Goal: Transaction & Acquisition: Purchase product/service

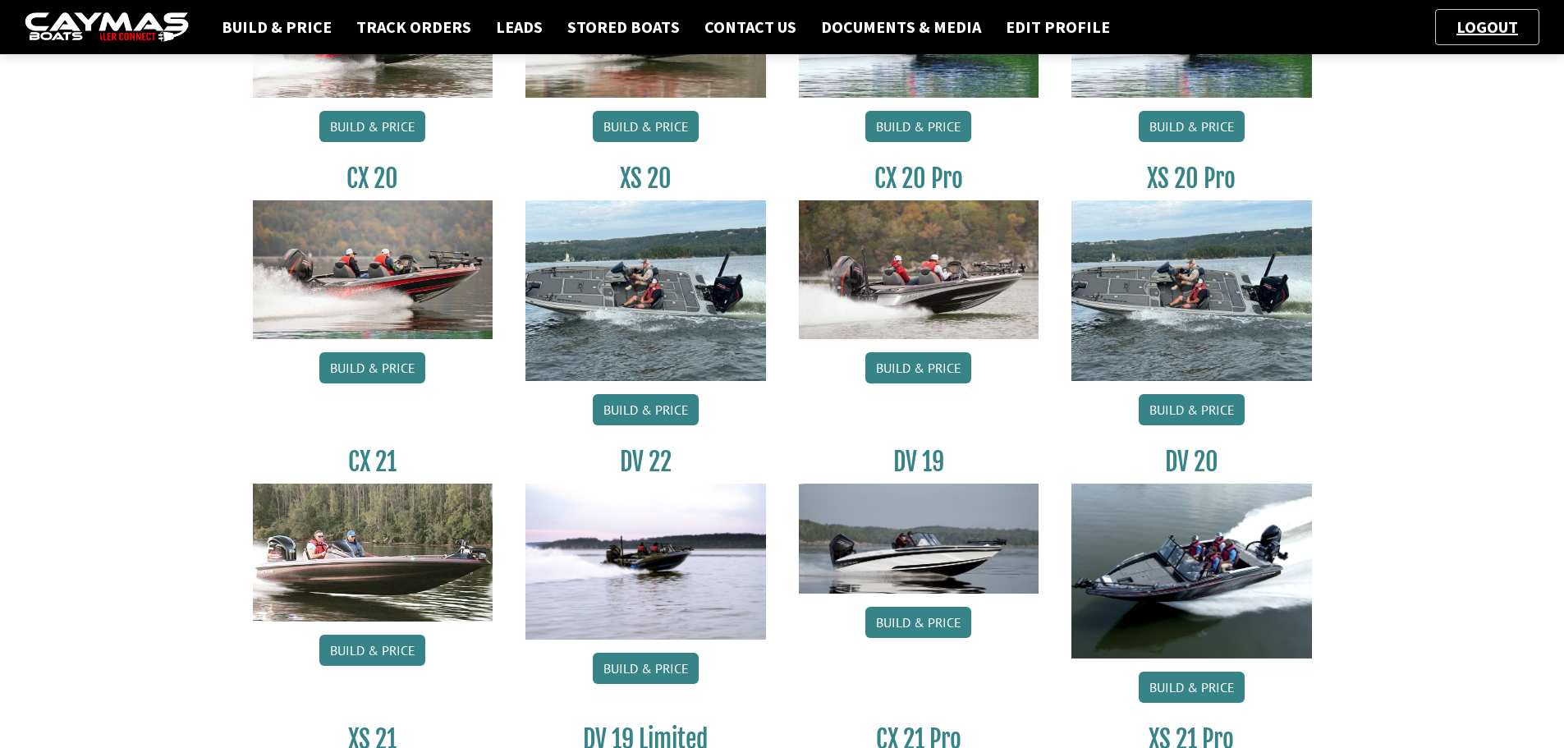
scroll to position [1149, 0]
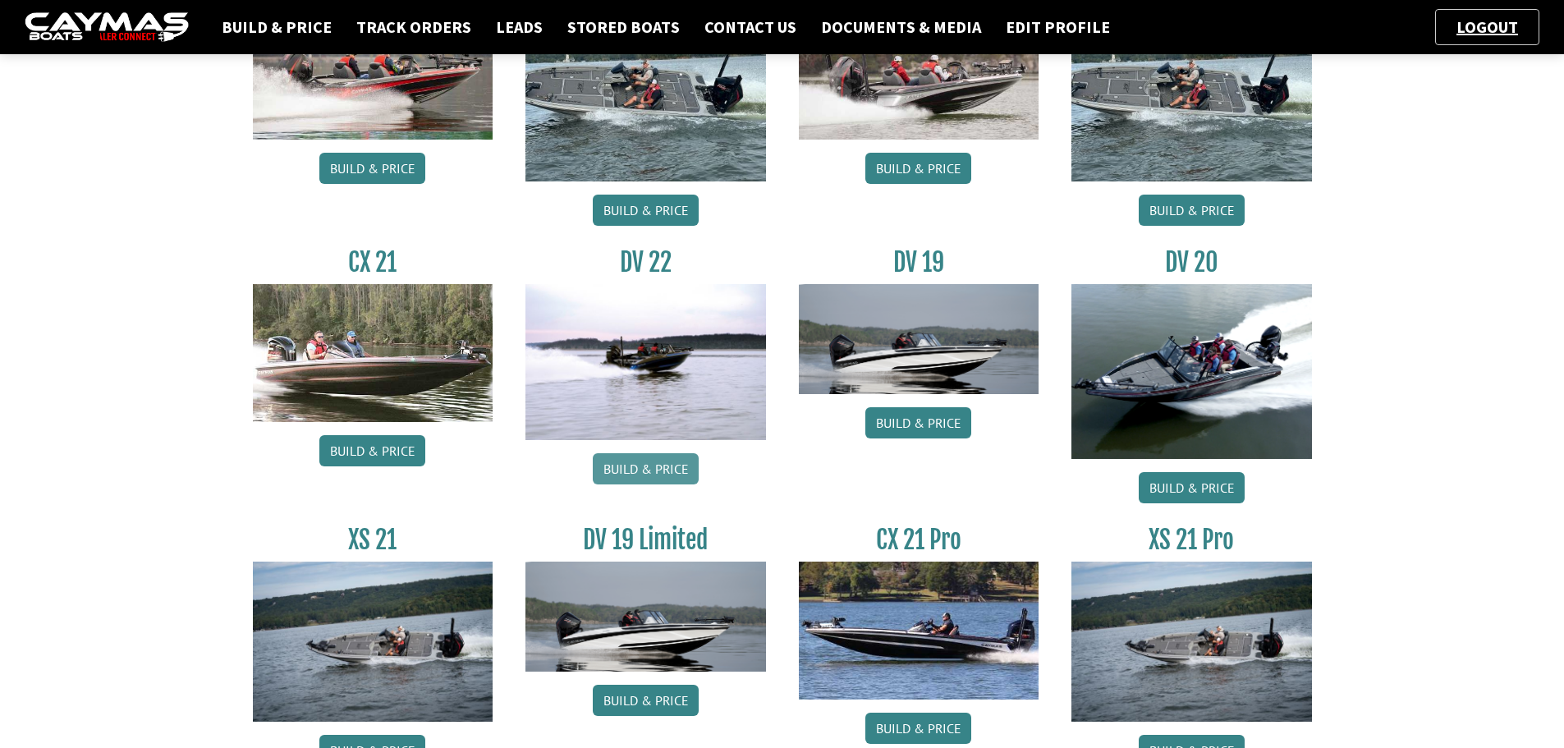
click at [669, 471] on link "Build & Price" at bounding box center [646, 468] width 106 height 31
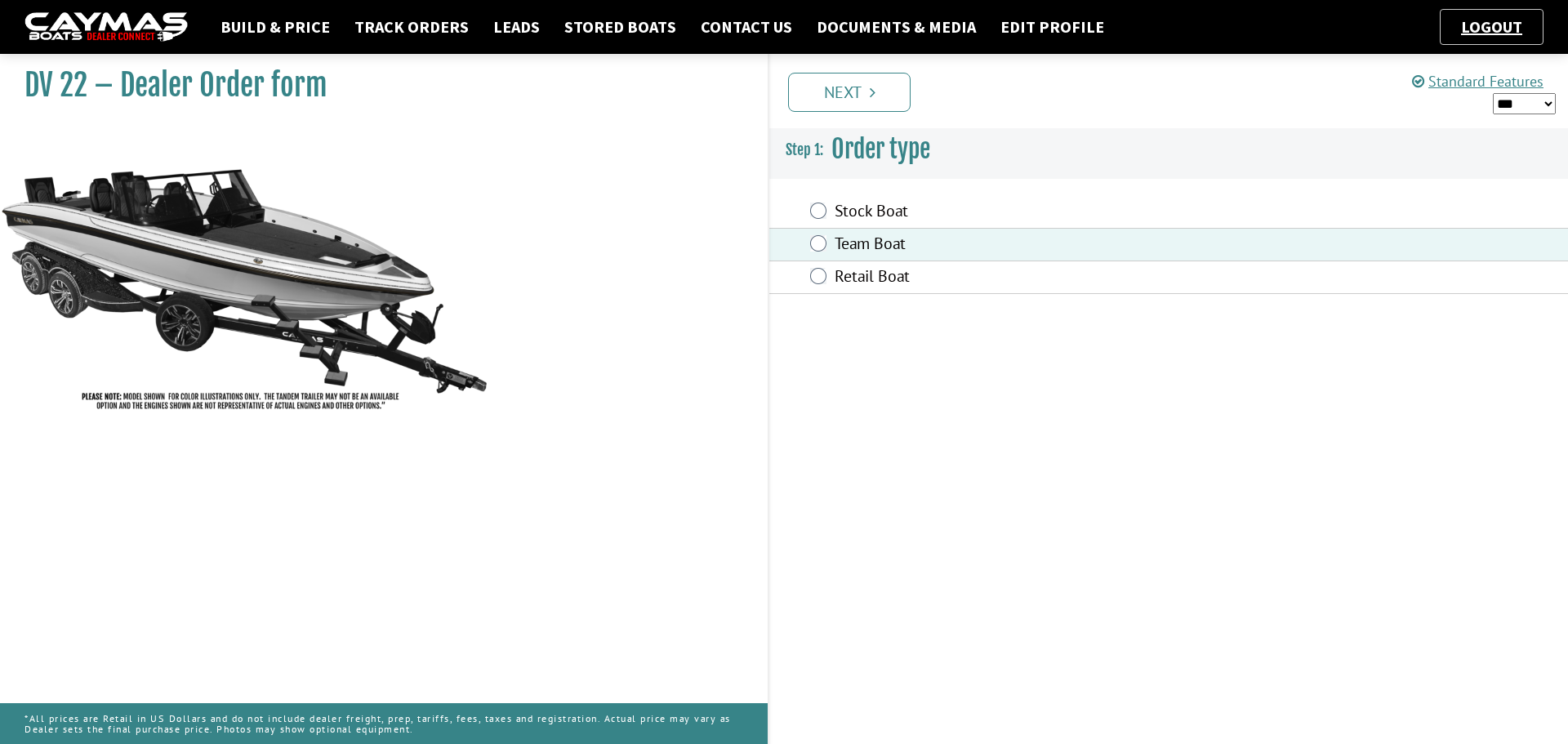
click at [870, 97] on icon "Pagination" at bounding box center [873, 93] width 6 height 16
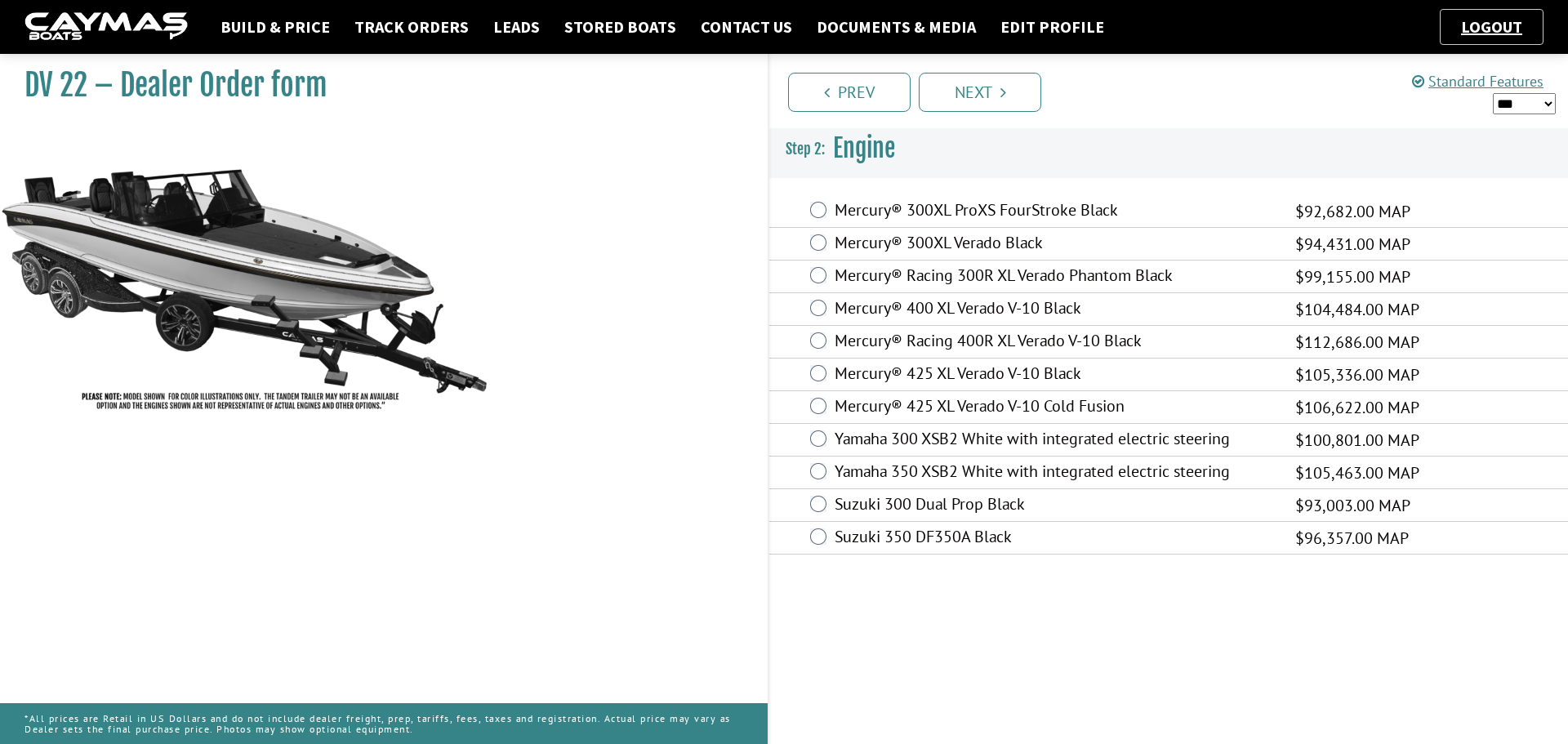
click at [1544, 109] on select "*** ****** ******" at bounding box center [1524, 103] width 63 height 21
select select "*"
click at [1493, 93] on select "*** ****** ******" at bounding box center [1524, 103] width 63 height 21
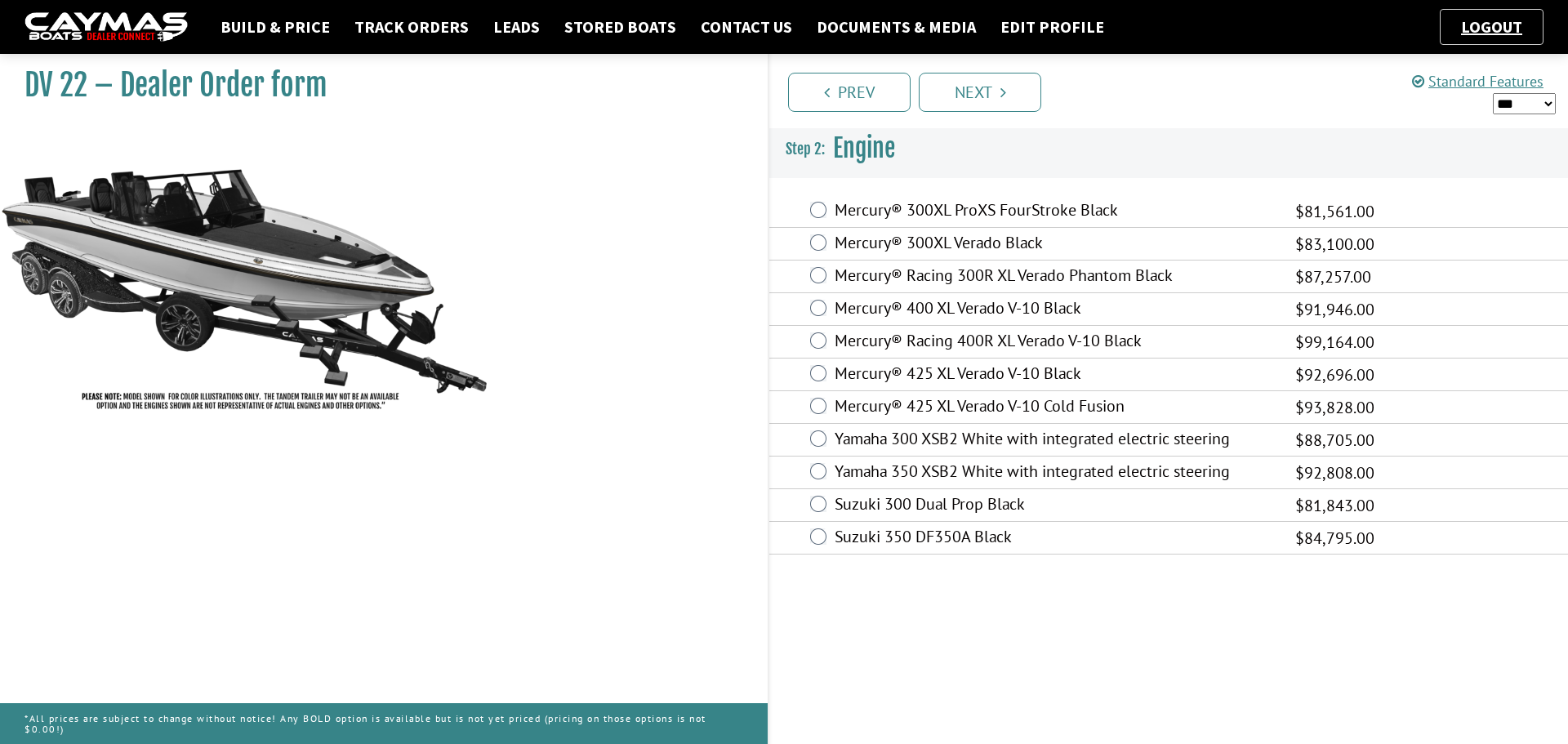
click at [1178, 96] on ul "Prev Next" at bounding box center [1176, 92] width 784 height 42
click at [740, 102] on div "DV 22 – Dealer Order form" at bounding box center [375, 86] width 751 height 78
click at [872, 96] on link "Prev" at bounding box center [849, 92] width 122 height 39
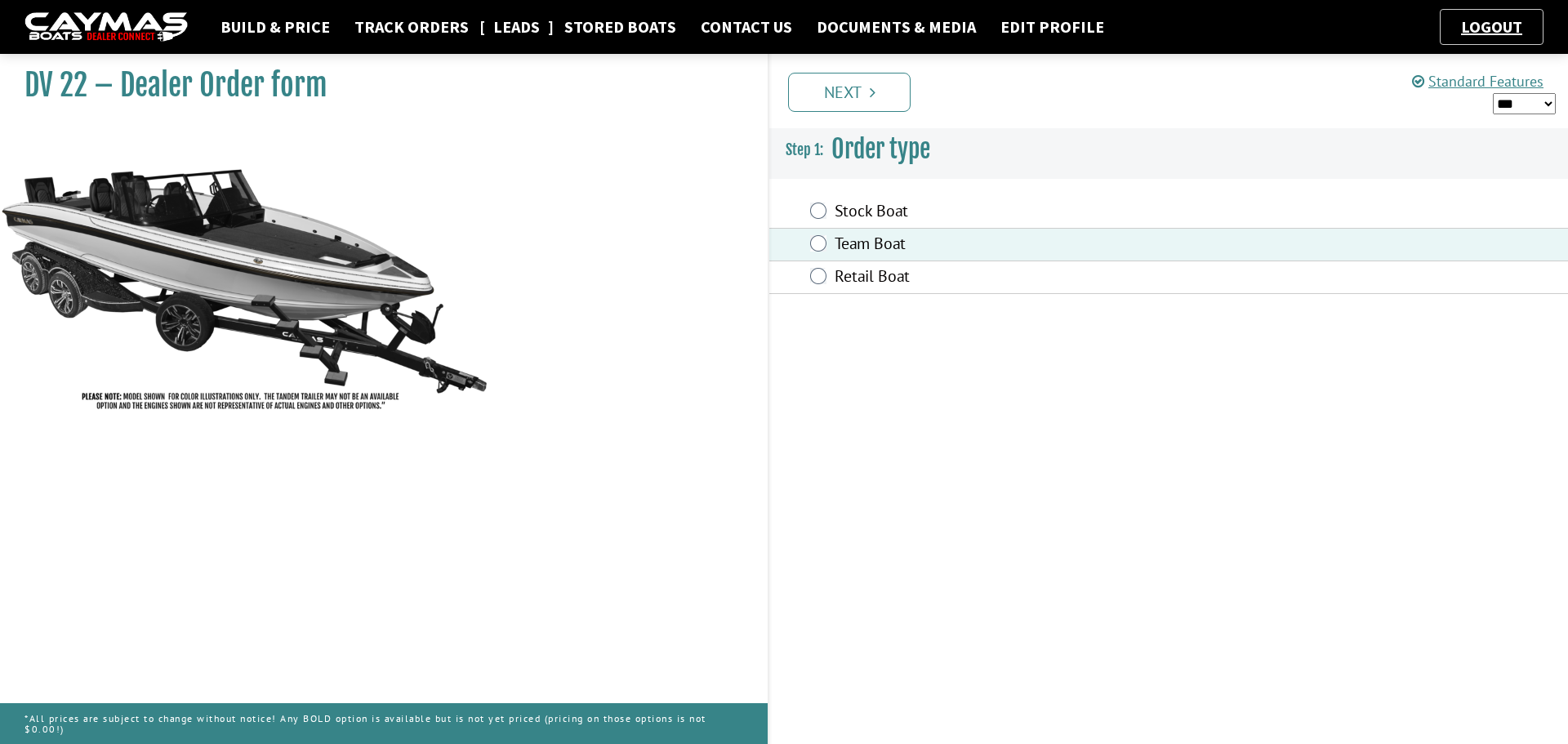
click at [507, 25] on link "Leads" at bounding box center [516, 26] width 63 height 21
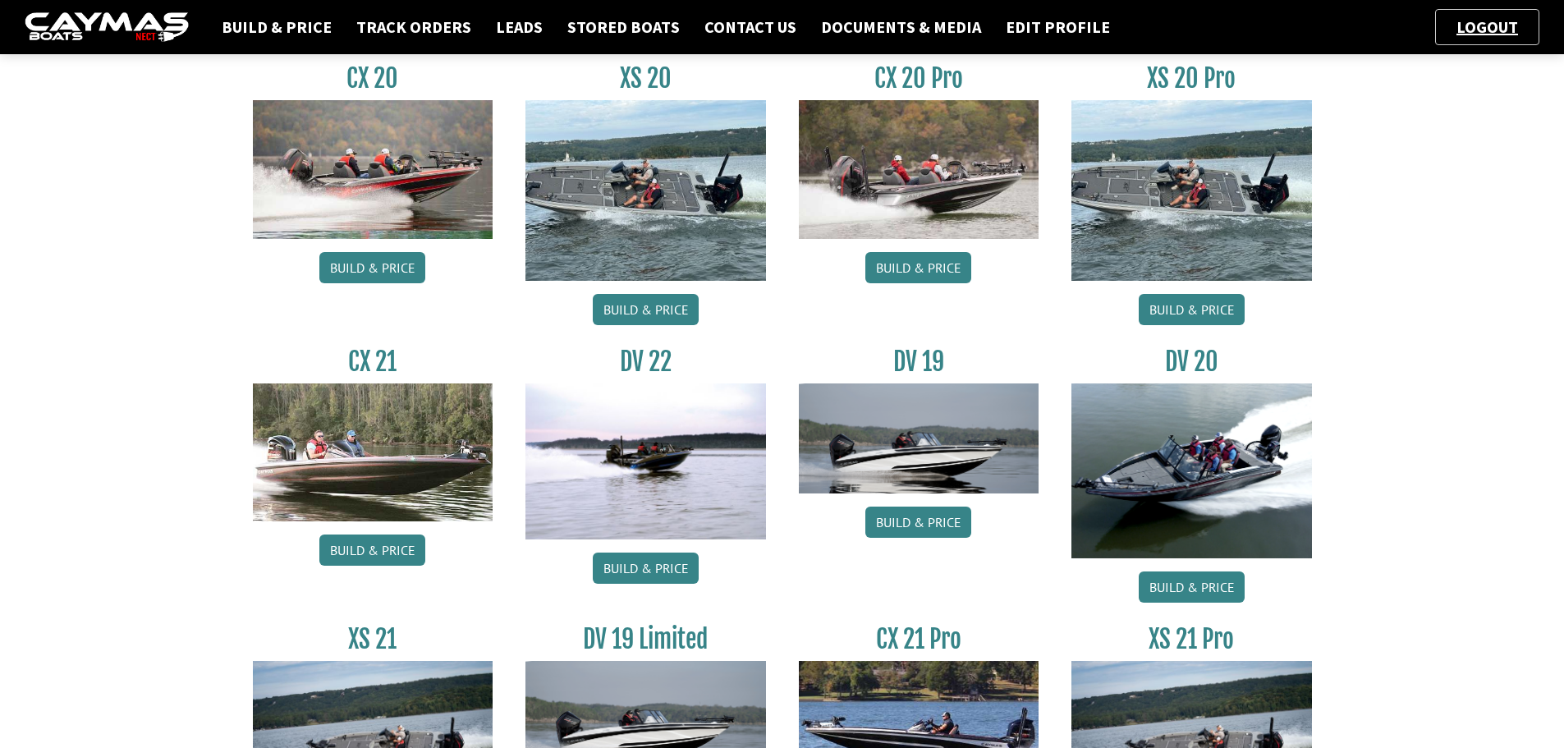
scroll to position [1241, 0]
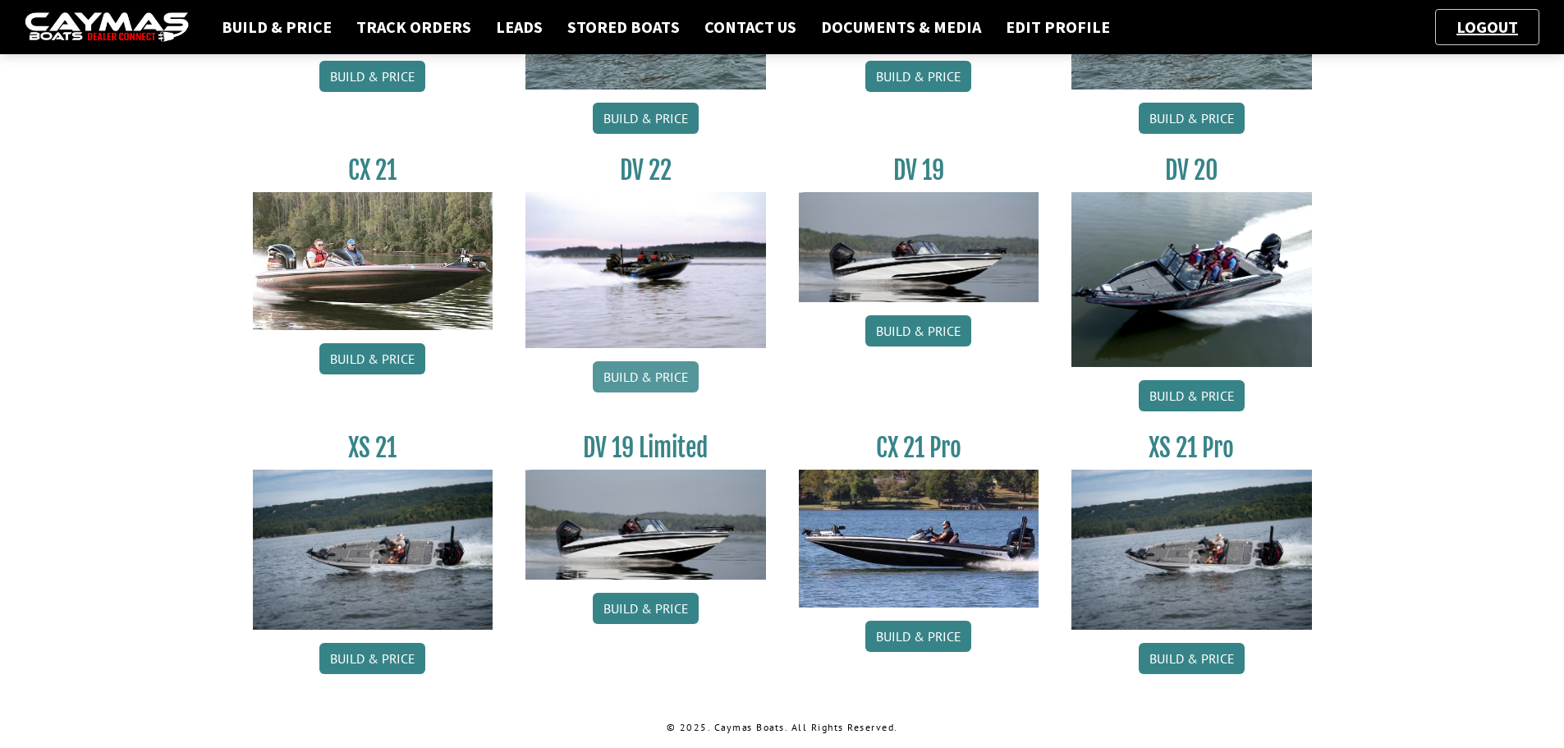
click at [651, 378] on link "Build & Price" at bounding box center [646, 376] width 106 height 31
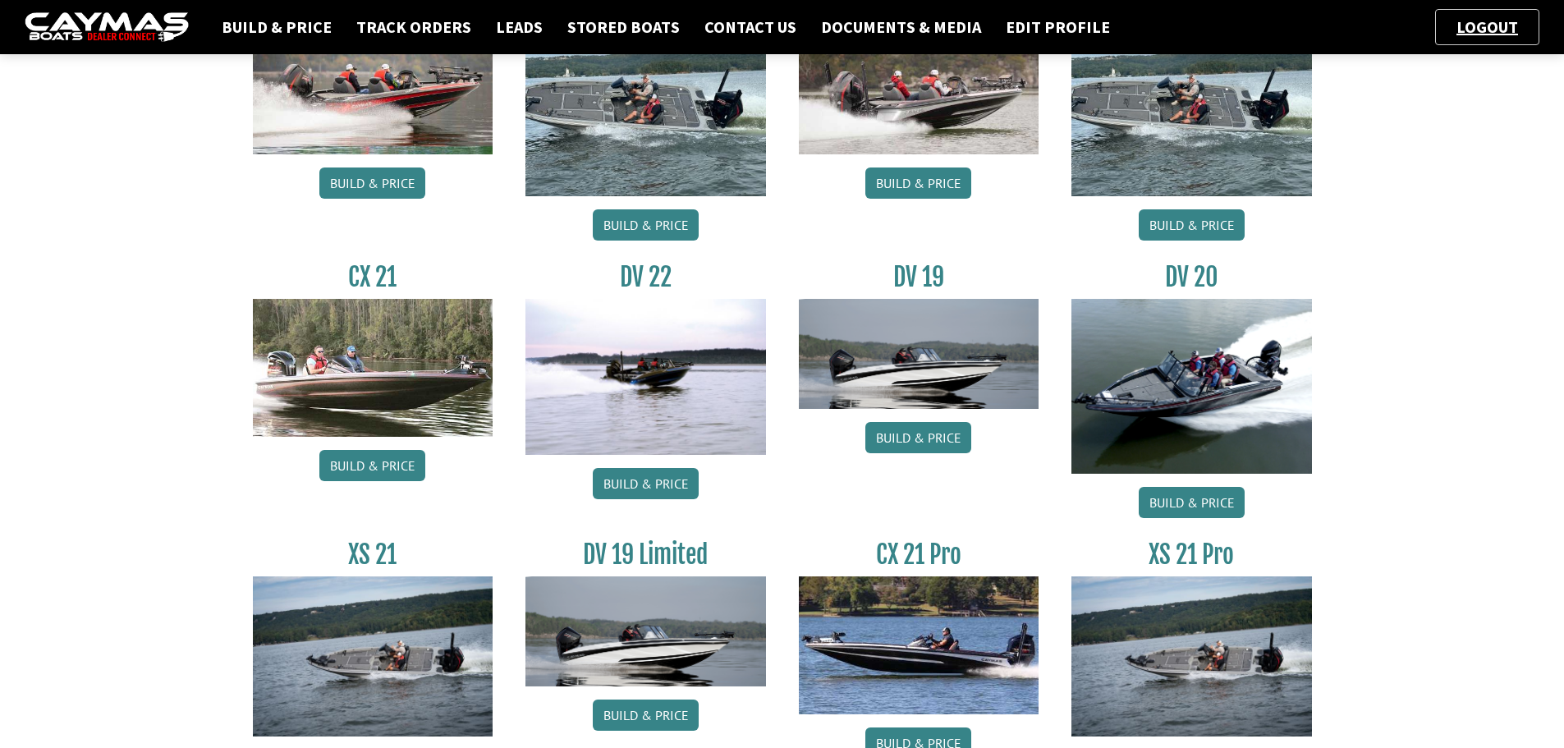
scroll to position [1149, 0]
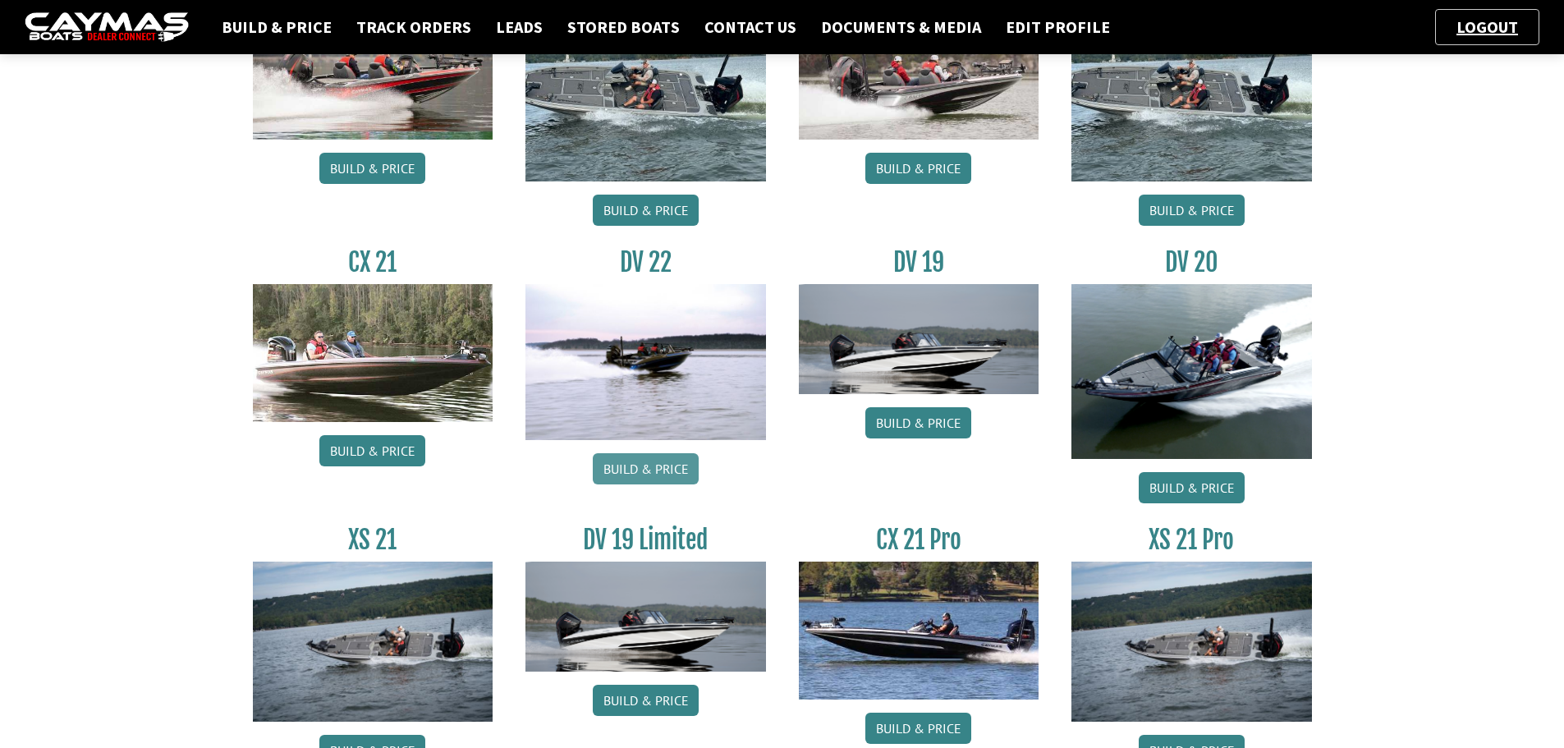
click at [656, 466] on link "Build & Price" at bounding box center [646, 468] width 106 height 31
click at [658, 466] on link "Build & Price" at bounding box center [646, 468] width 106 height 31
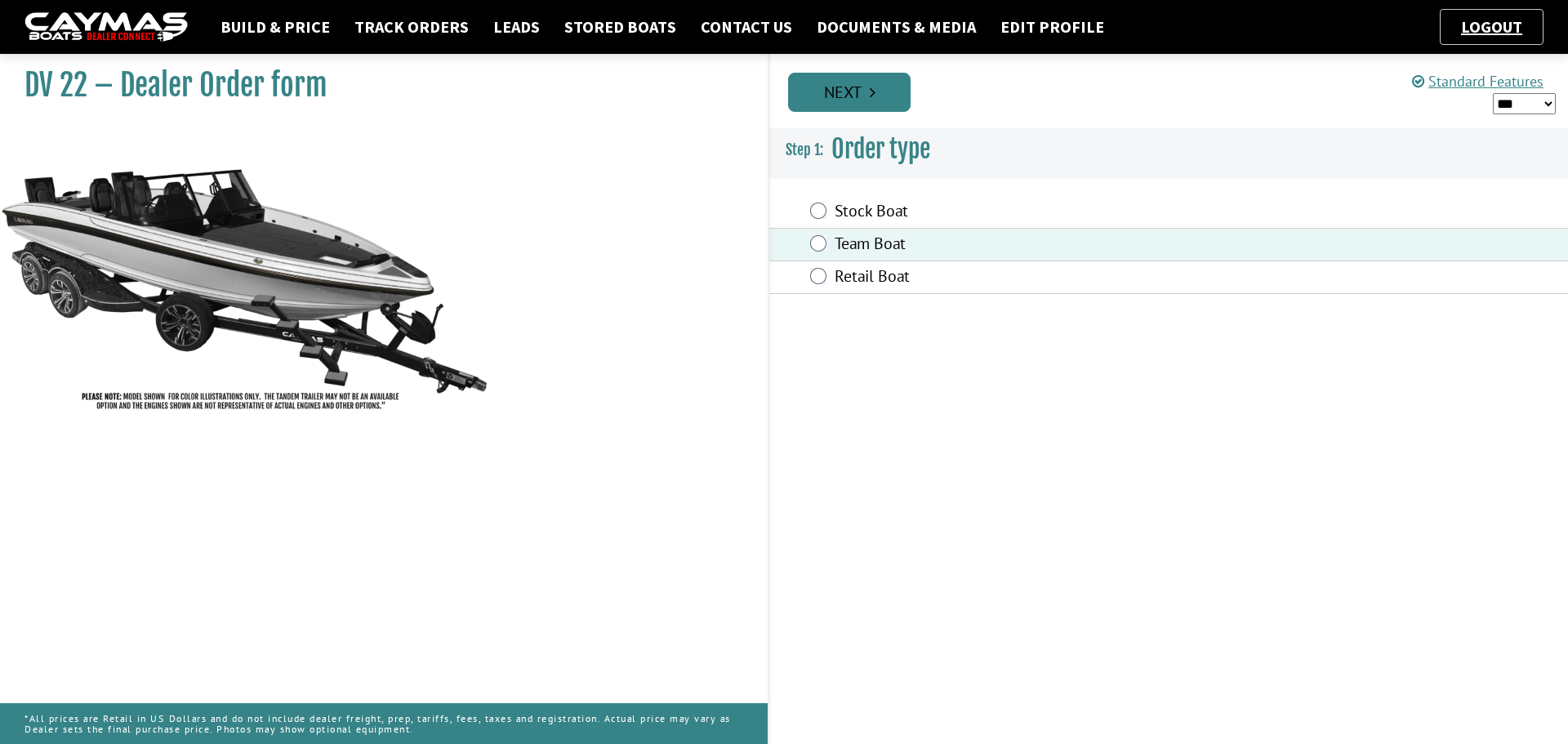
click at [850, 96] on link "Next" at bounding box center [849, 92] width 122 height 39
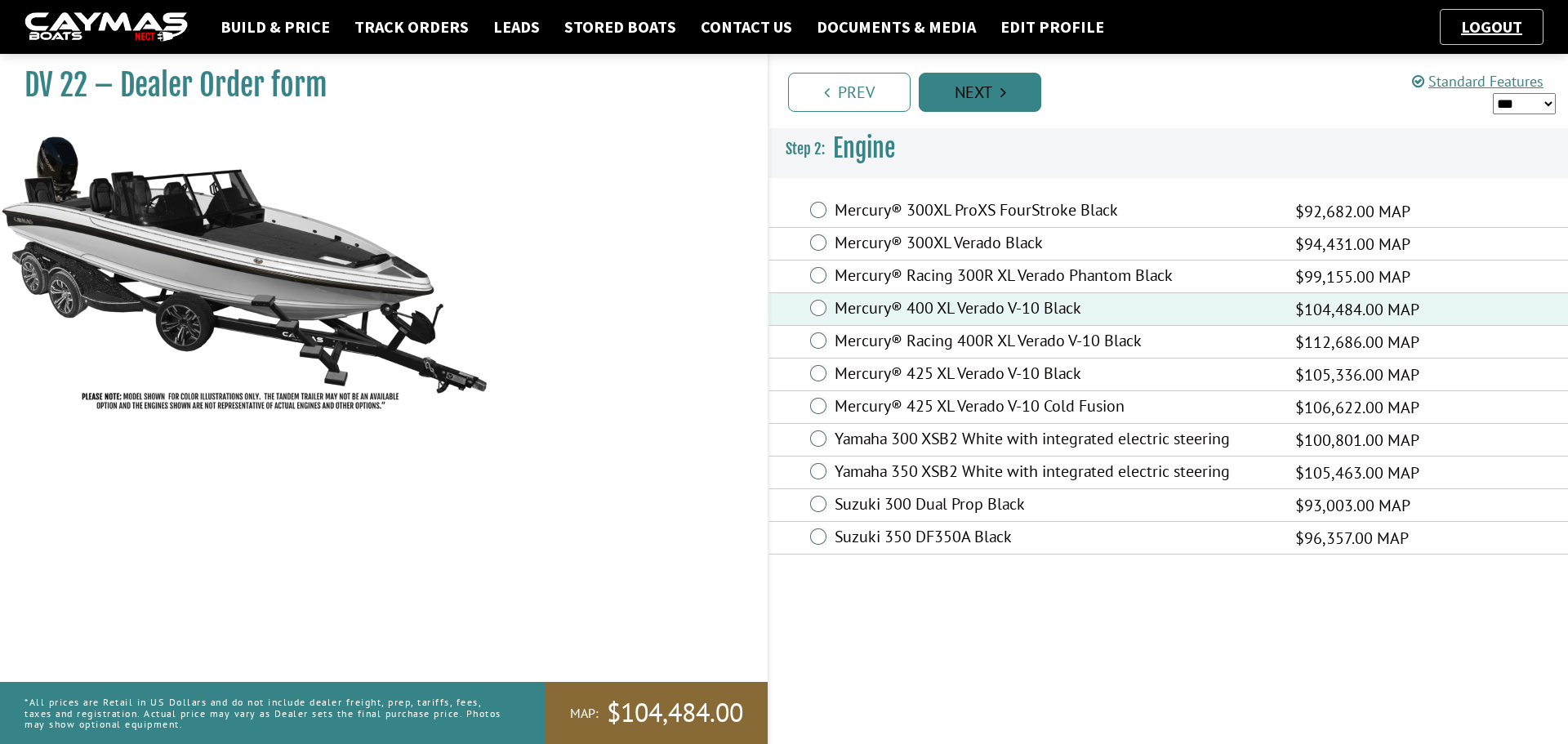
click at [1012, 98] on link "Next" at bounding box center [980, 92] width 122 height 39
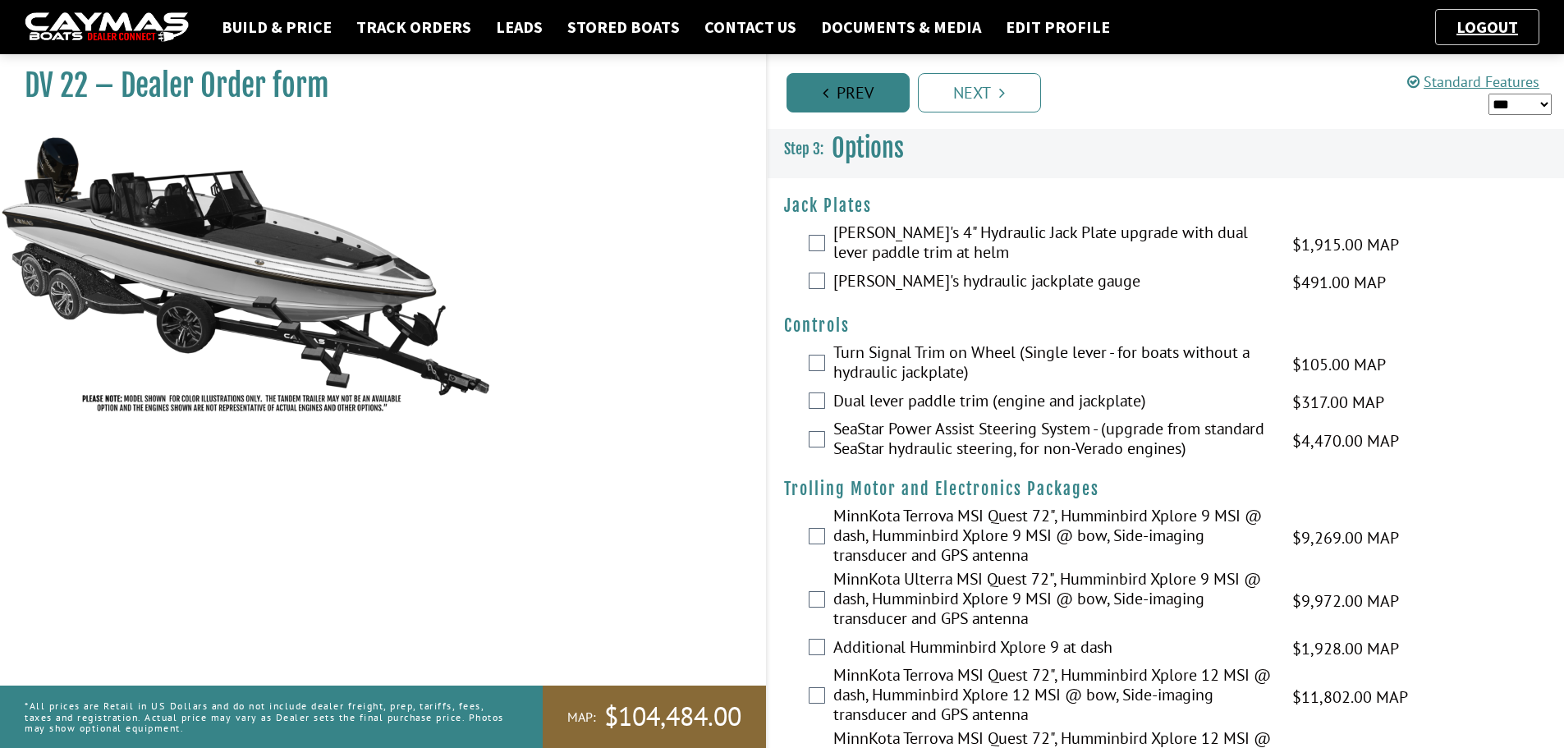
click at [832, 96] on link "Prev" at bounding box center [847, 92] width 123 height 39
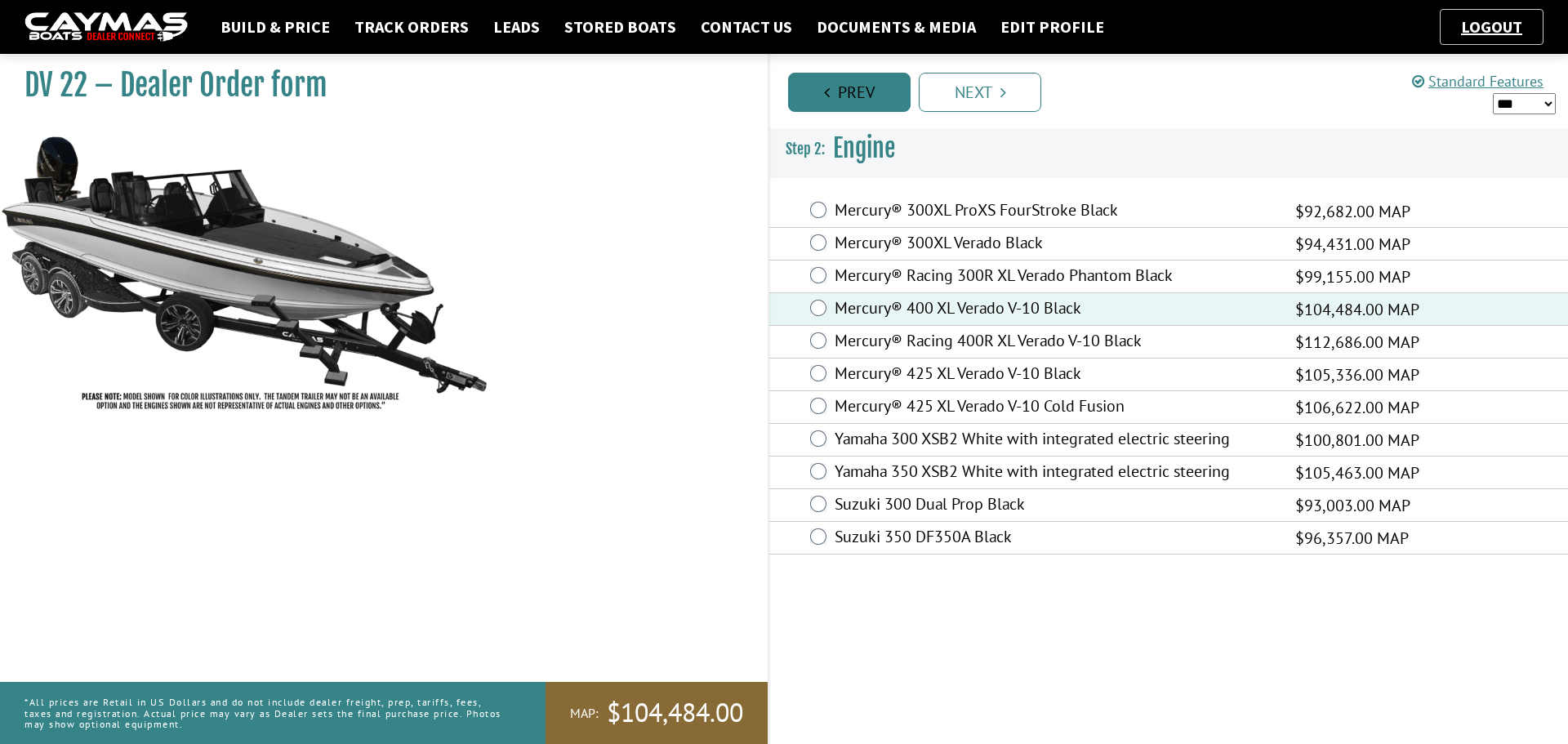
click at [828, 94] on icon "Pagination" at bounding box center [827, 93] width 6 height 16
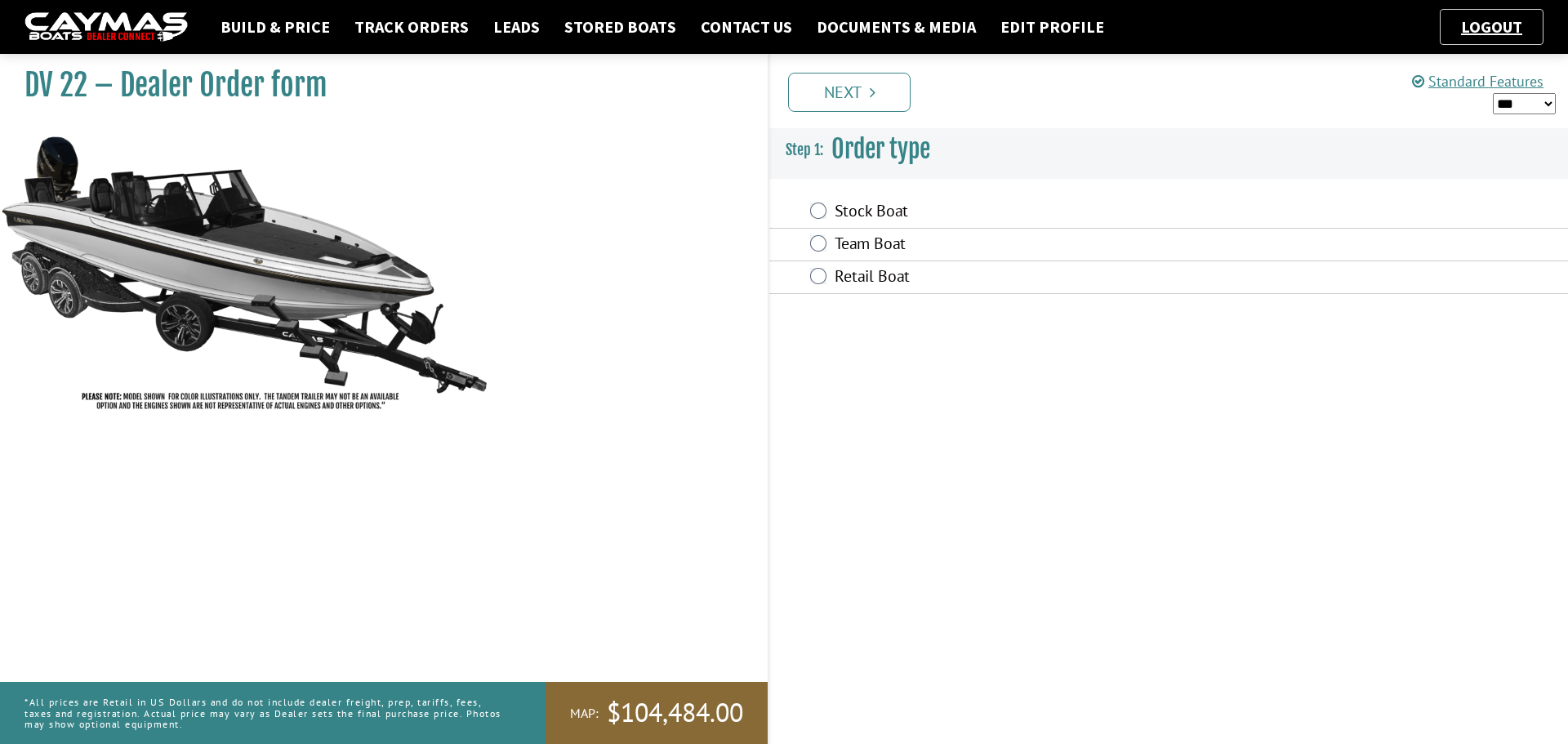
click at [828, 94] on link "Next" at bounding box center [849, 92] width 122 height 39
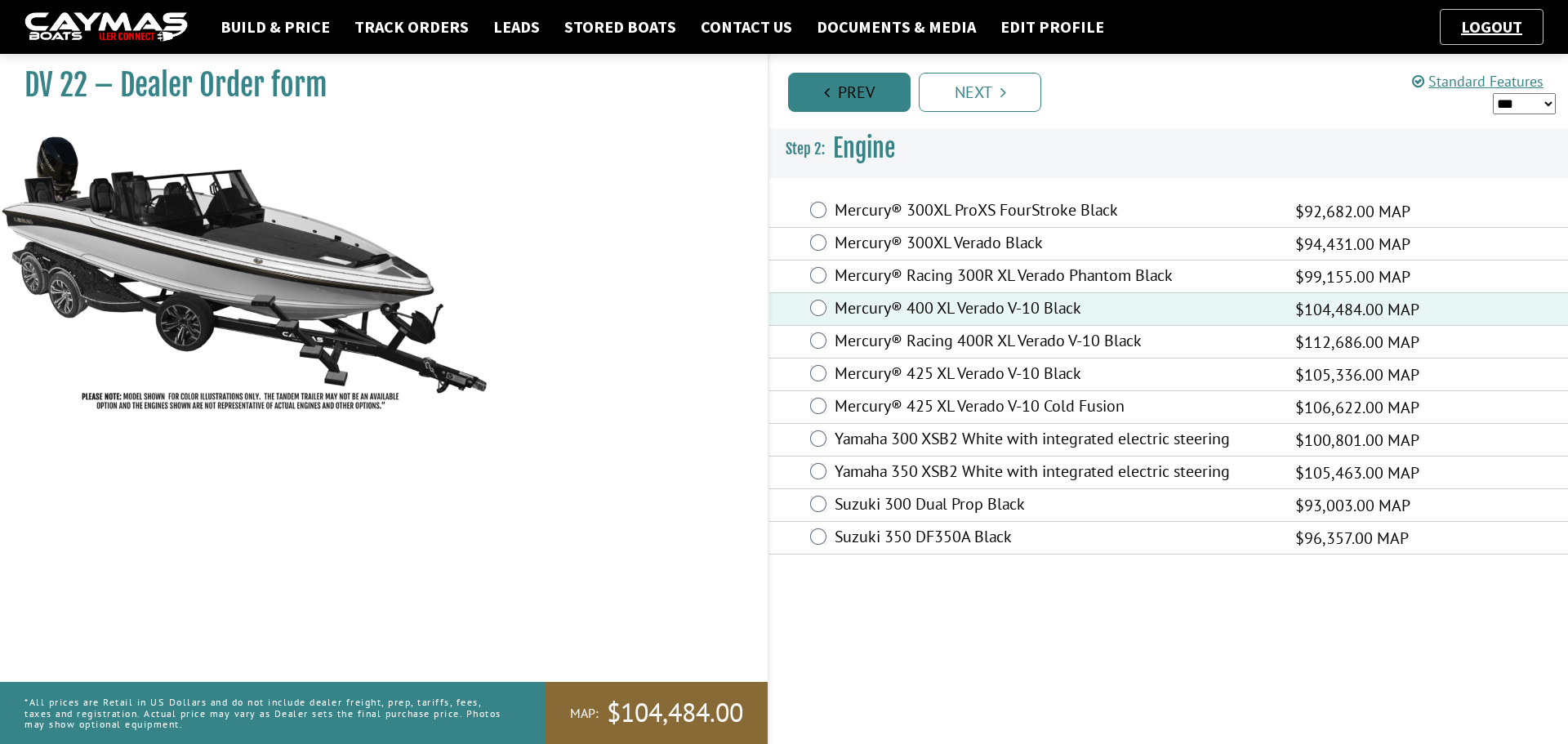
click at [828, 99] on icon "Pagination" at bounding box center [827, 93] width 6 height 16
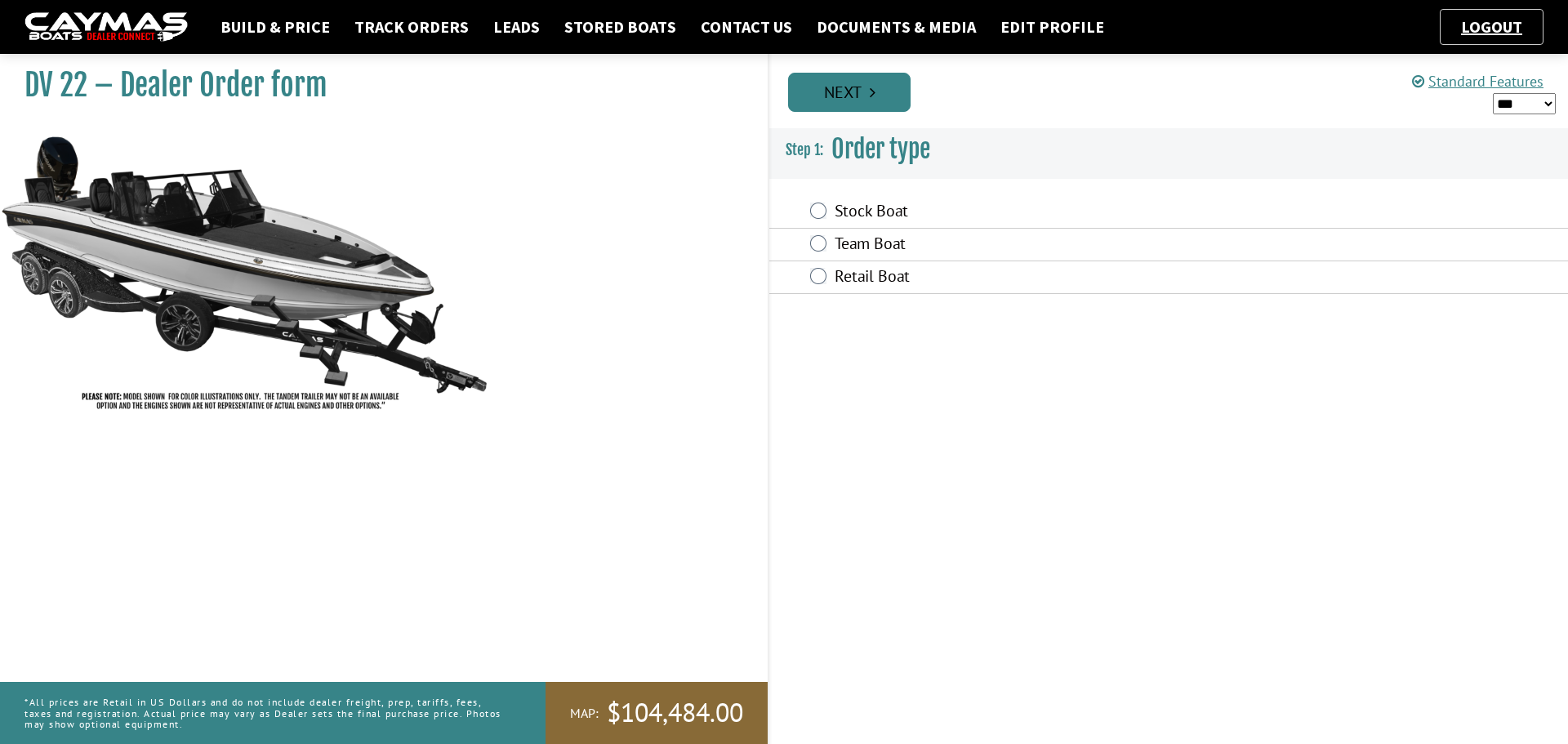
click at [829, 102] on link "Next" at bounding box center [849, 92] width 122 height 39
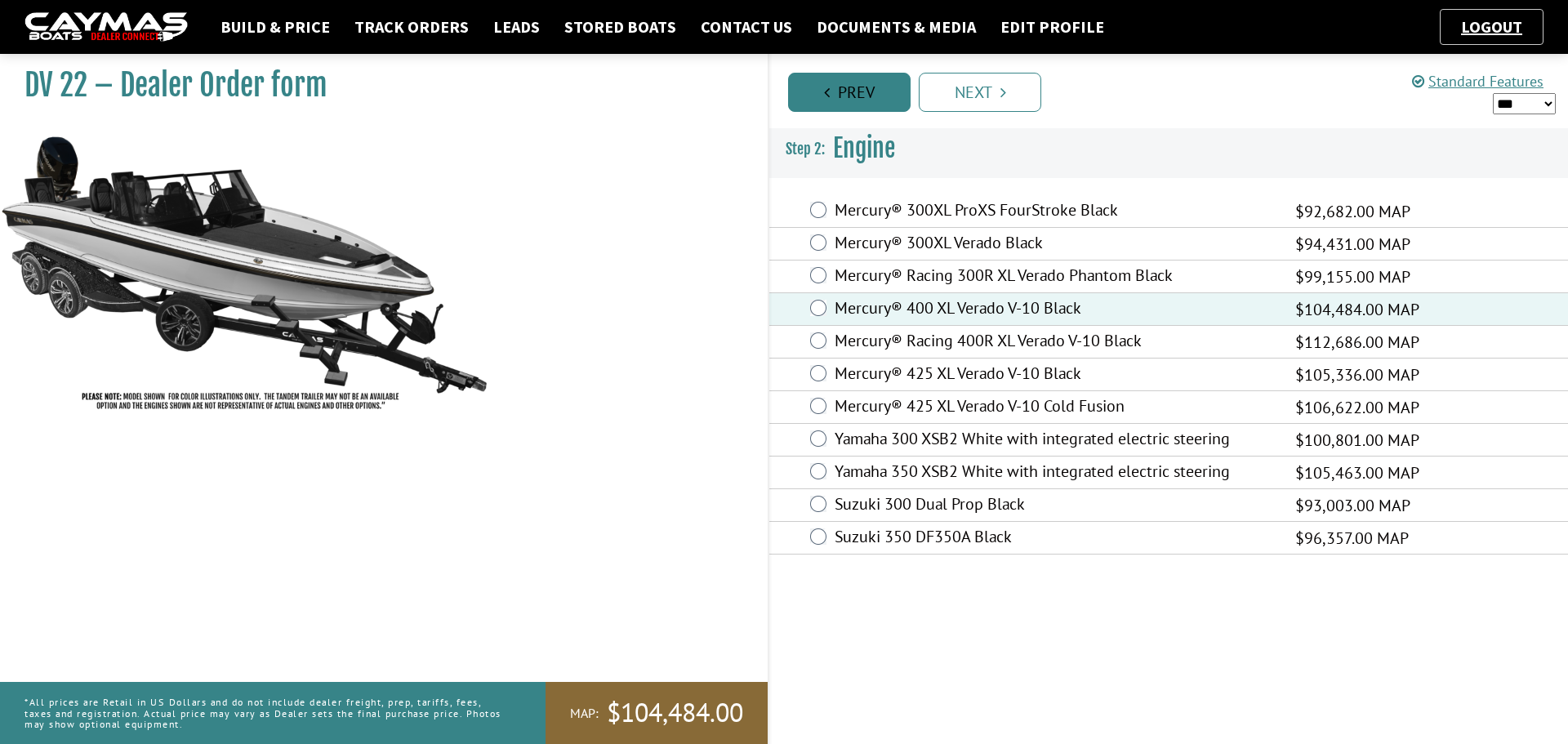
click at [832, 104] on link "Prev" at bounding box center [849, 92] width 122 height 39
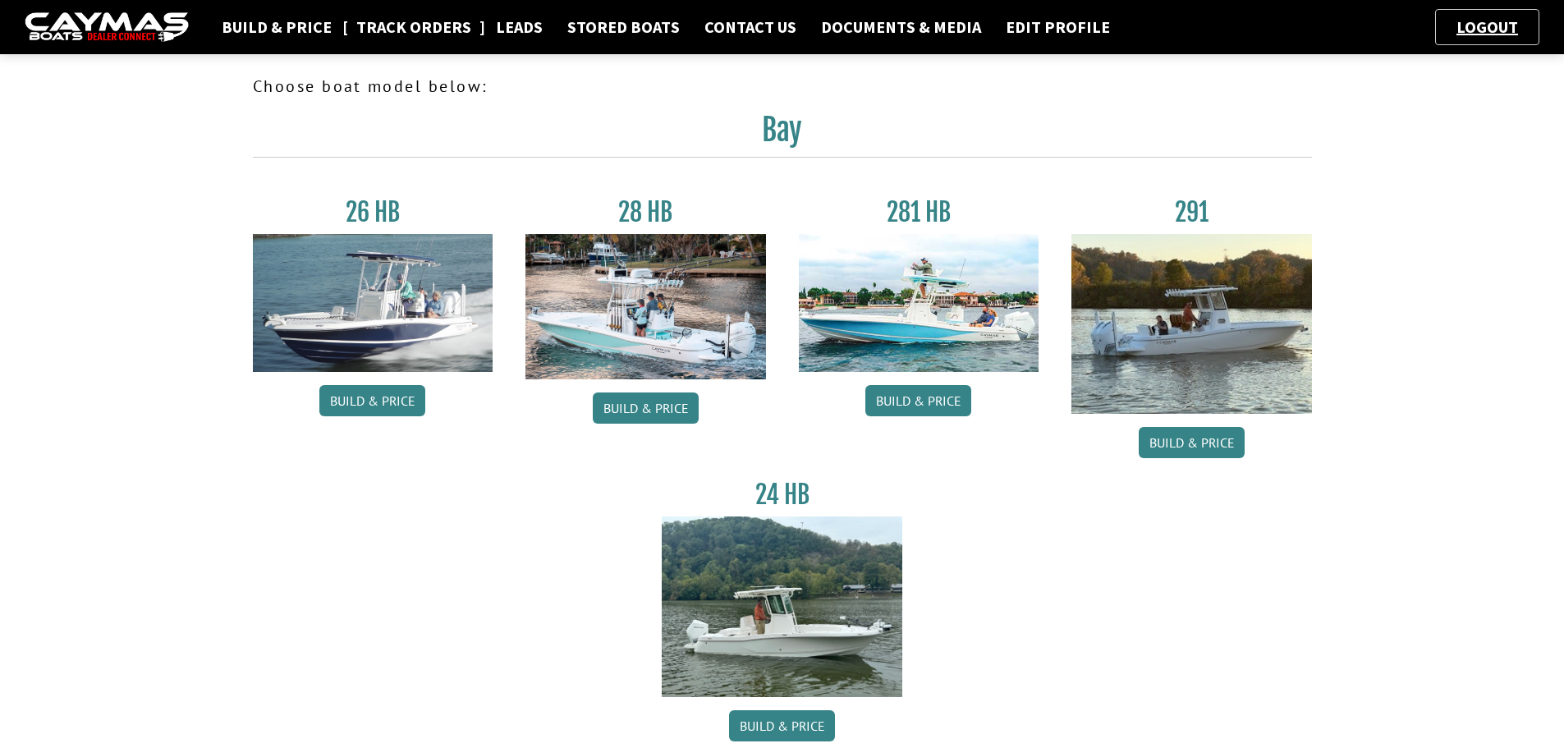
click at [387, 32] on link "Track Orders" at bounding box center [413, 26] width 131 height 21
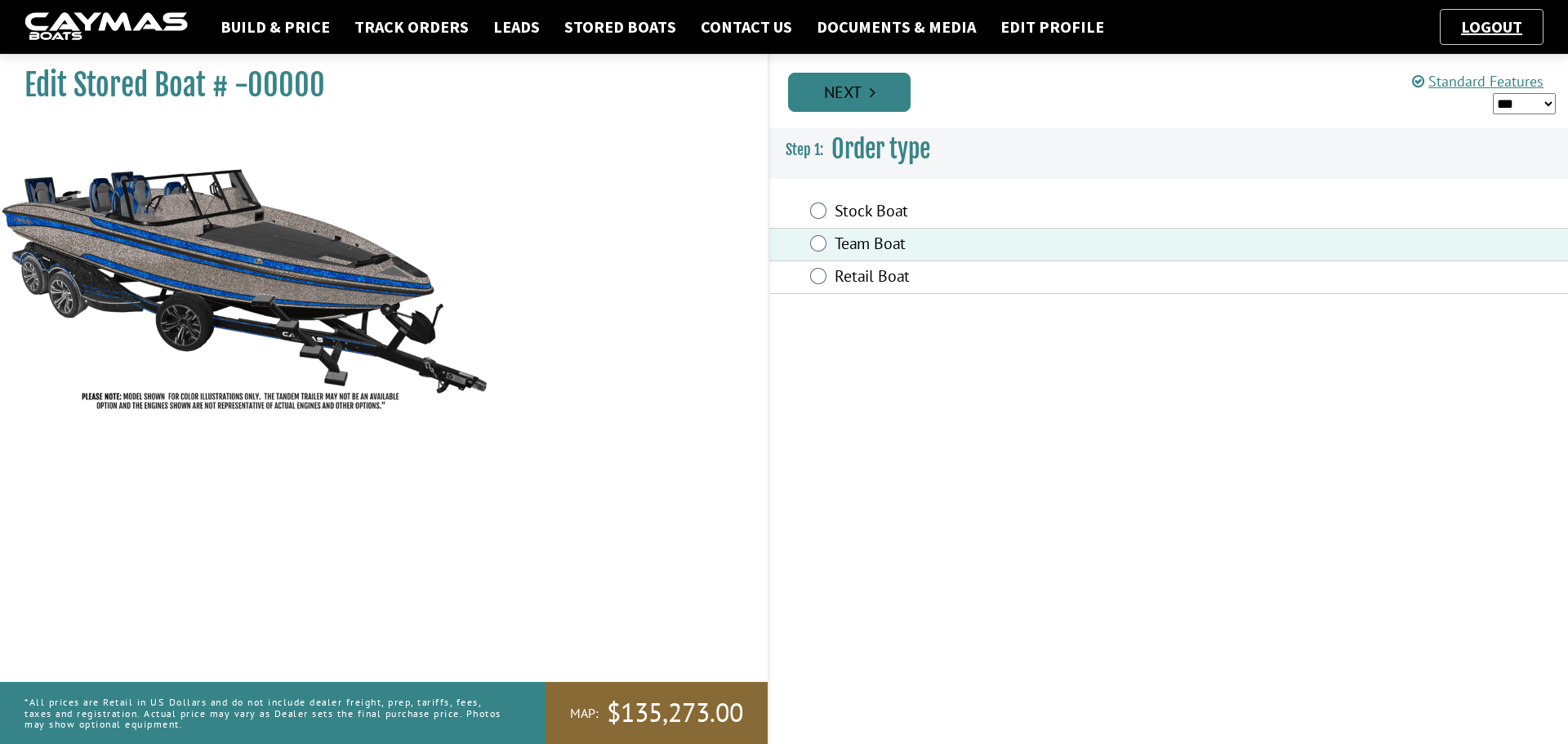
click at [882, 107] on link "Next" at bounding box center [849, 92] width 122 height 39
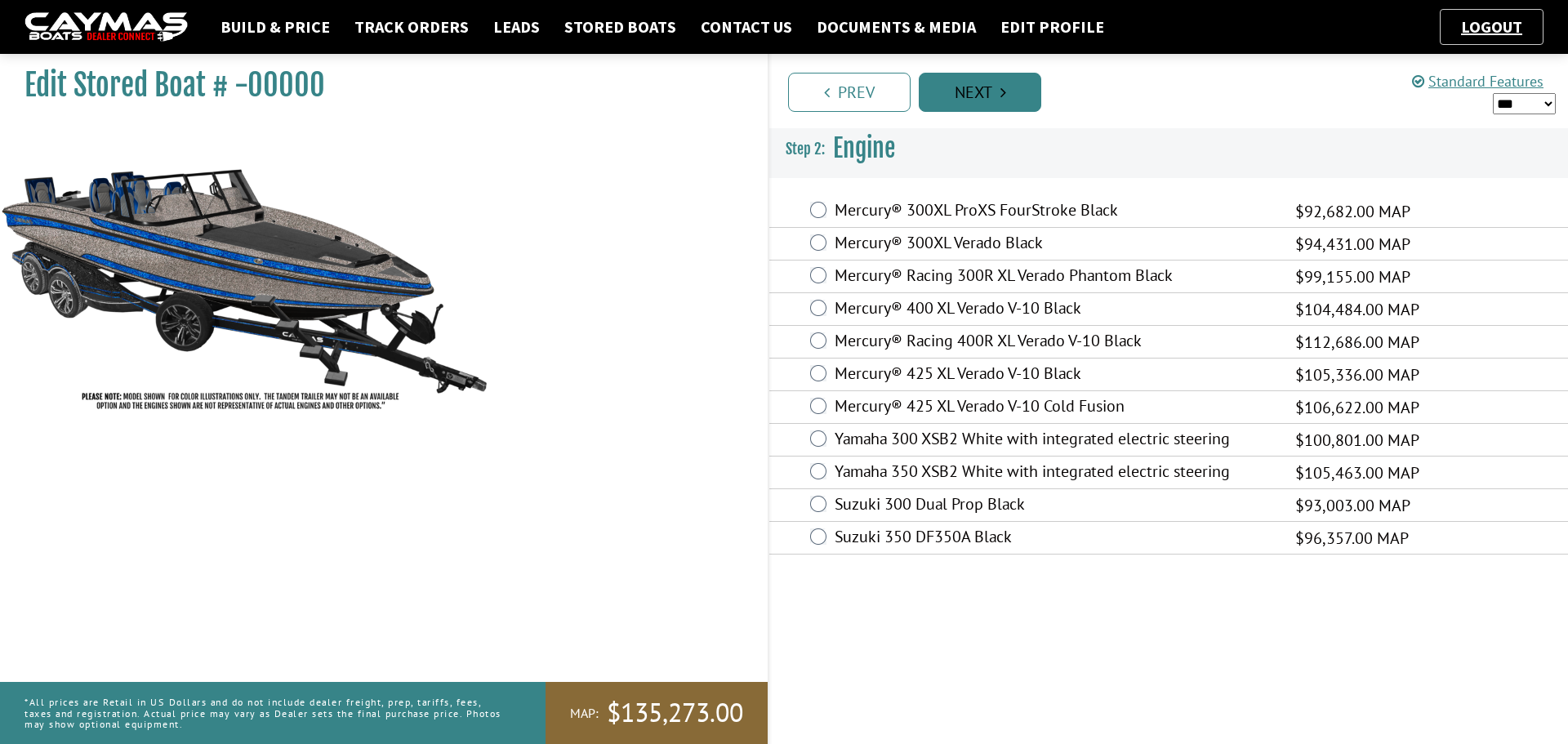
click at [972, 93] on link "Next" at bounding box center [980, 92] width 122 height 39
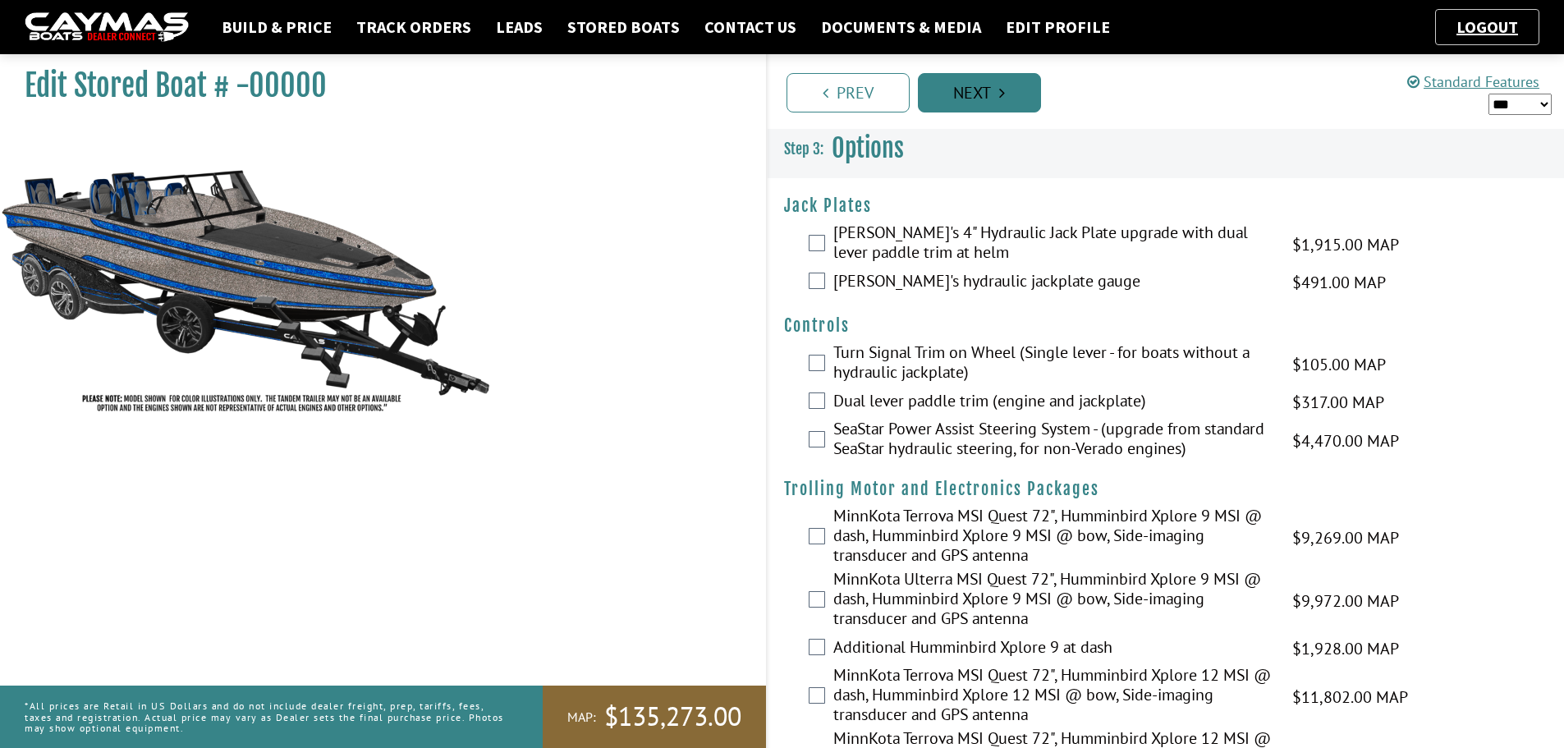
click at [983, 94] on link "Next" at bounding box center [979, 92] width 123 height 39
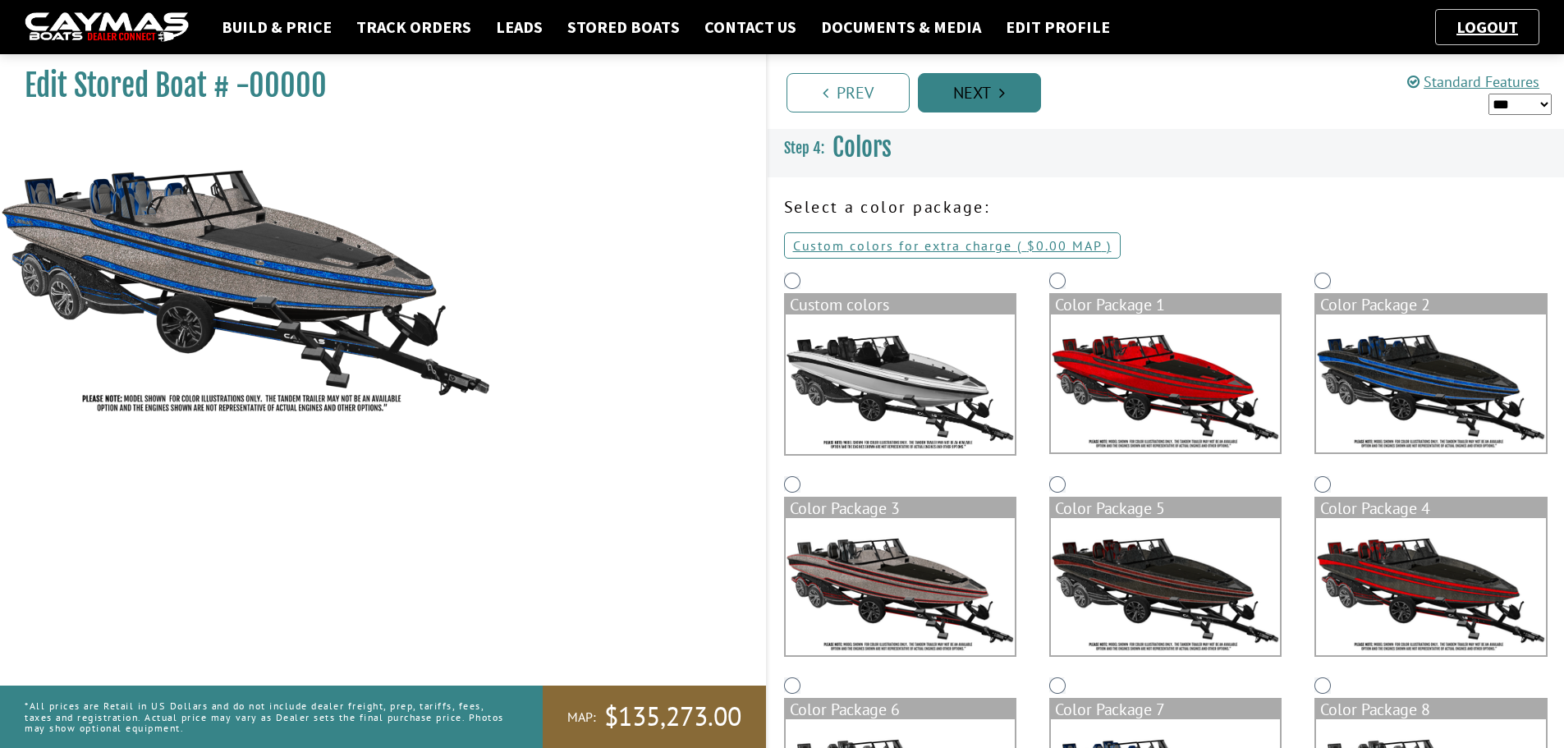
click at [983, 94] on link "Next" at bounding box center [979, 92] width 123 height 39
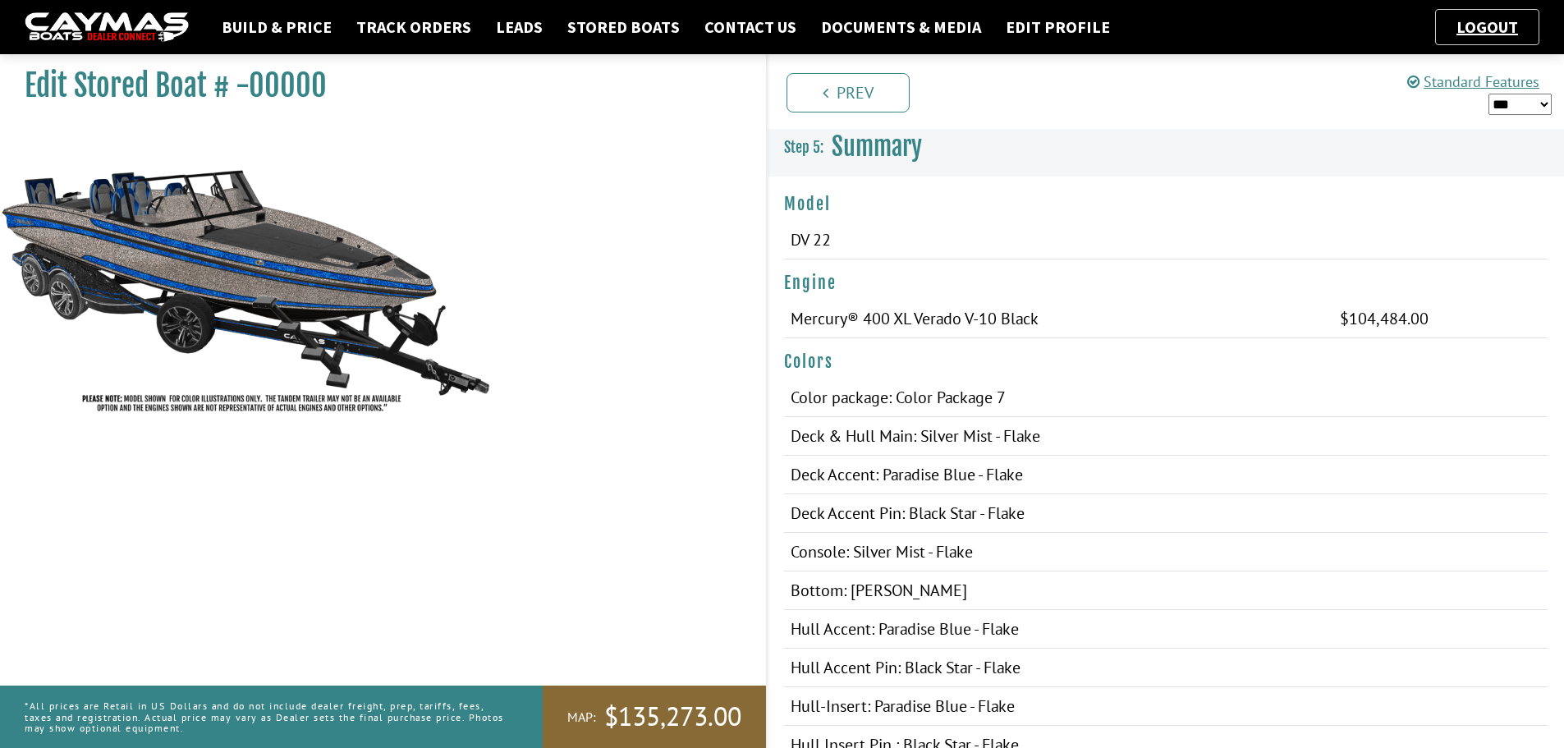
click at [983, 94] on ul "Prev Next" at bounding box center [1173, 92] width 782 height 42
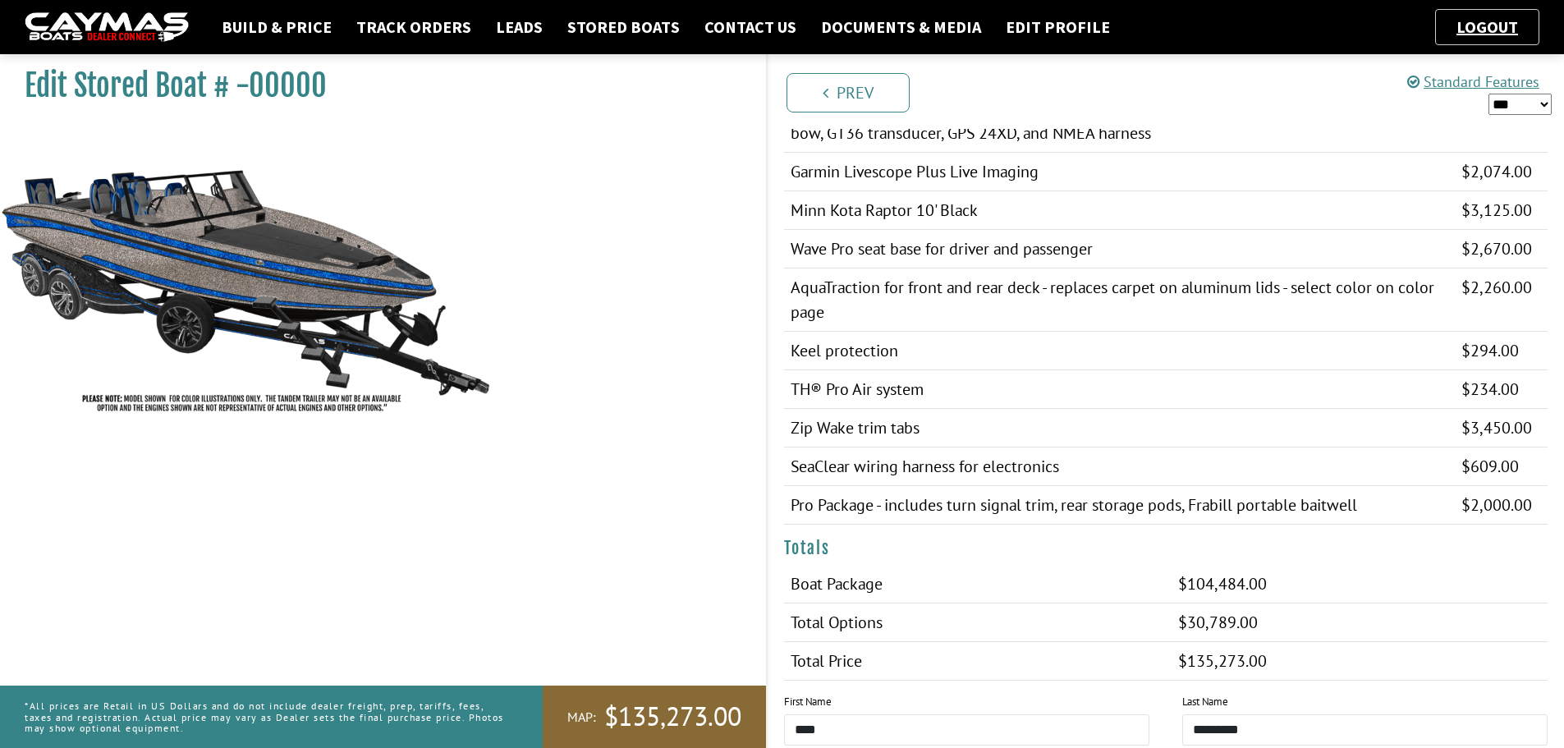
scroll to position [1067, 0]
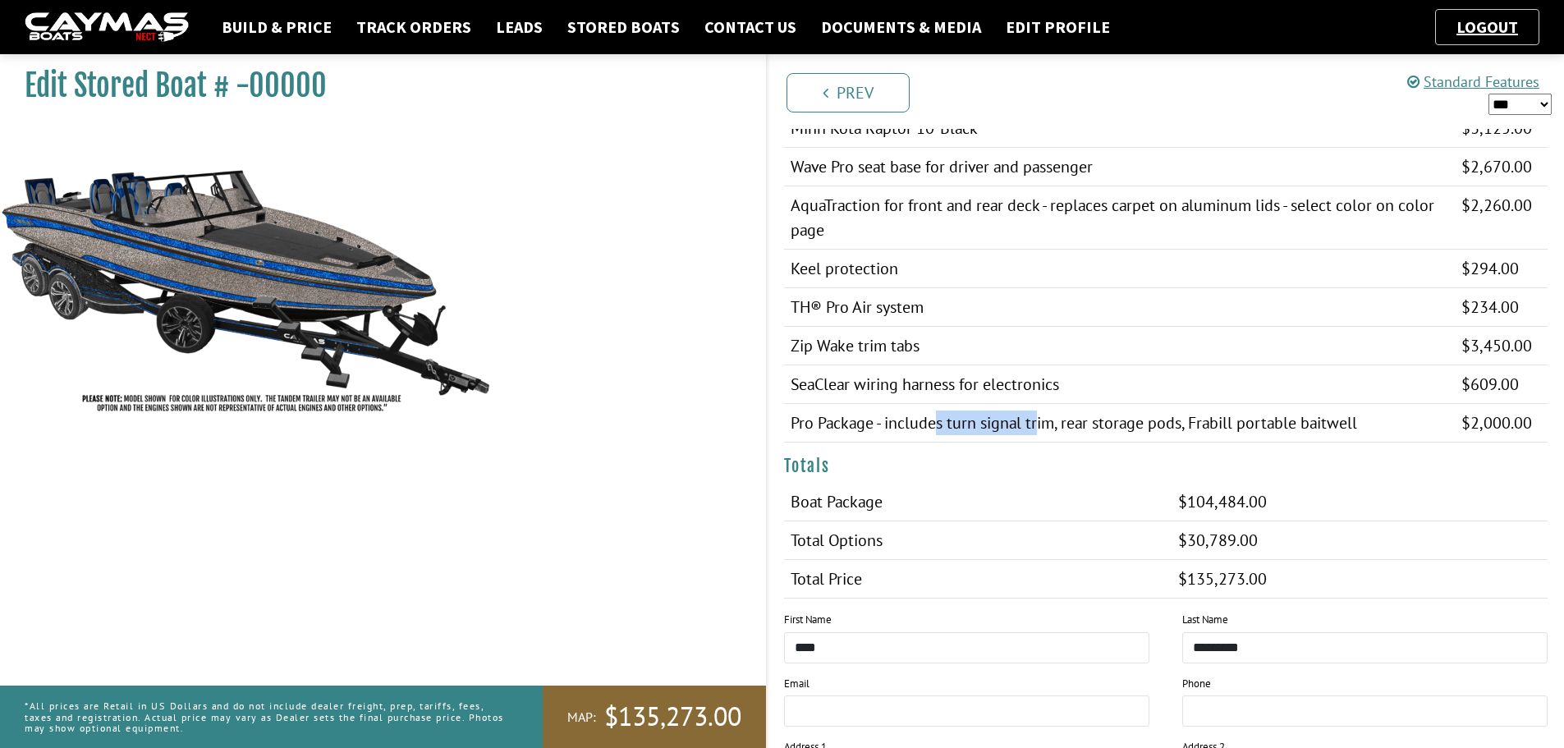
drag, startPoint x: 1043, startPoint y: 433, endPoint x: 1233, endPoint y: 452, distance: 191.3
click at [1222, 448] on div "Options Bob's 4" Hydraulic Jack Plate upgrade with dual lever paddle trim at he…" at bounding box center [1166, 160] width 797 height 591
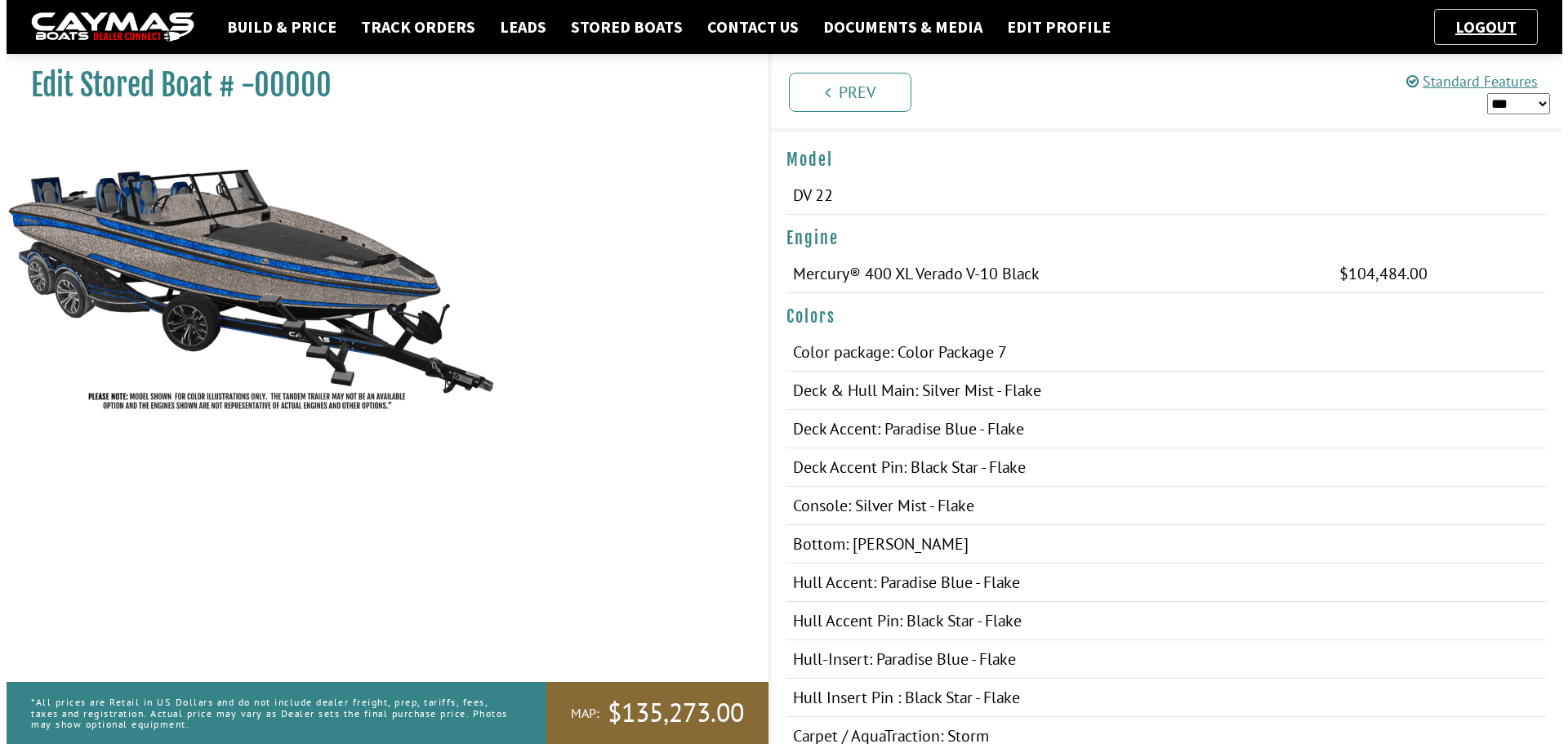
scroll to position [0, 0]
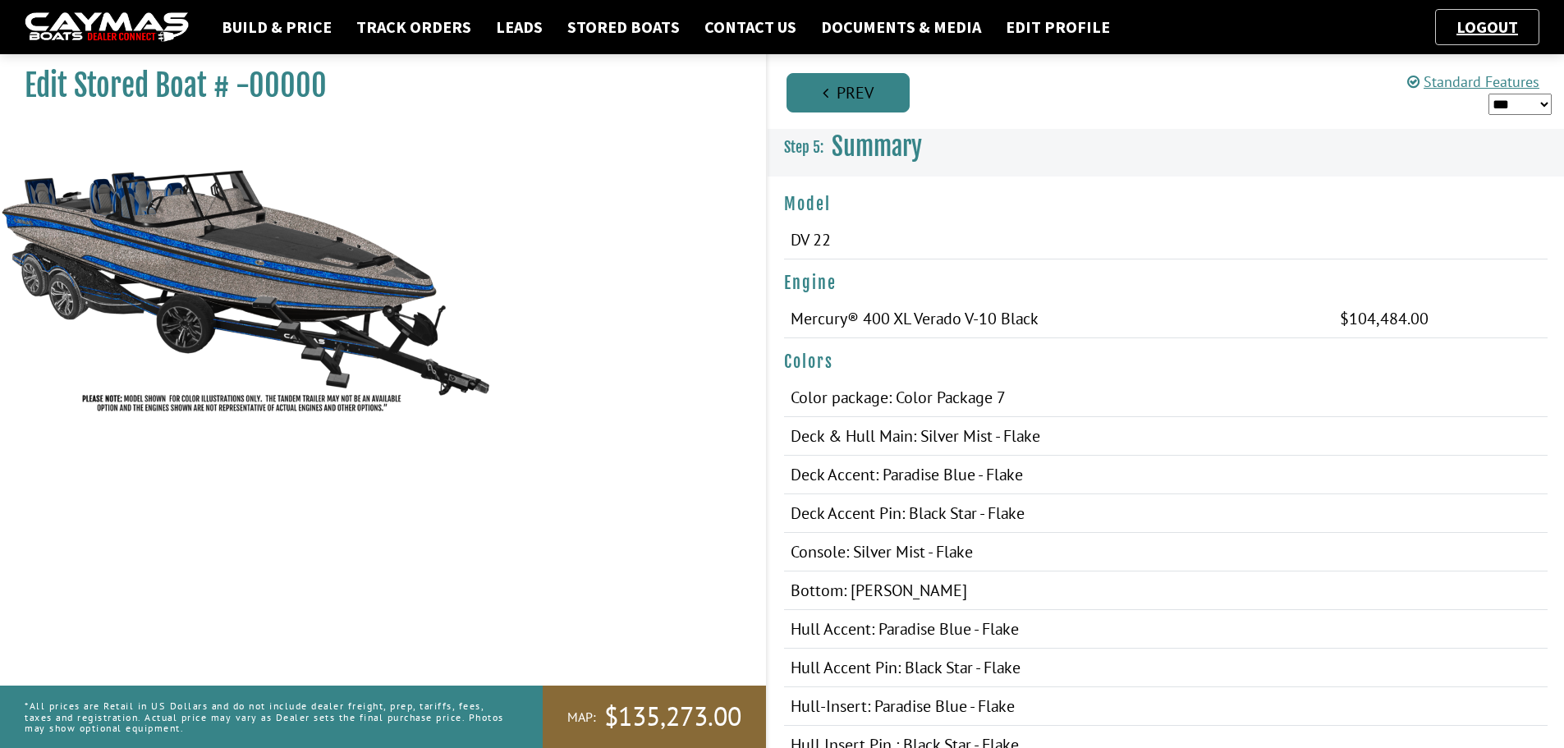
click at [891, 103] on link "Prev" at bounding box center [847, 92] width 123 height 39
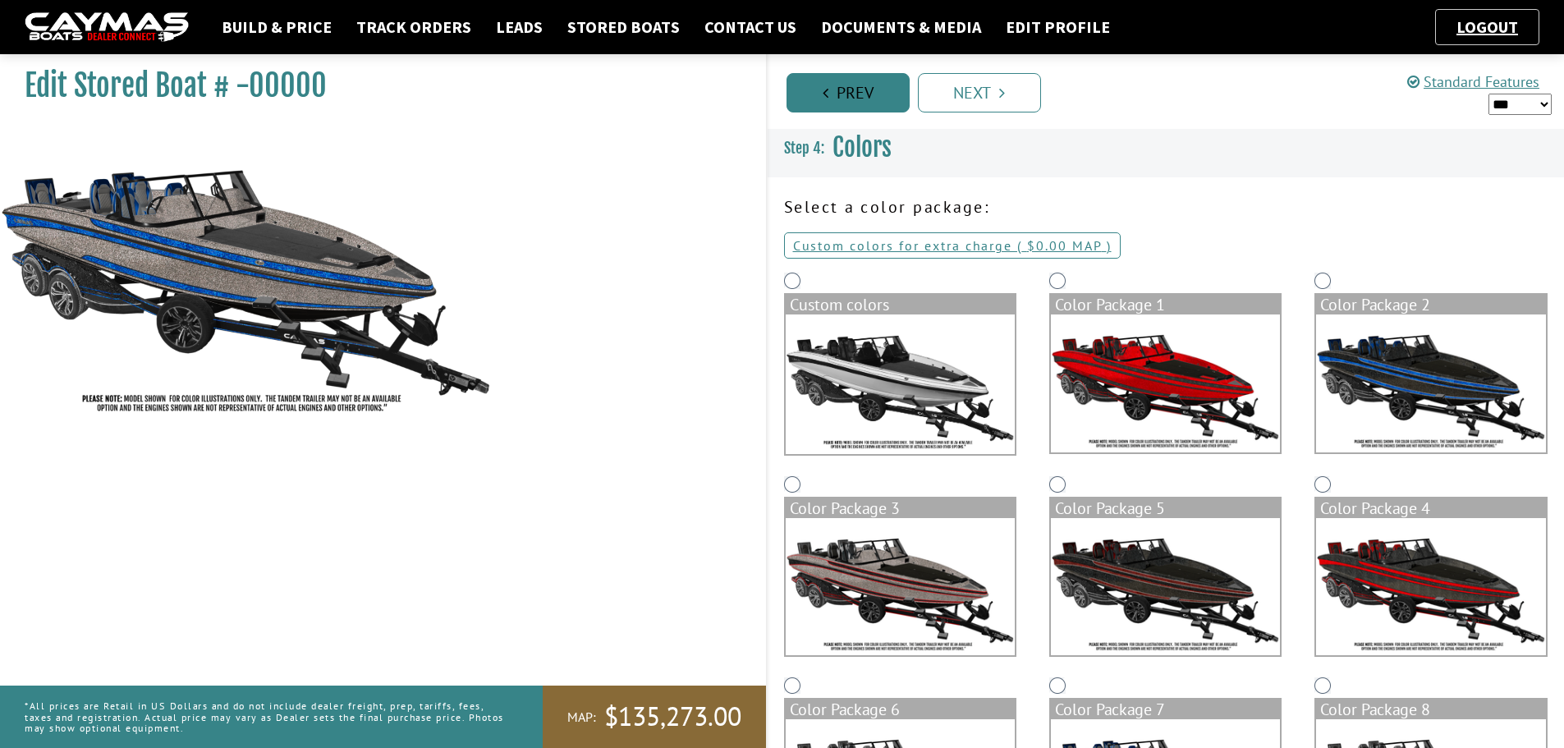
click at [885, 92] on link "Prev" at bounding box center [847, 92] width 123 height 39
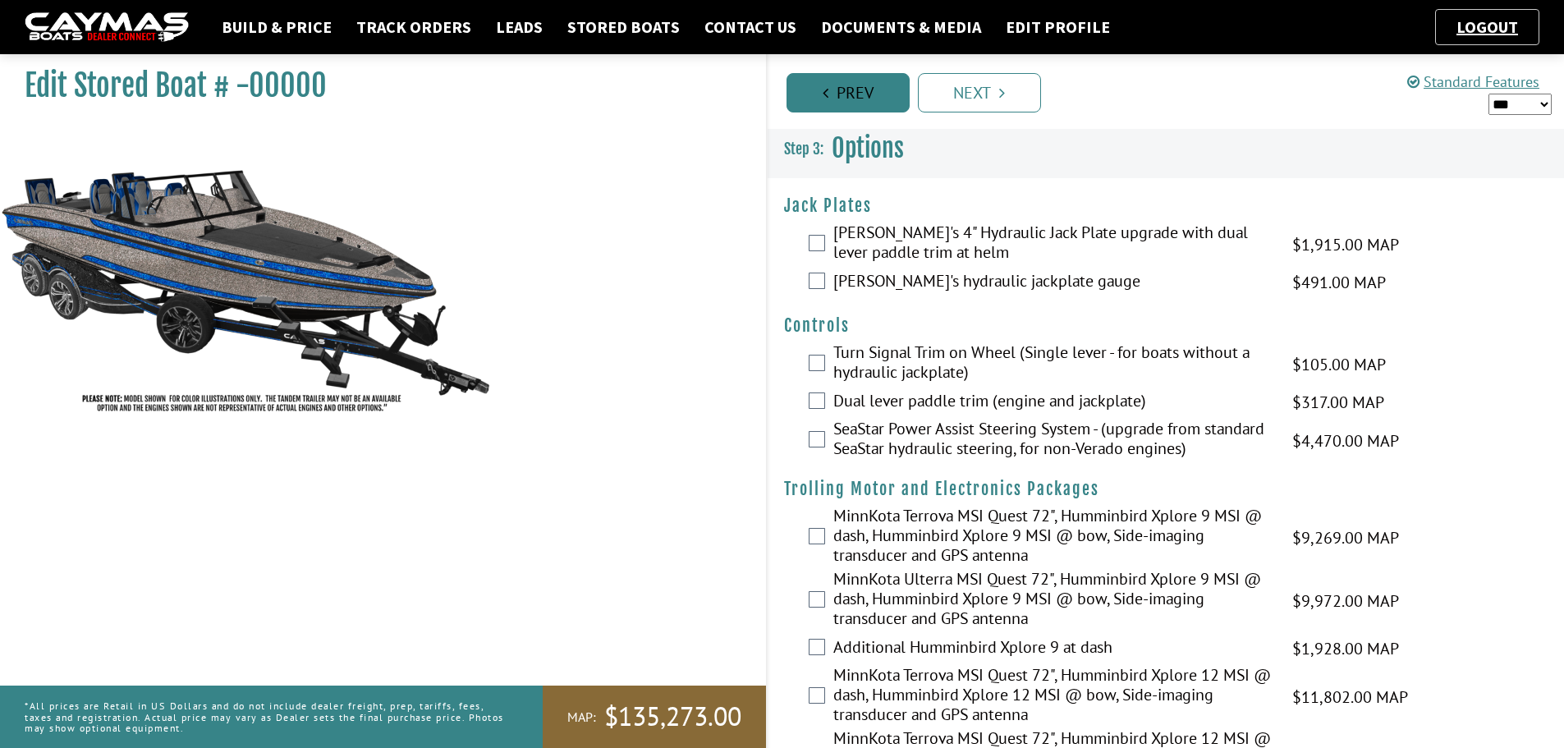
click at [889, 96] on link "Prev" at bounding box center [847, 92] width 123 height 39
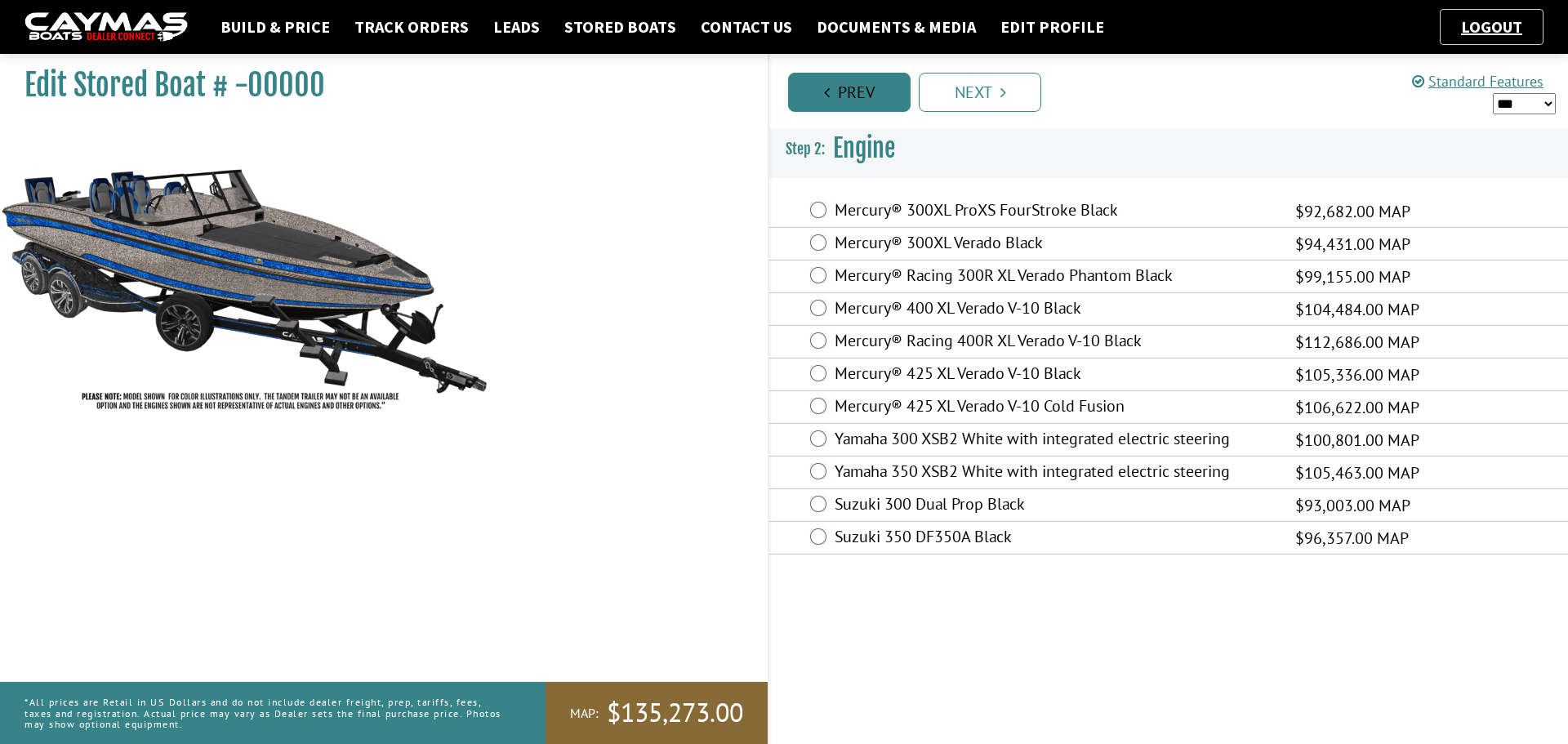
click at [884, 95] on link "Prev" at bounding box center [849, 92] width 122 height 39
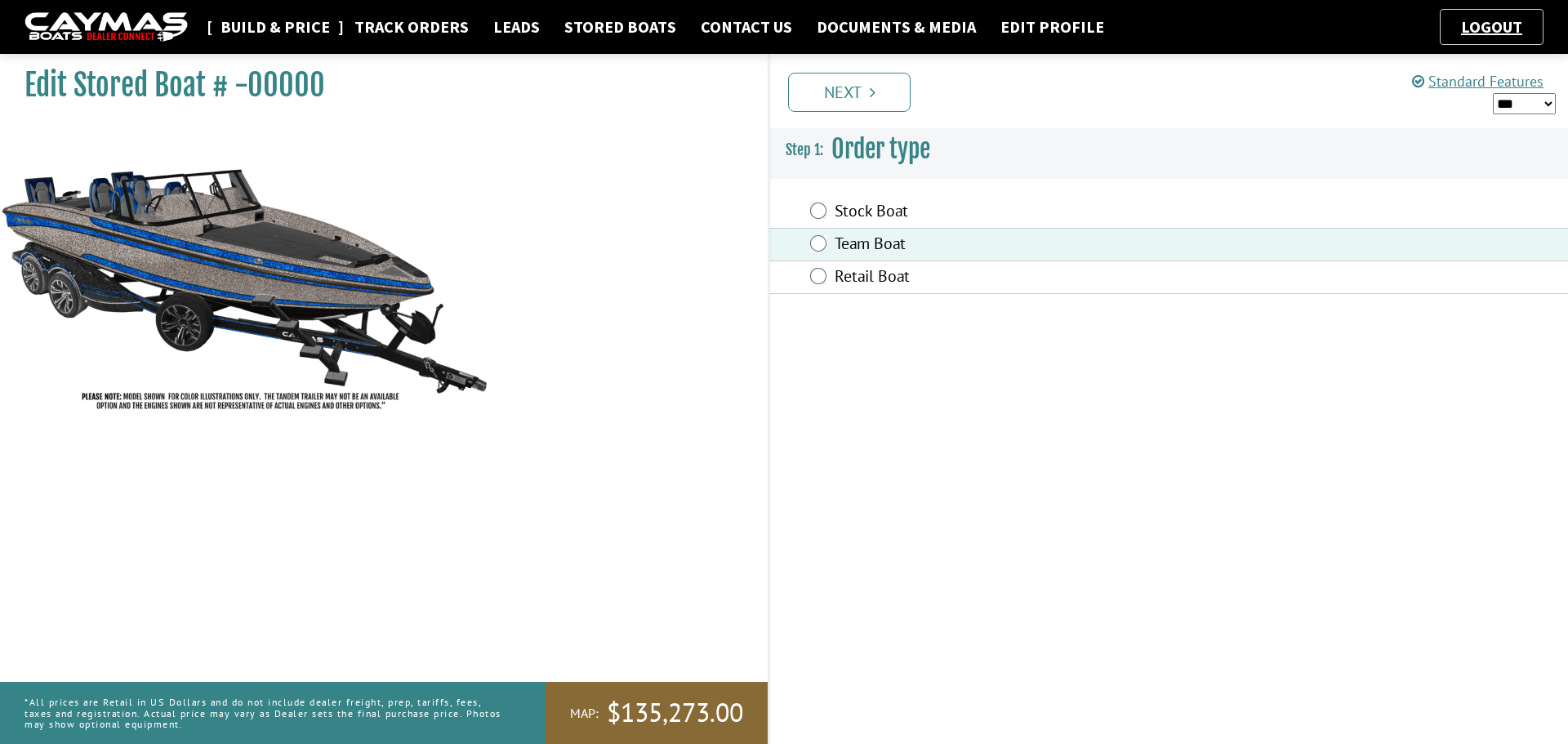
click at [282, 32] on link "Build & Price" at bounding box center [275, 26] width 125 height 21
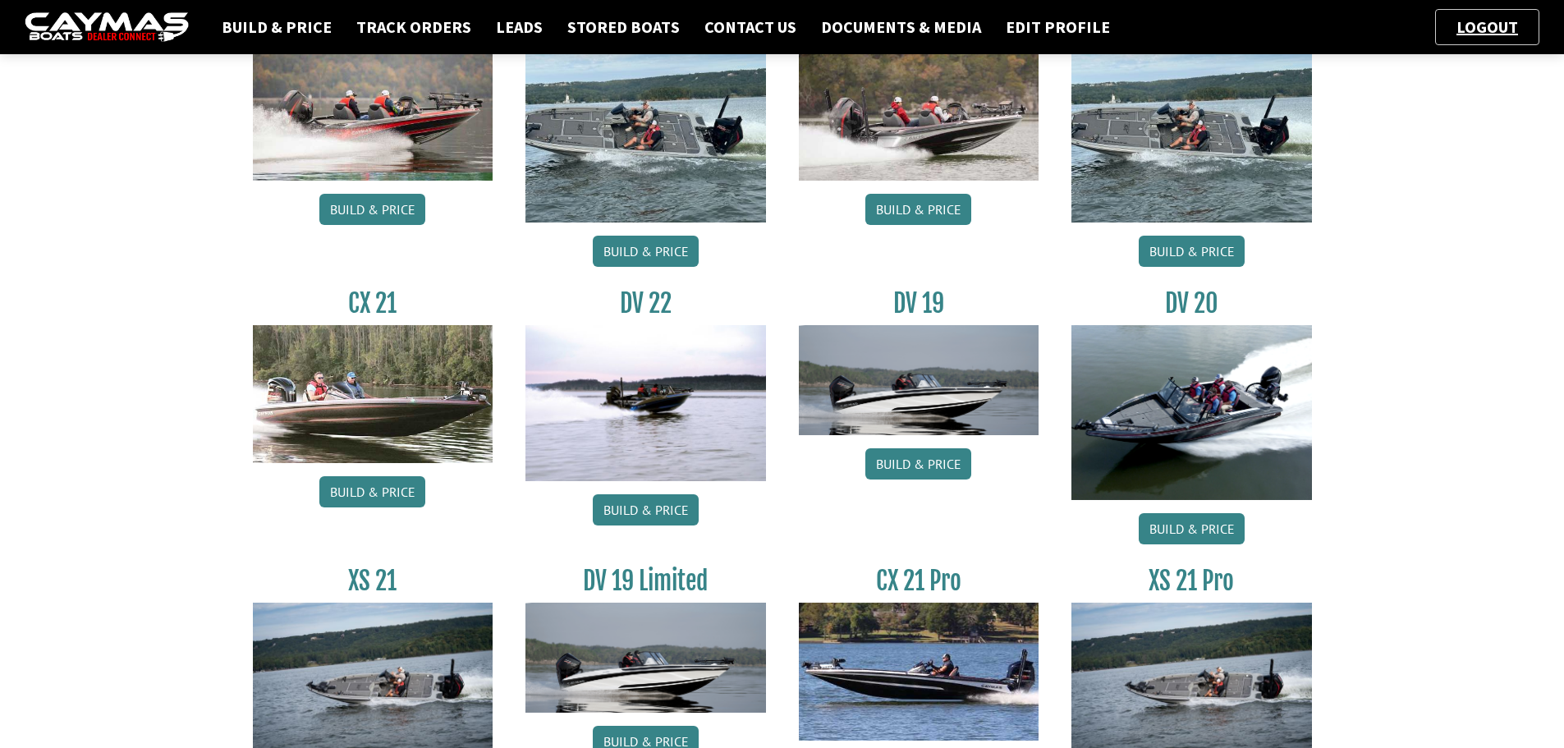
scroll to position [1241, 0]
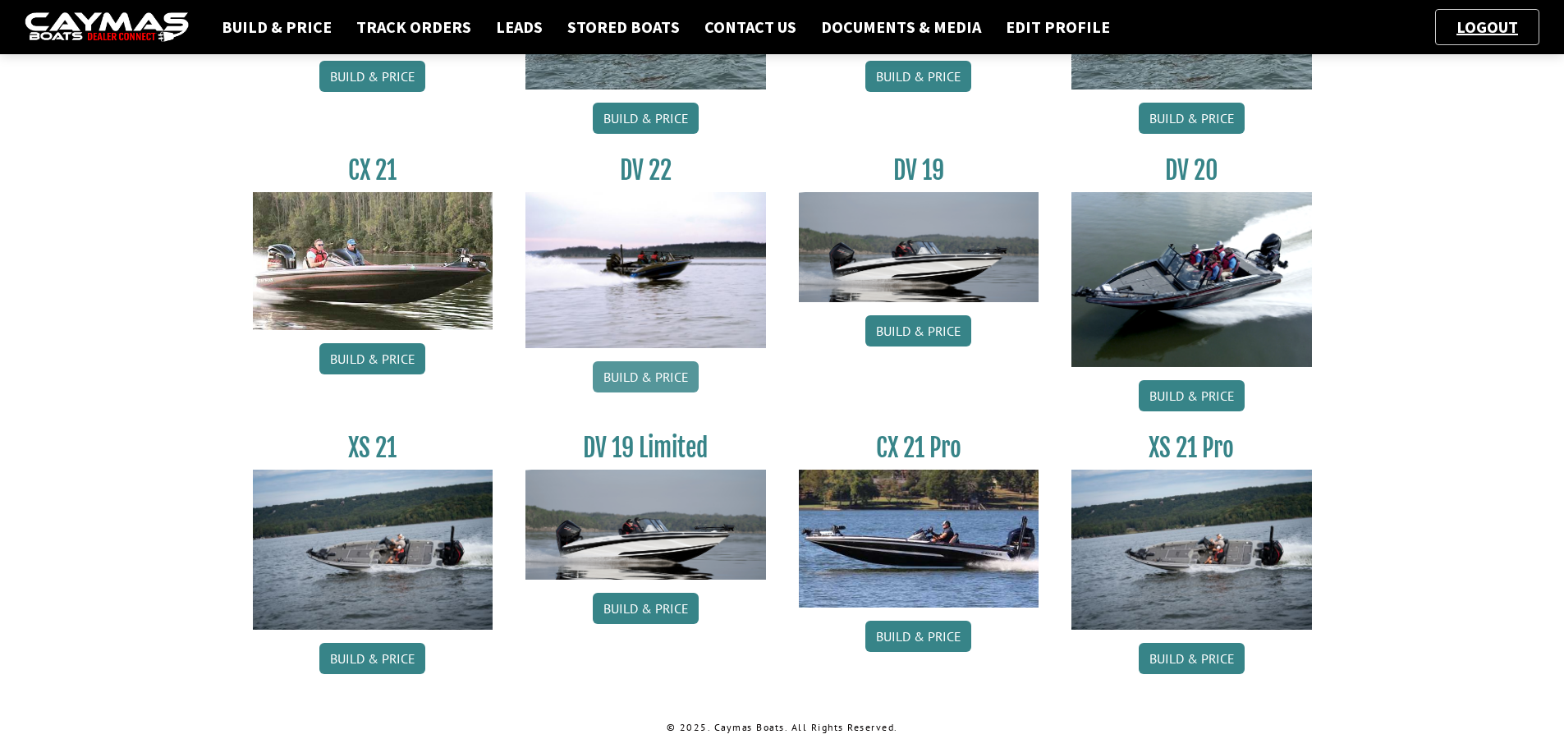
click at [651, 378] on link "Build & Price" at bounding box center [646, 376] width 106 height 31
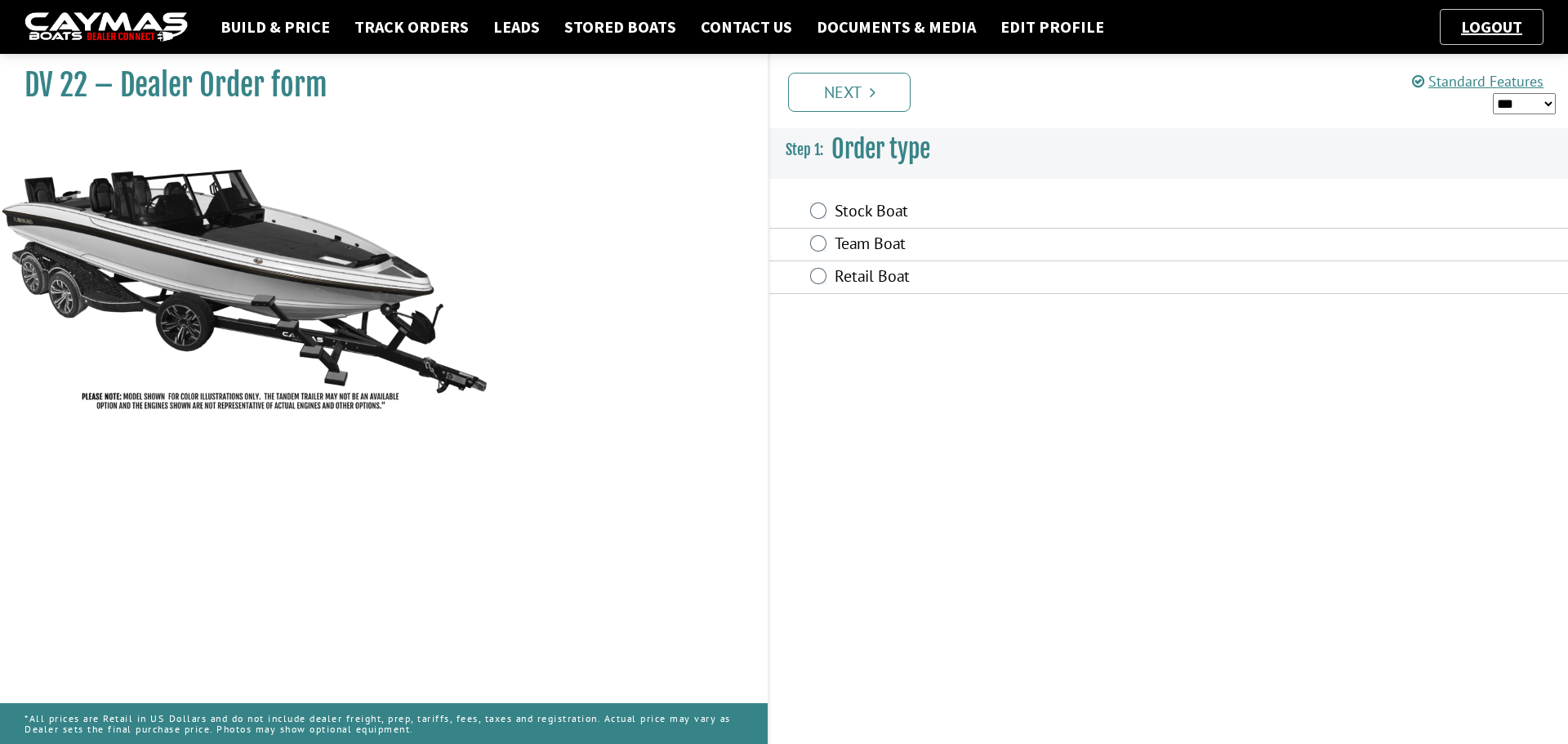
click at [842, 247] on label "Team Boat" at bounding box center [1055, 246] width 440 height 24
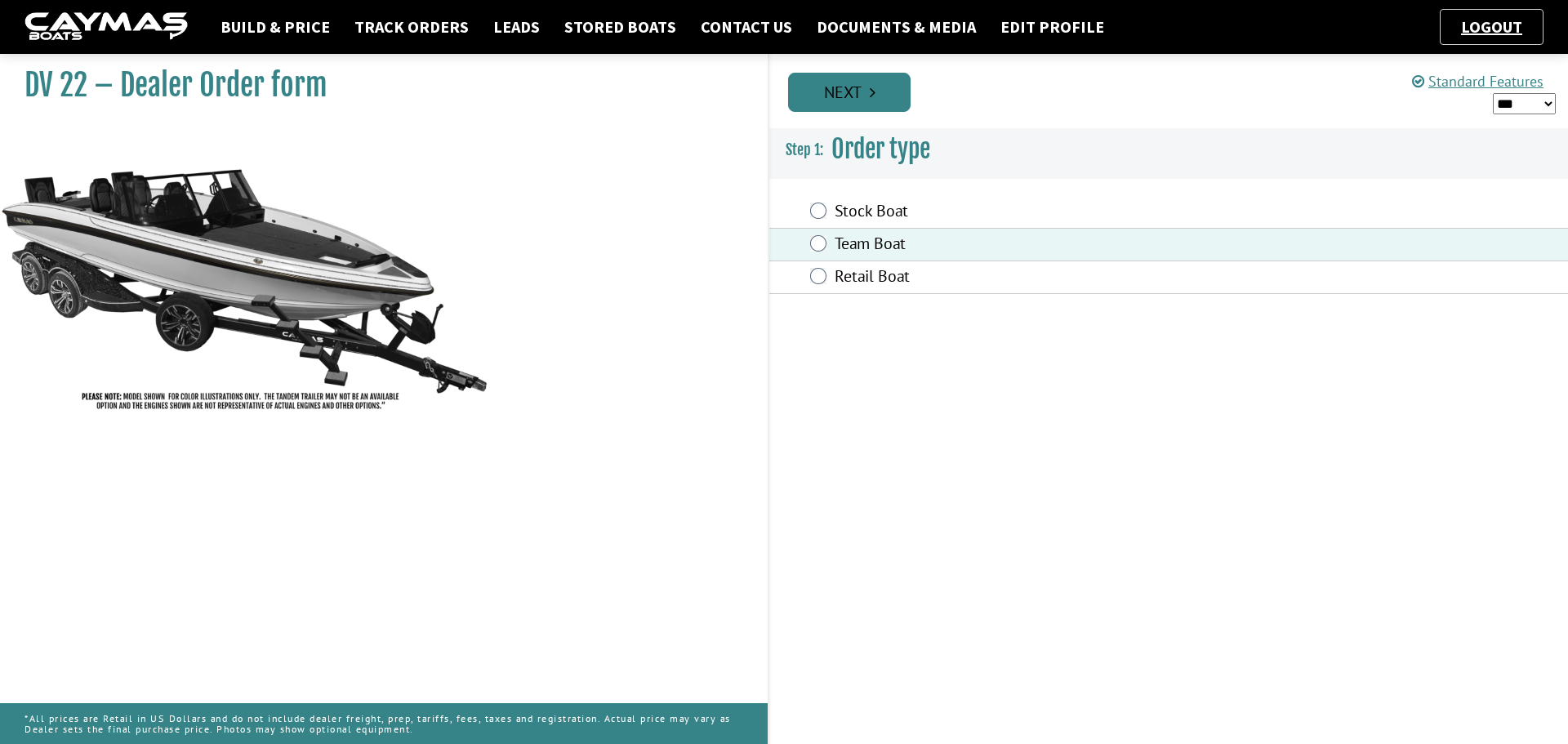
click at [856, 92] on link "Next" at bounding box center [849, 92] width 122 height 39
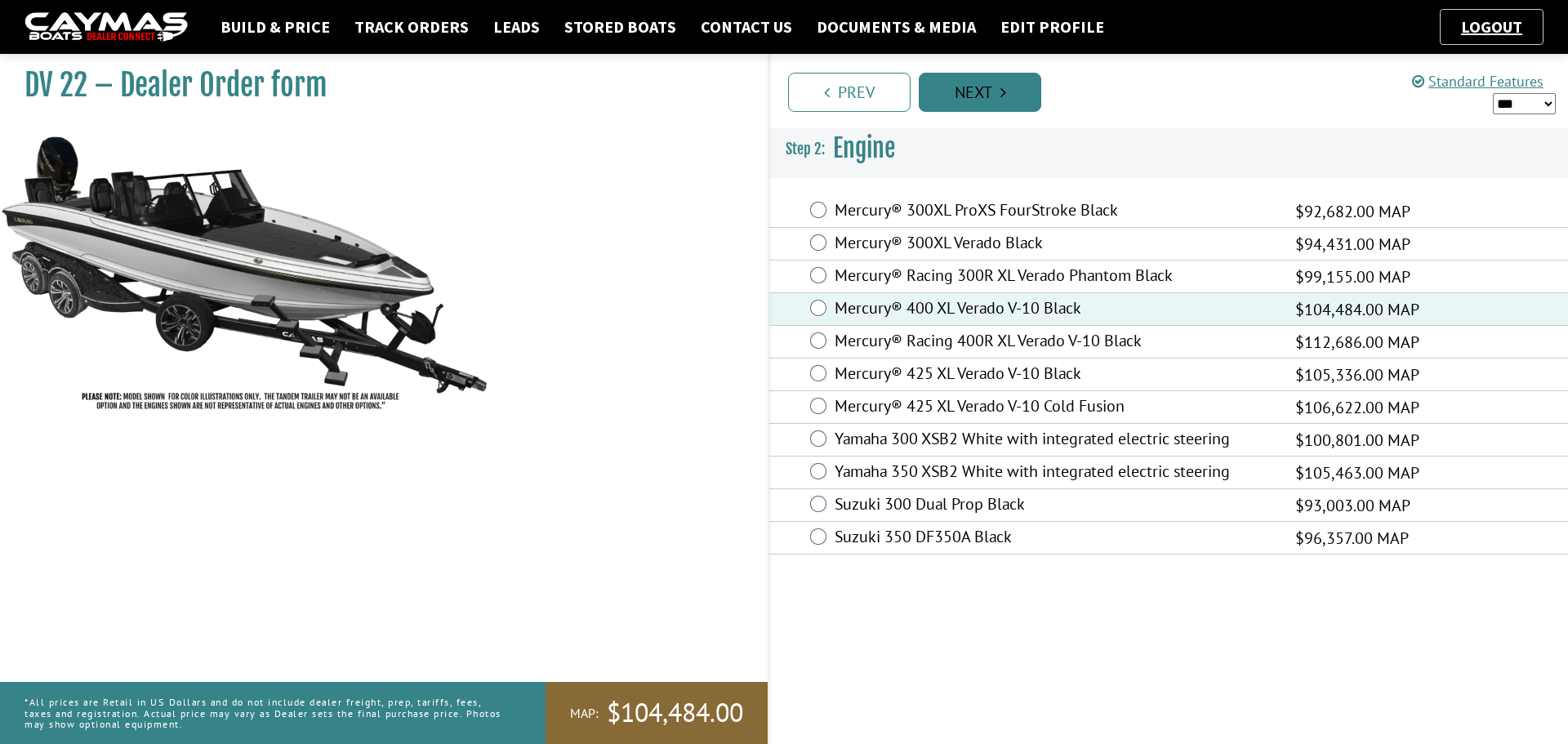
click at [1016, 91] on link "Next" at bounding box center [980, 92] width 122 height 39
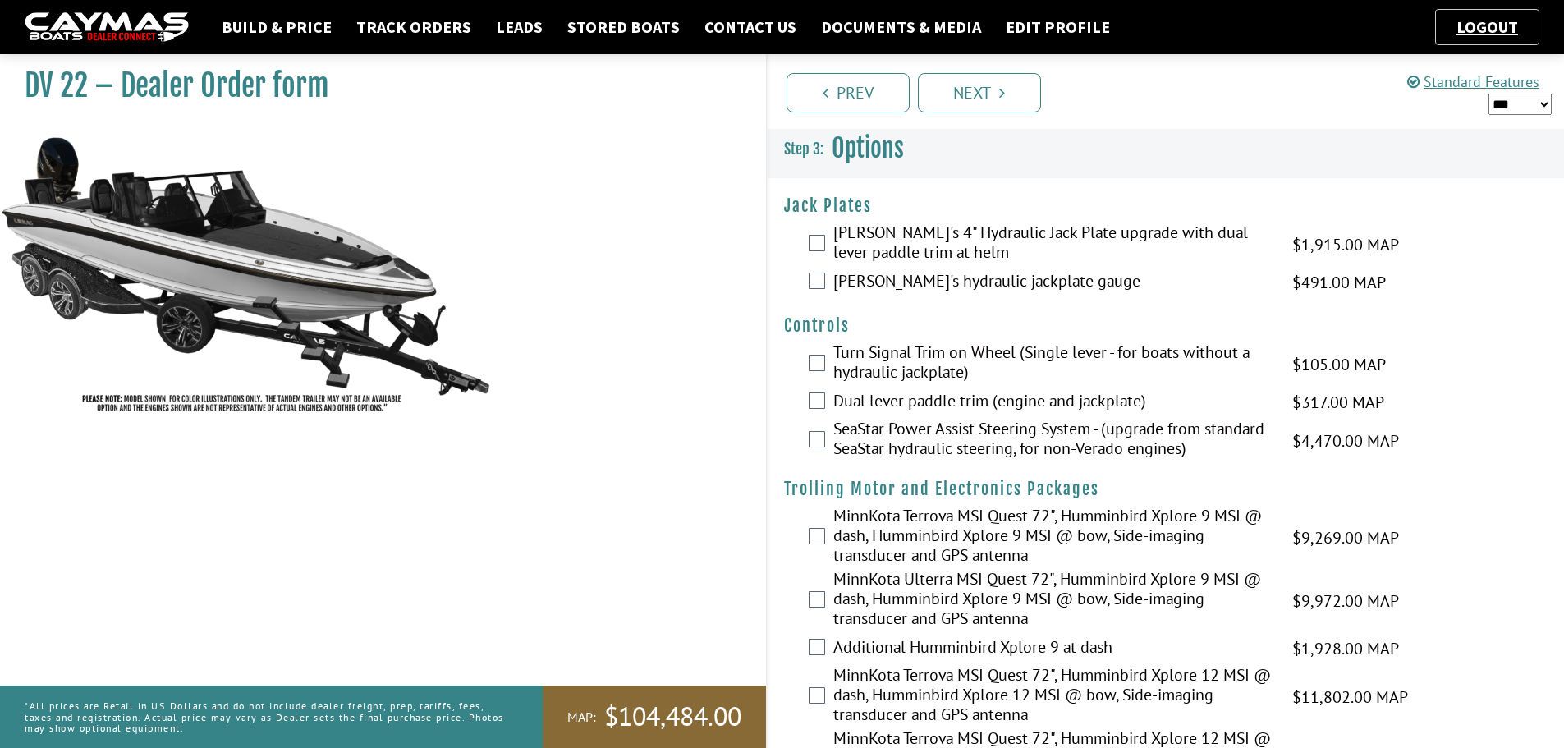
click at [837, 241] on label "[PERSON_NAME]'s 4" Hydraulic Jack Plate upgrade with dual lever paddle trim at …" at bounding box center [1052, 244] width 438 height 44
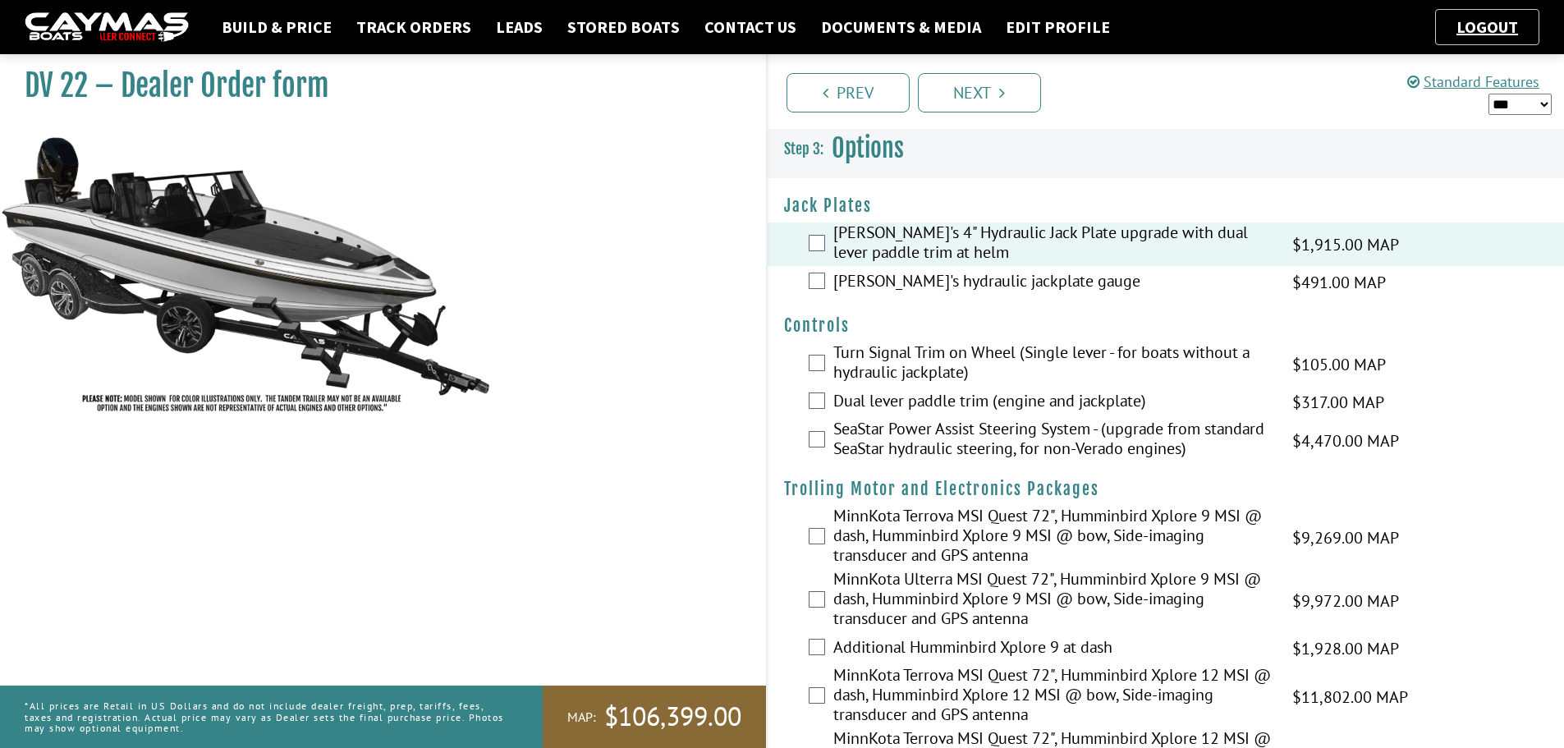
click at [928, 272] on label "[PERSON_NAME]'s hydraulic jackplate gauge" at bounding box center [1052, 283] width 438 height 24
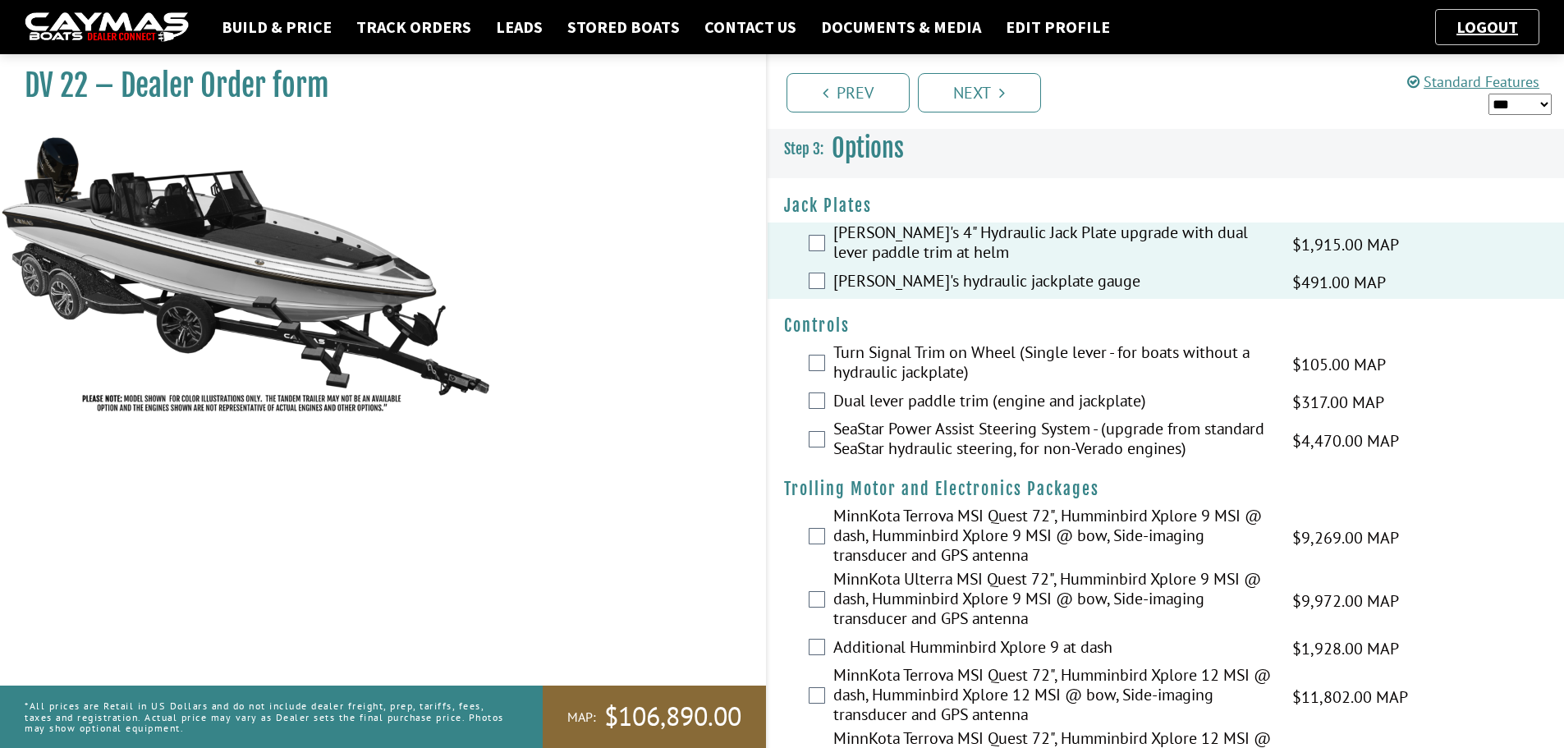
scroll to position [82, 0]
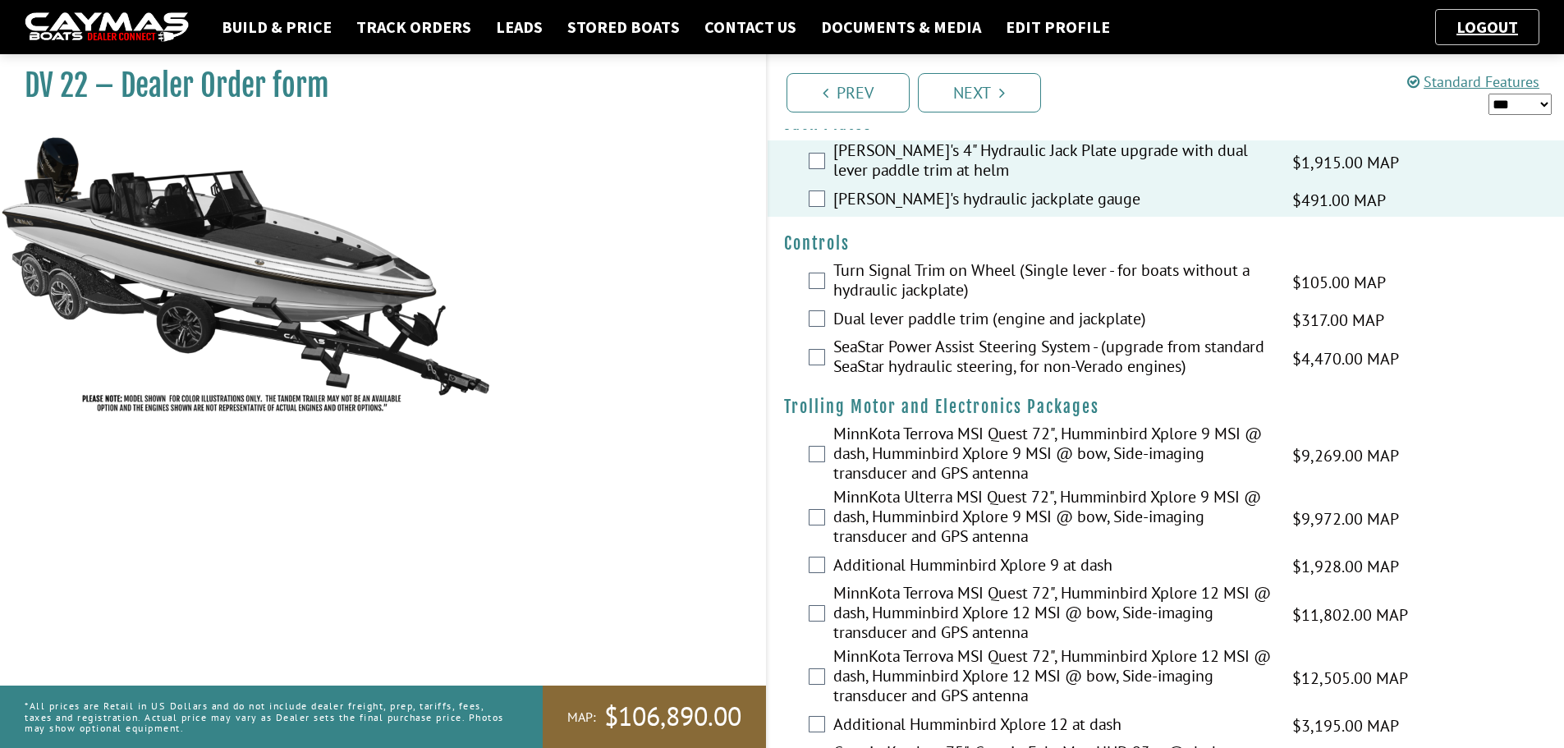
click at [846, 316] on label "Dual lever paddle trim (engine and jackplate)" at bounding box center [1052, 321] width 438 height 24
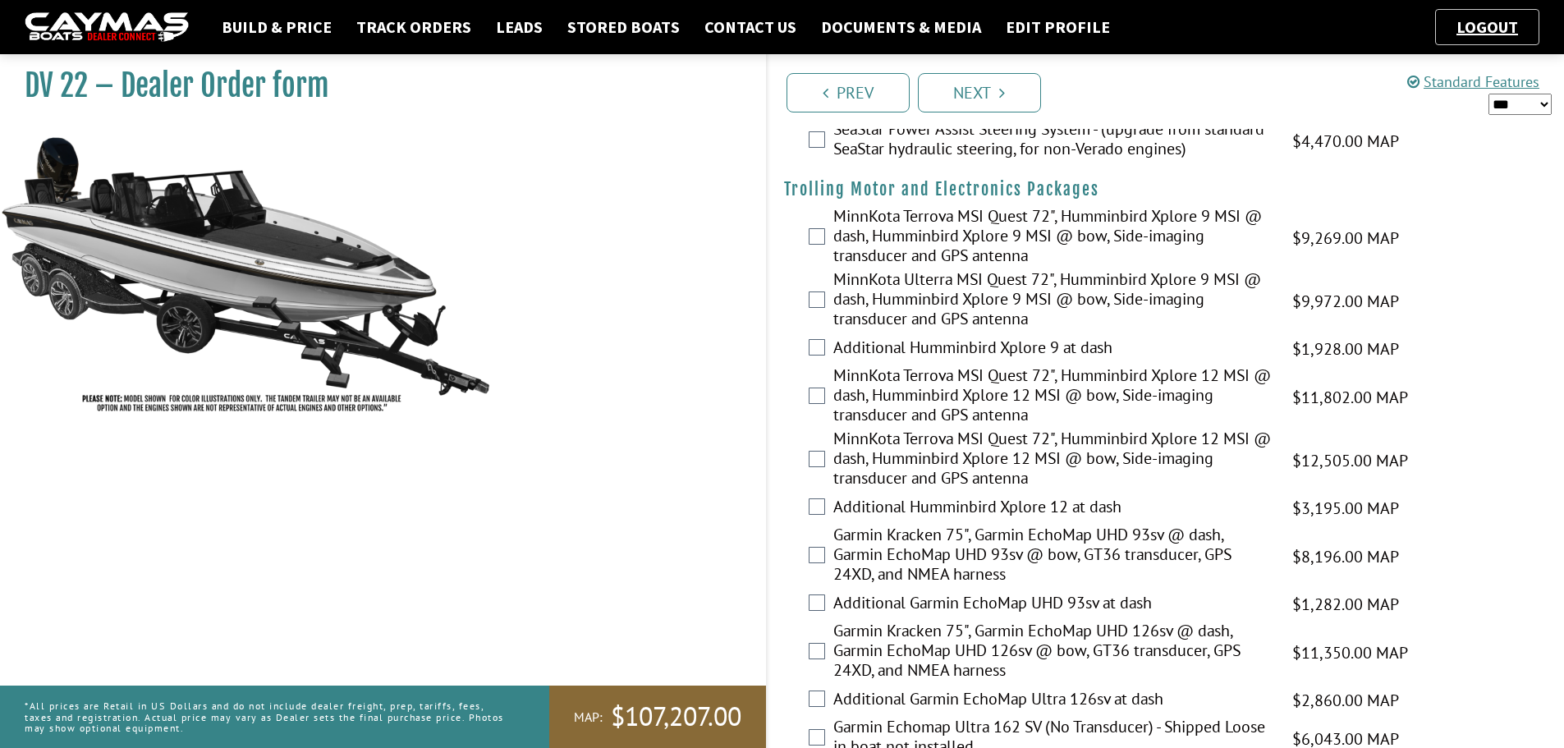
scroll to position [328, 0]
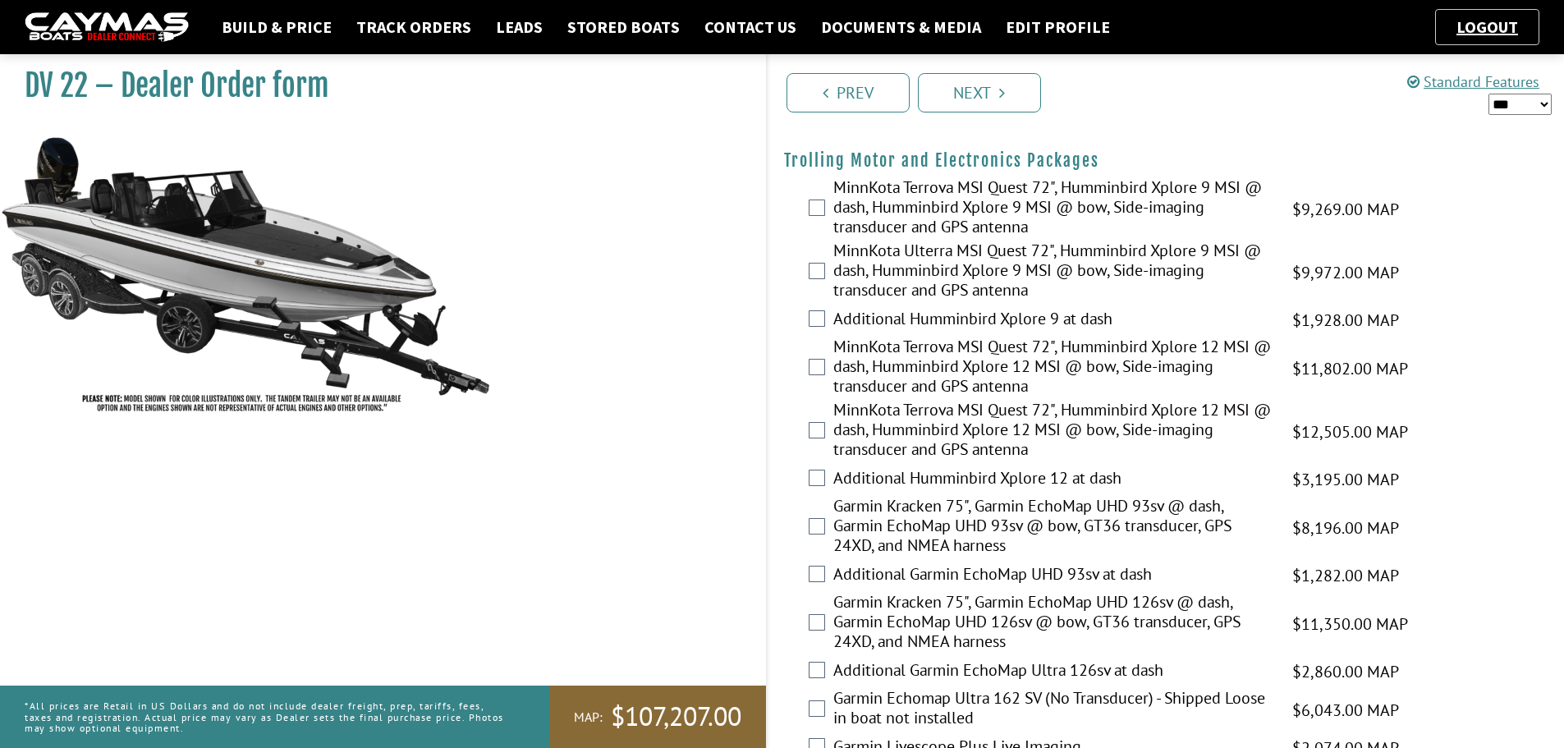
click at [878, 512] on label "Garmin Kracken 75", Garmin EchoMap UHD 93sv @ dash, Garmin EchoMap UHD 93sv @ b…" at bounding box center [1052, 527] width 438 height 63
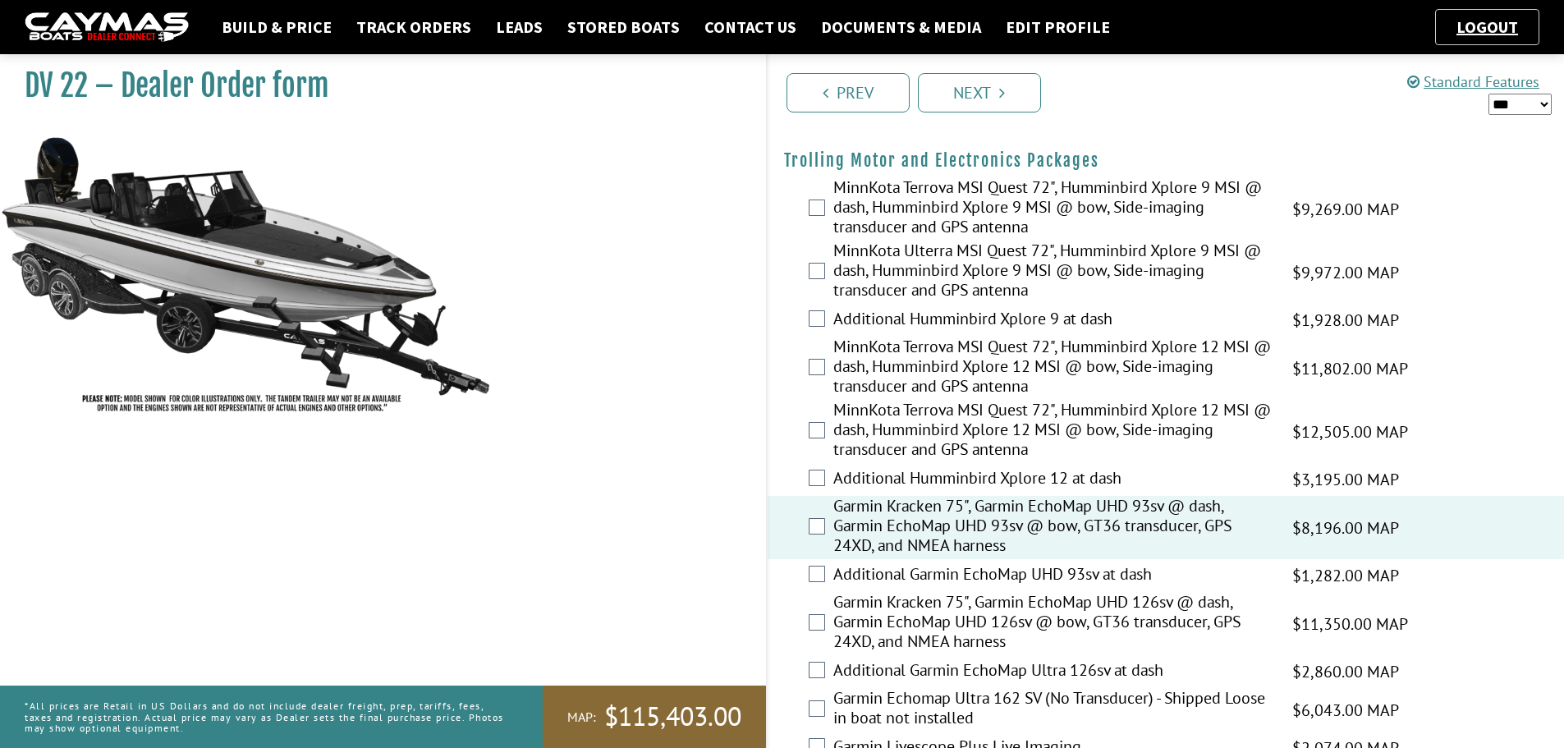
scroll to position [410, 0]
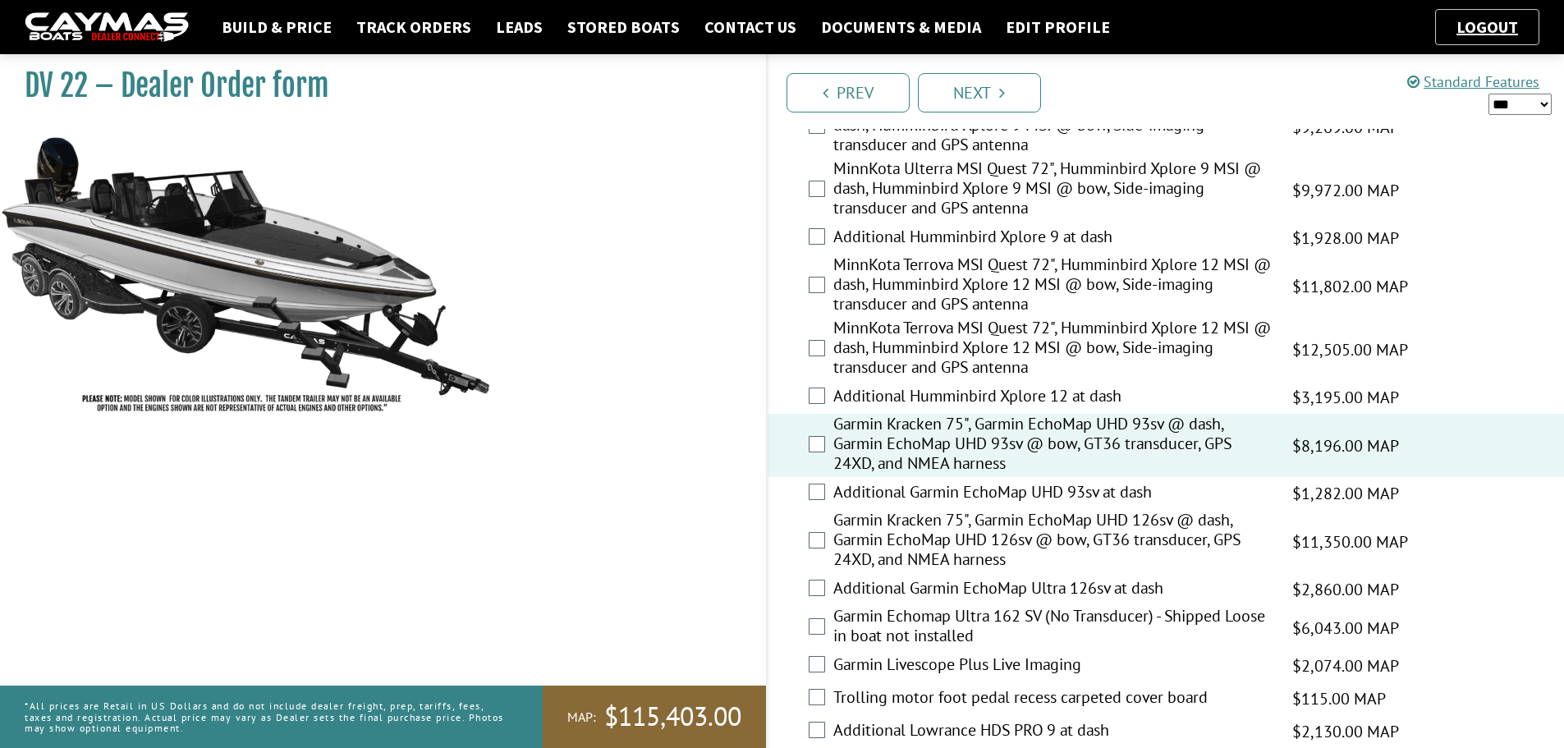
click at [877, 429] on label "Garmin Kracken 75", Garmin EchoMap UHD 93sv @ dash, Garmin EchoMap UHD 93sv @ b…" at bounding box center [1052, 445] width 438 height 63
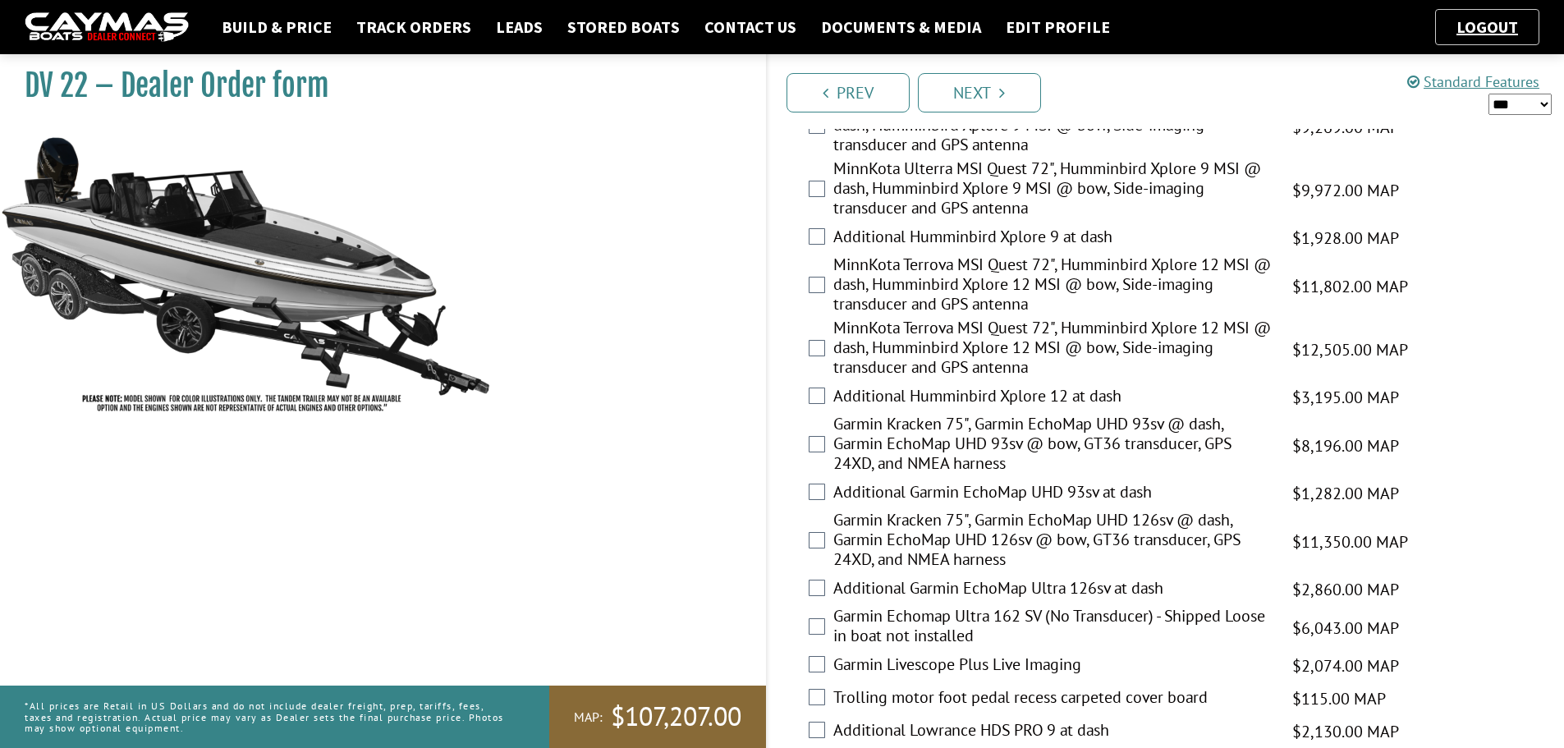
click at [880, 536] on label "Garmin Kracken 75", Garmin EchoMap UHD 126sv @ dash, Garmin EchoMap UHD 126sv @…" at bounding box center [1052, 541] width 438 height 63
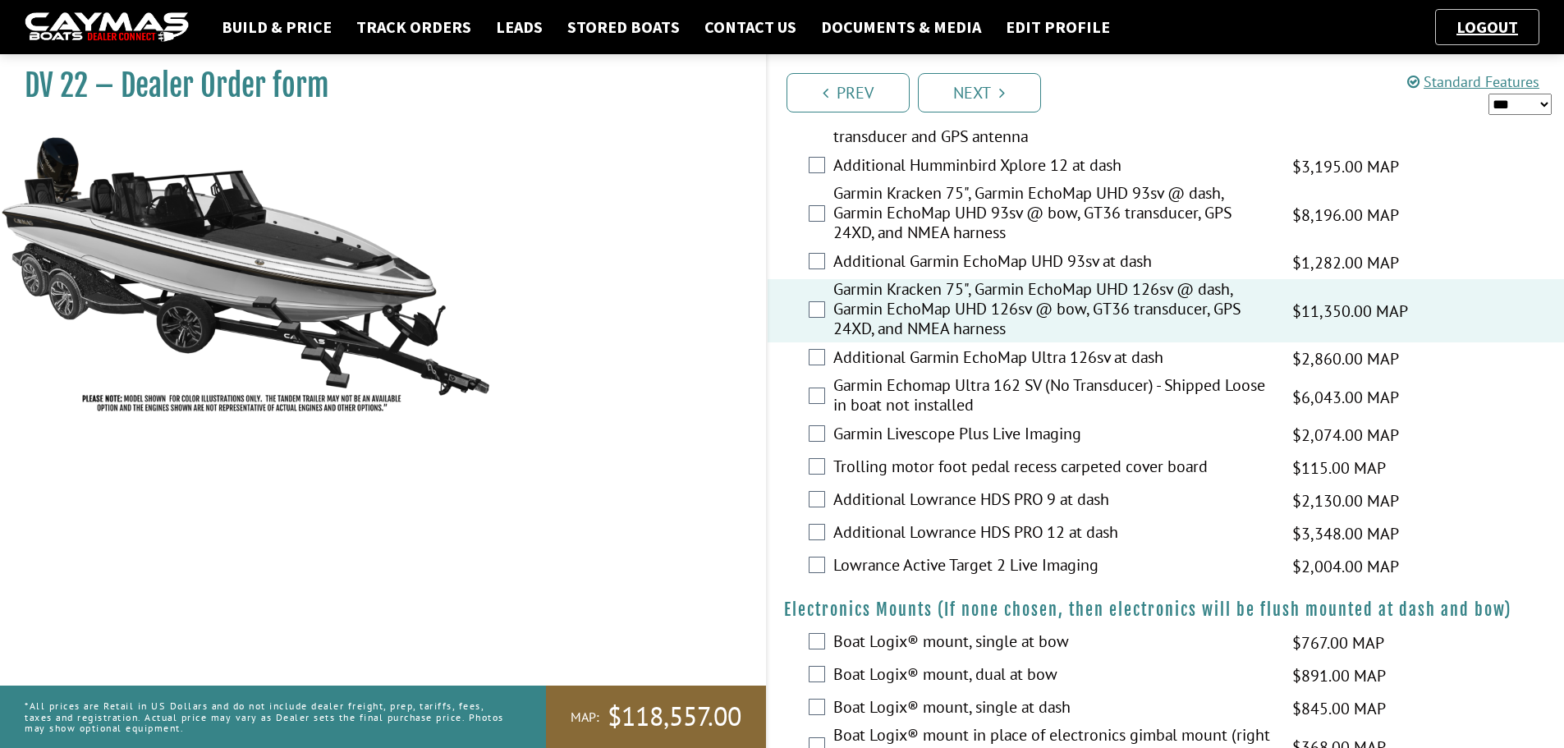
scroll to position [657, 0]
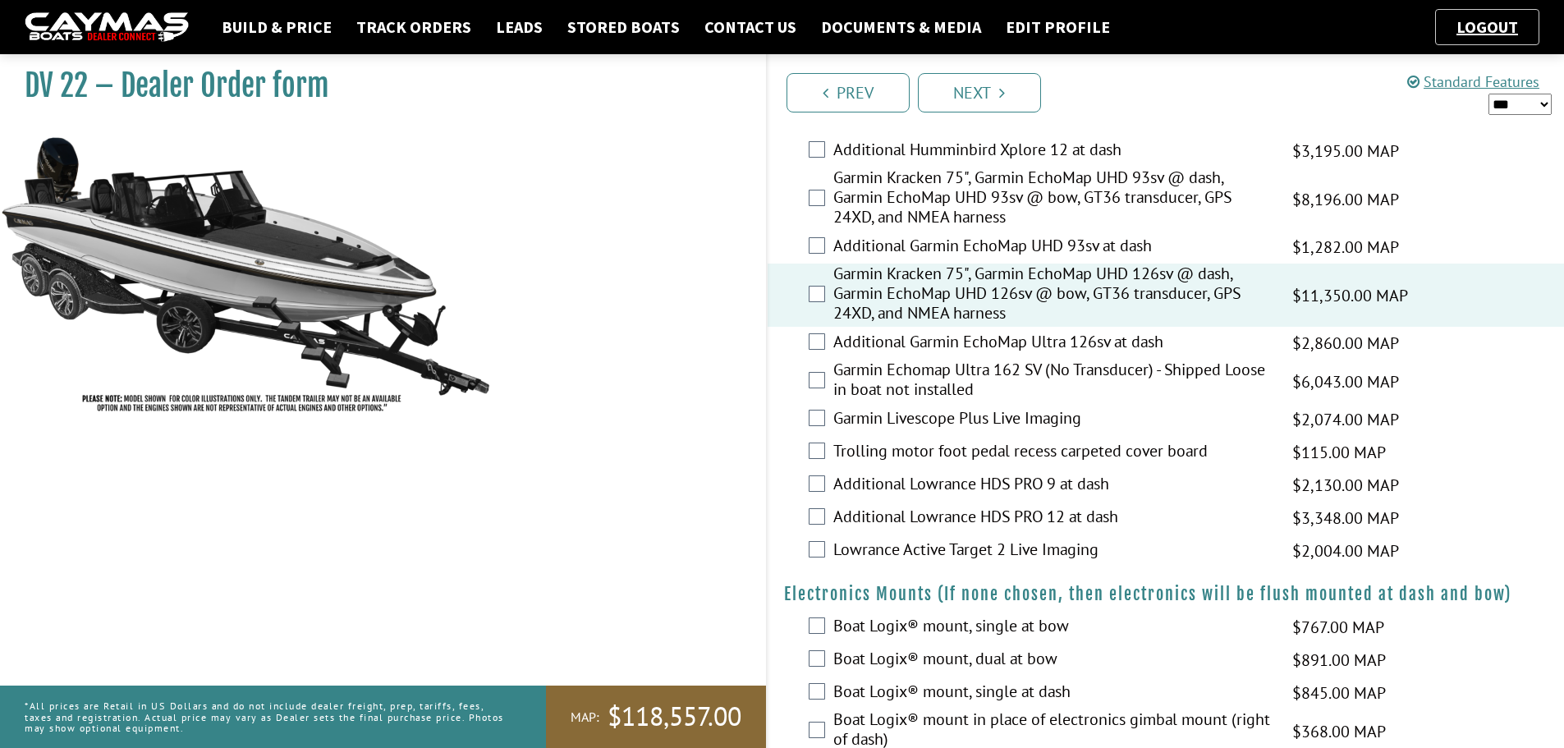
click at [865, 418] on label "Garmin Livescope Plus Live Imaging" at bounding box center [1052, 420] width 438 height 24
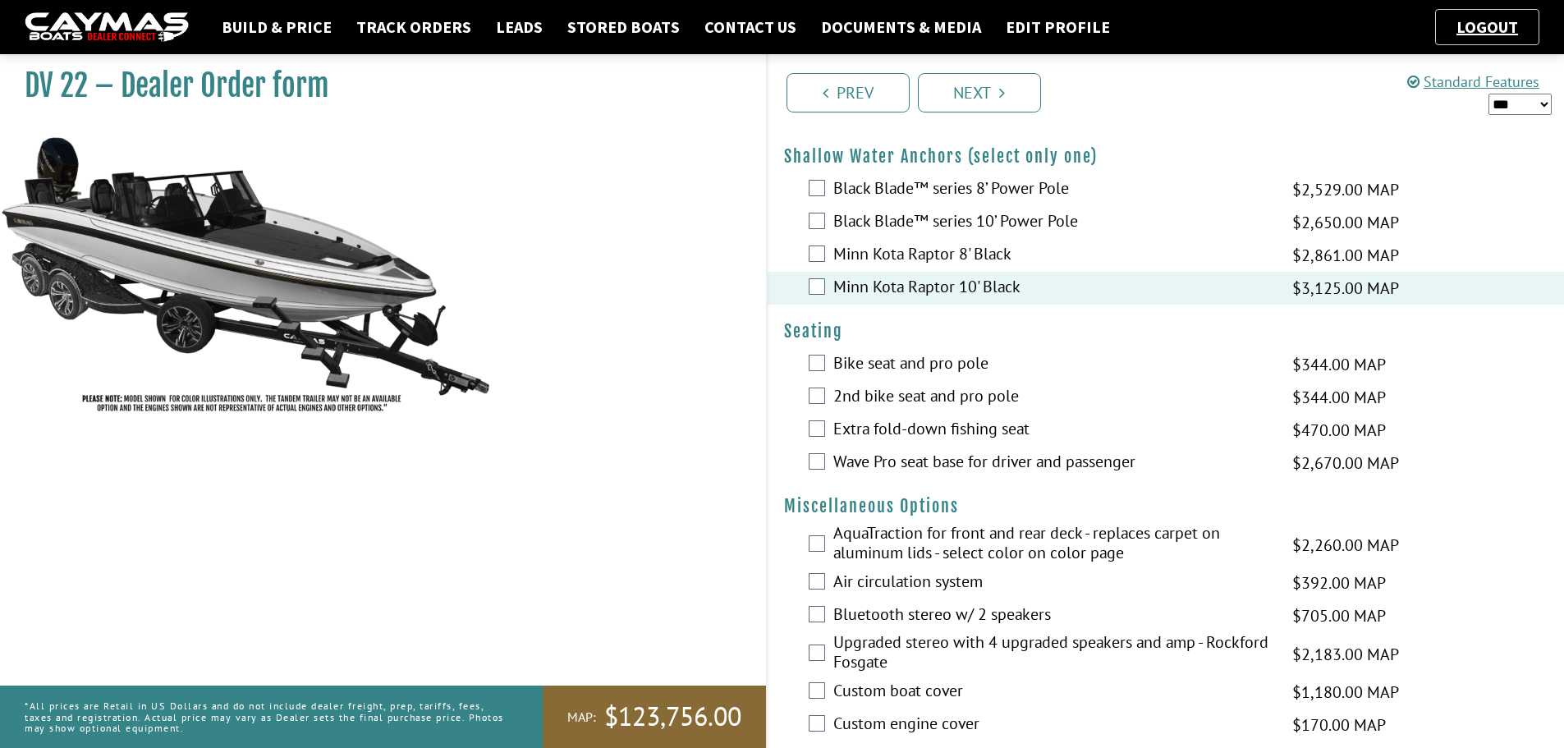
scroll to position [1396, 0]
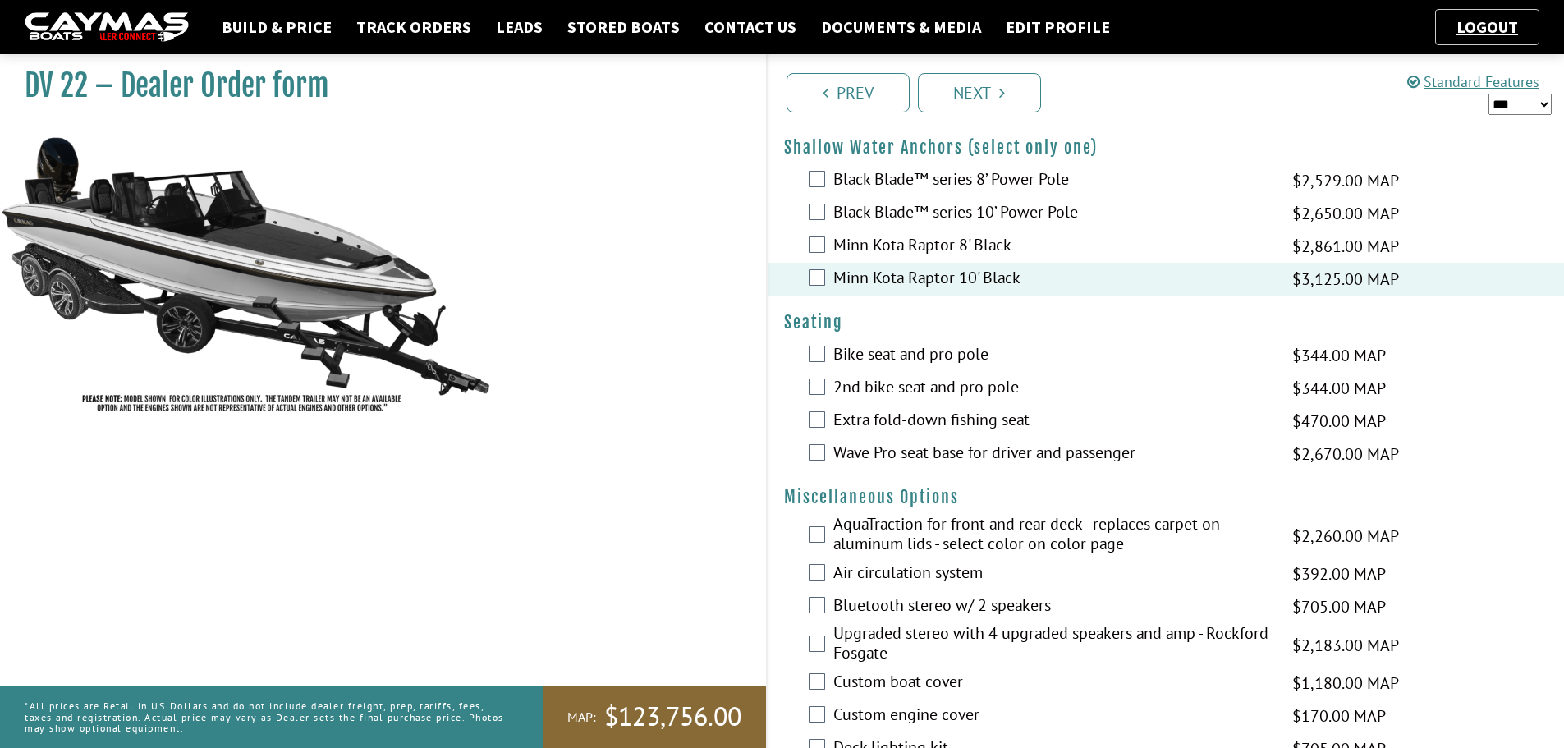
click at [844, 449] on label "Wave Pro seat base for driver and passenger" at bounding box center [1052, 454] width 438 height 24
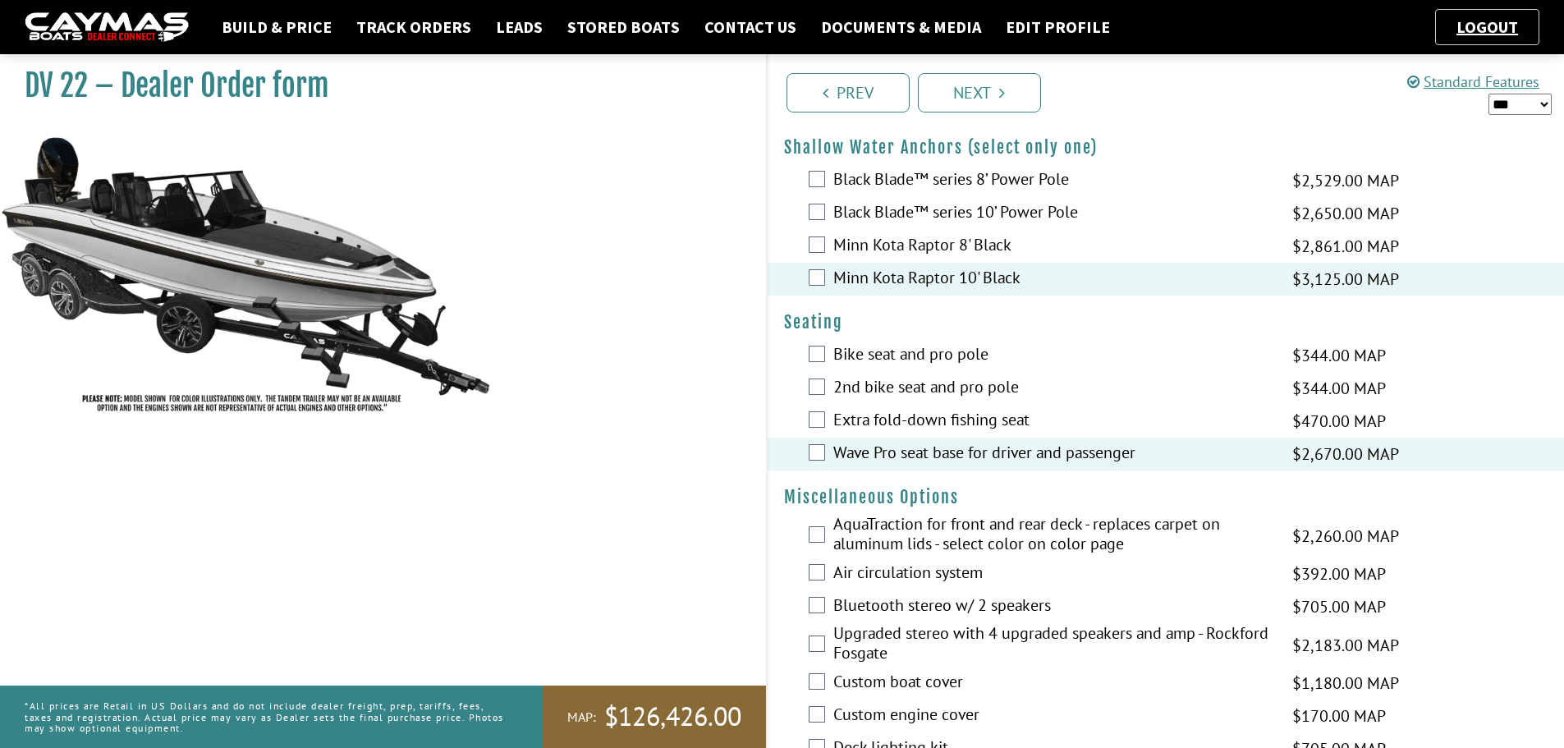
click at [946, 539] on label "AquaTraction for front and rear deck - replaces carpet on aluminum lids - selec…" at bounding box center [1052, 536] width 438 height 44
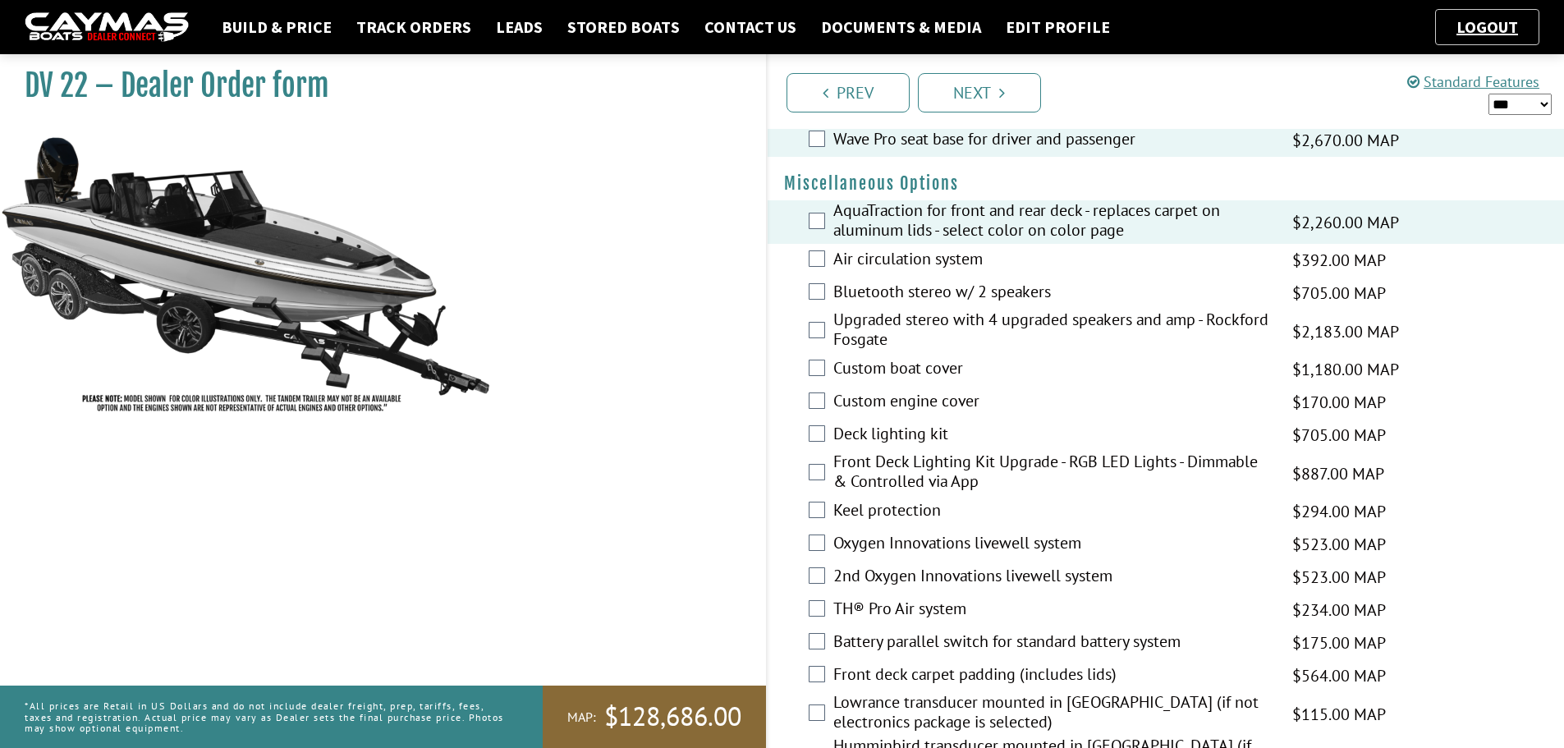
scroll to position [1724, 0]
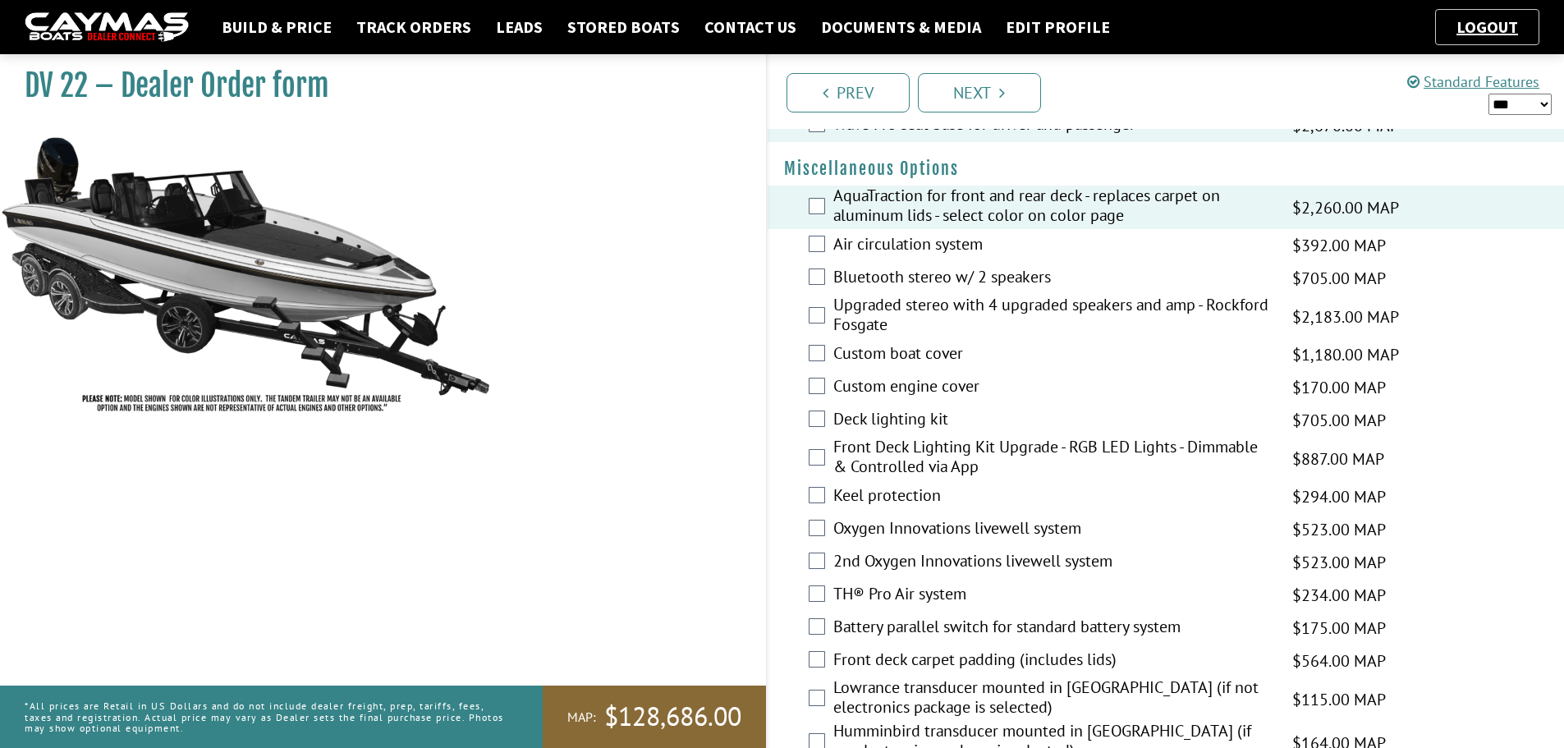
click at [891, 493] on label "Keel protection" at bounding box center [1052, 497] width 438 height 24
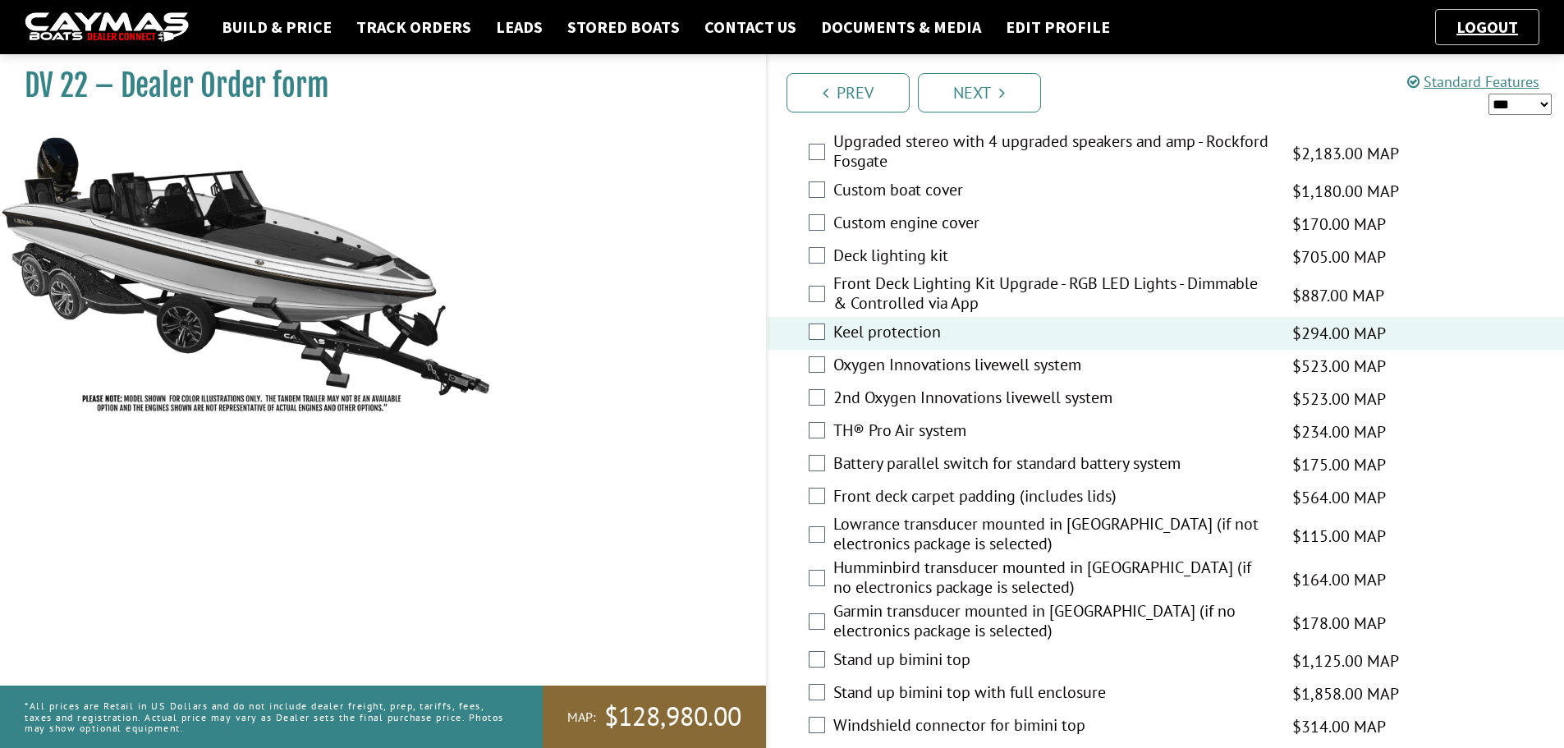
scroll to position [1888, 0]
click at [909, 430] on label "TH® Pro Air system" at bounding box center [1052, 432] width 438 height 24
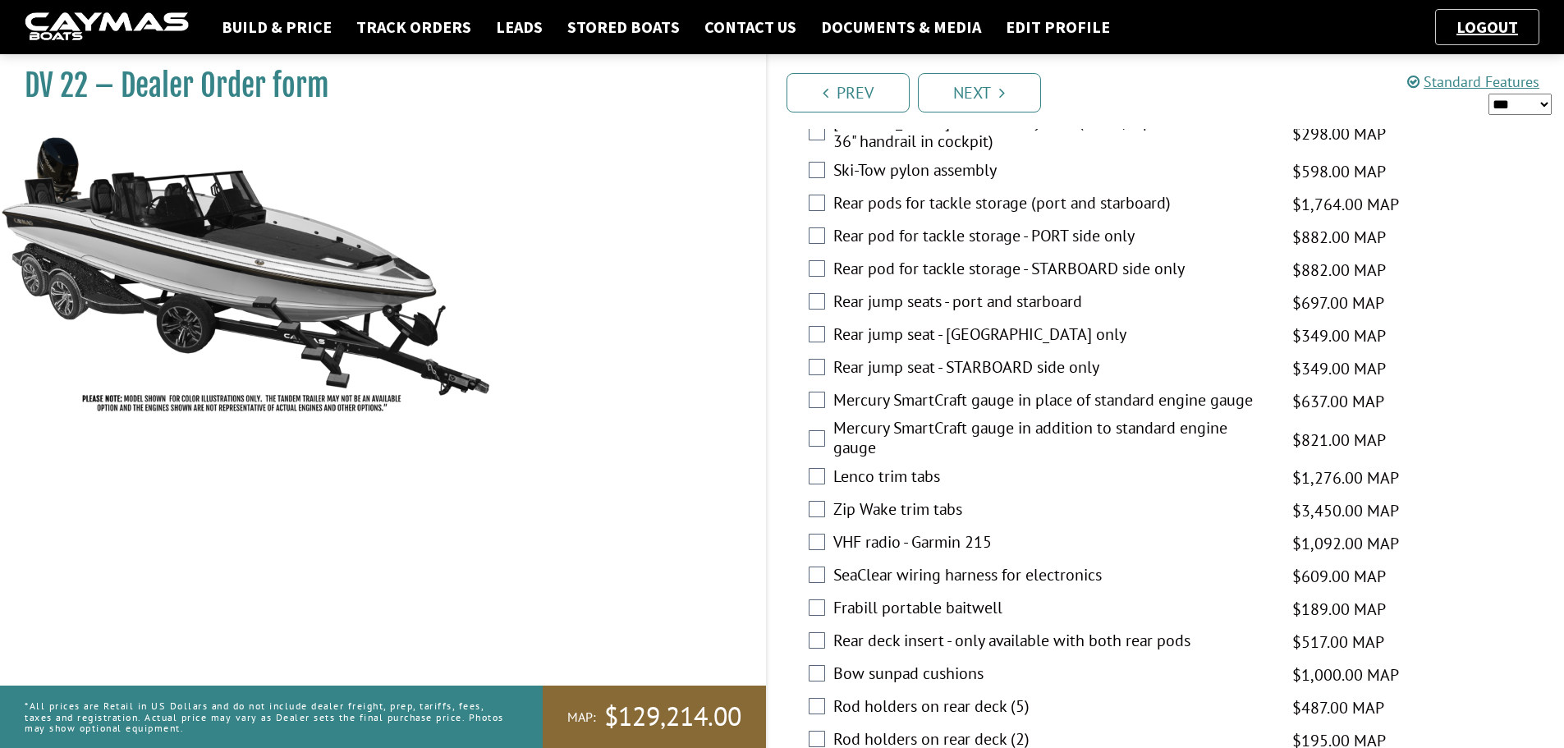
scroll to position [2709, 0]
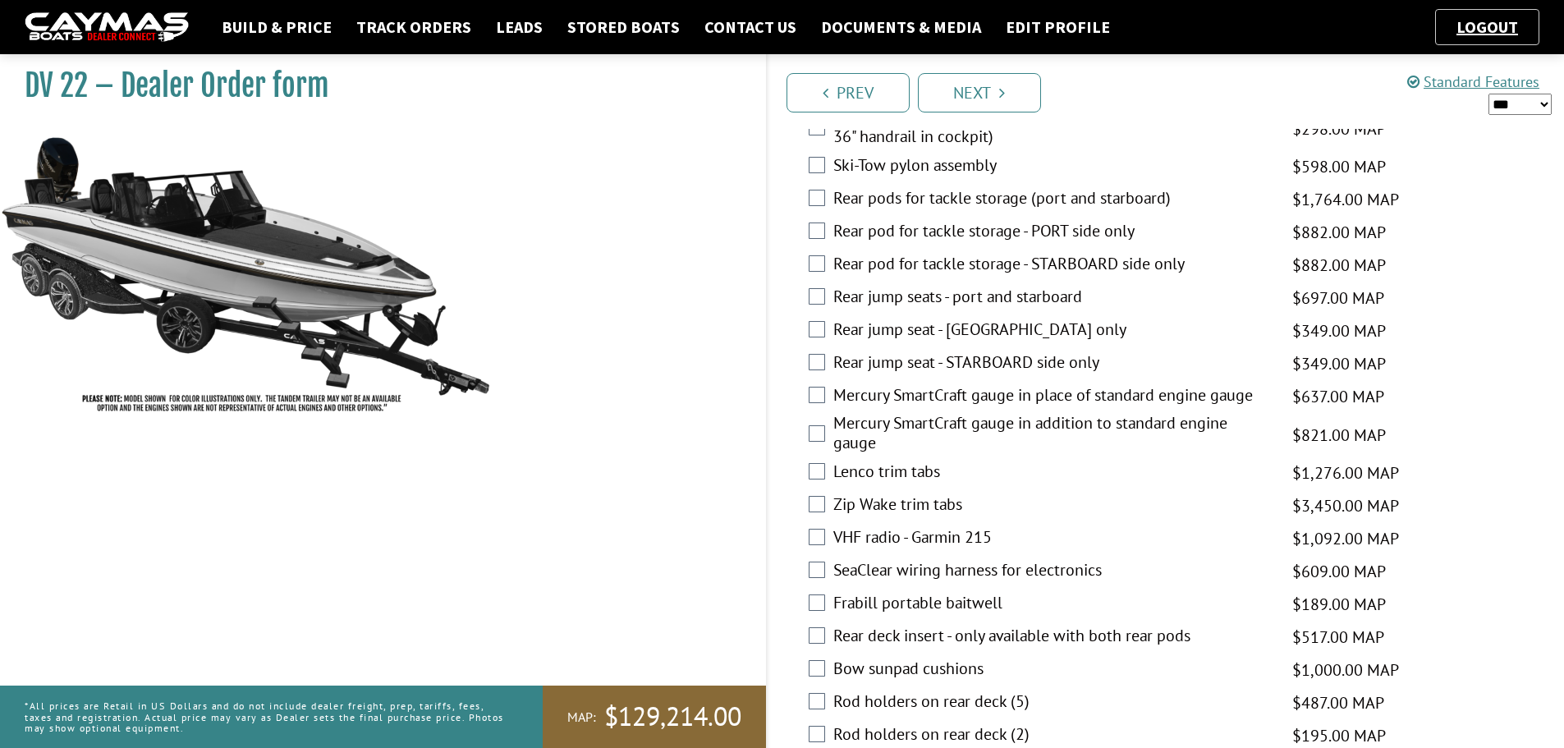
click at [888, 506] on label "Zip Wake trim tabs" at bounding box center [1052, 506] width 438 height 24
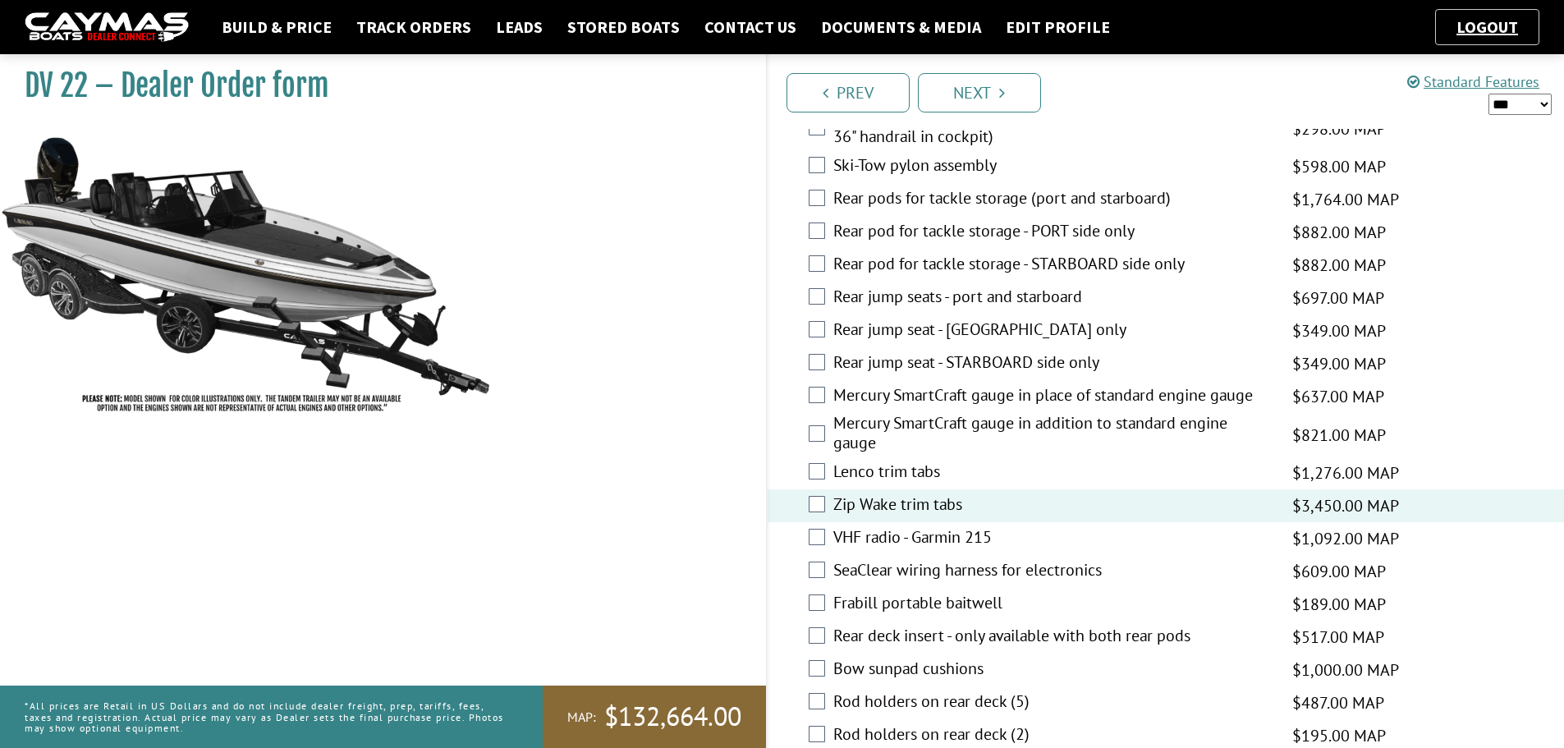
click at [913, 580] on label "SeaClear wiring harness for electronics" at bounding box center [1052, 572] width 438 height 24
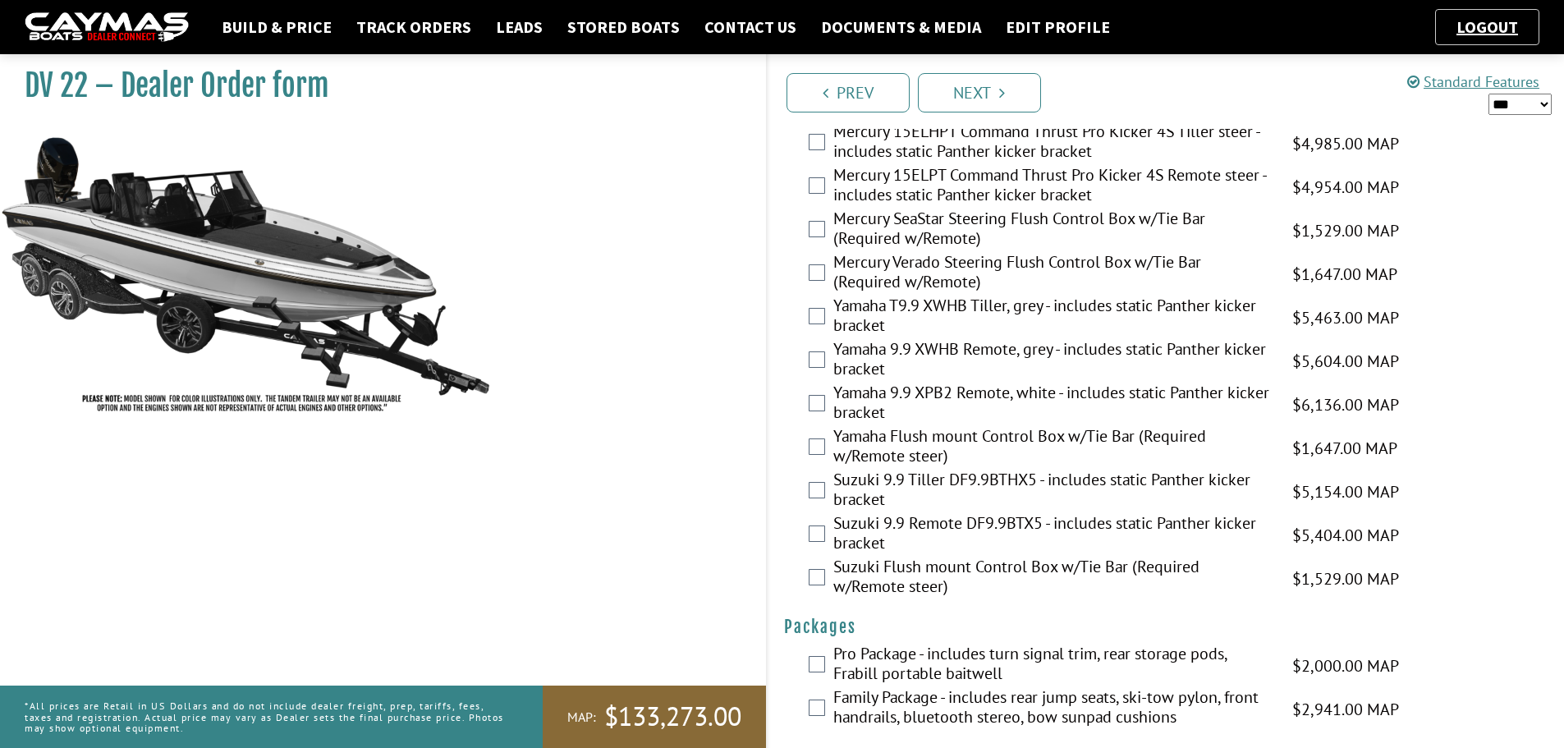
scroll to position [3976, 0]
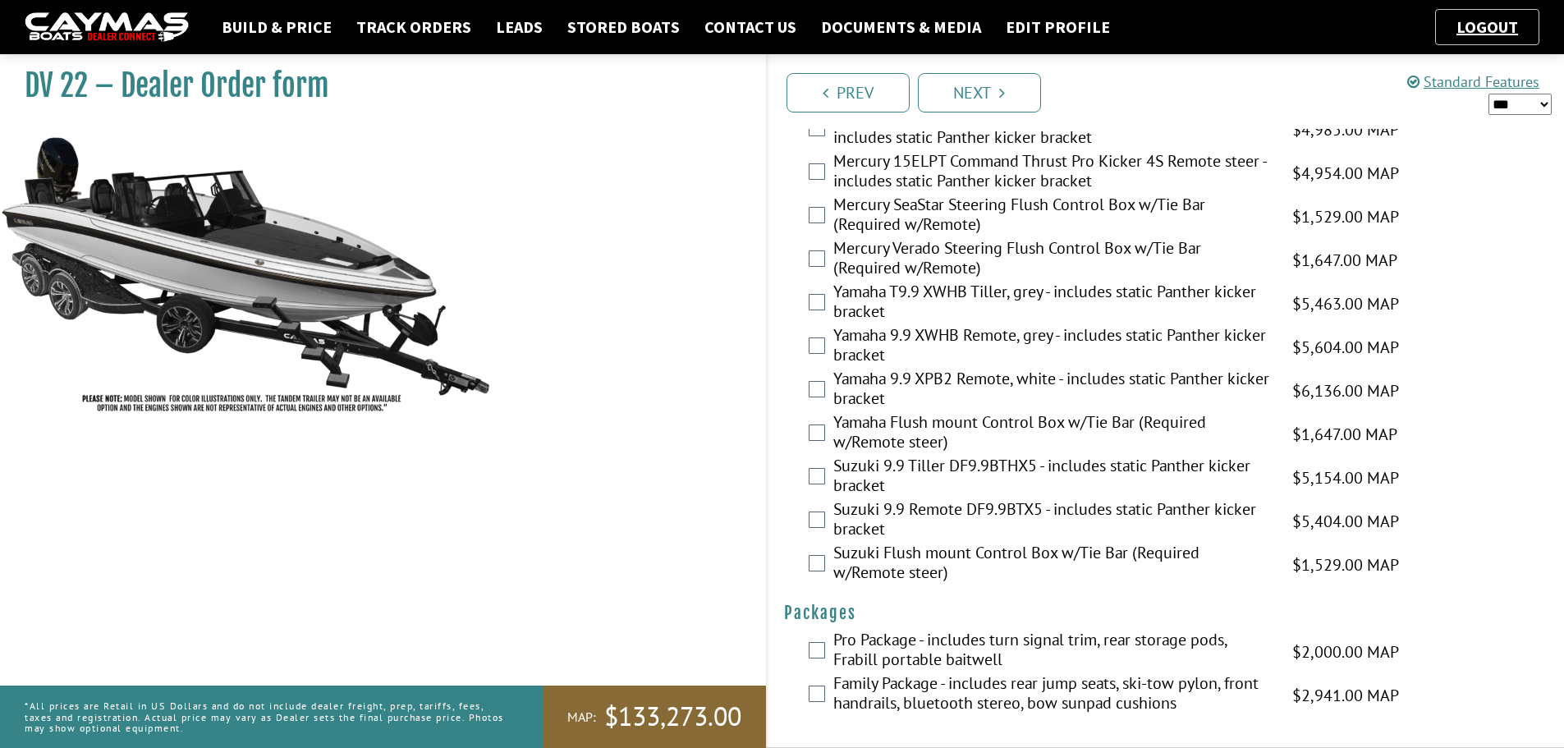
click at [878, 638] on label "Pro Package - includes turn signal trim, rear storage pods, Frabill portable ba…" at bounding box center [1052, 652] width 438 height 44
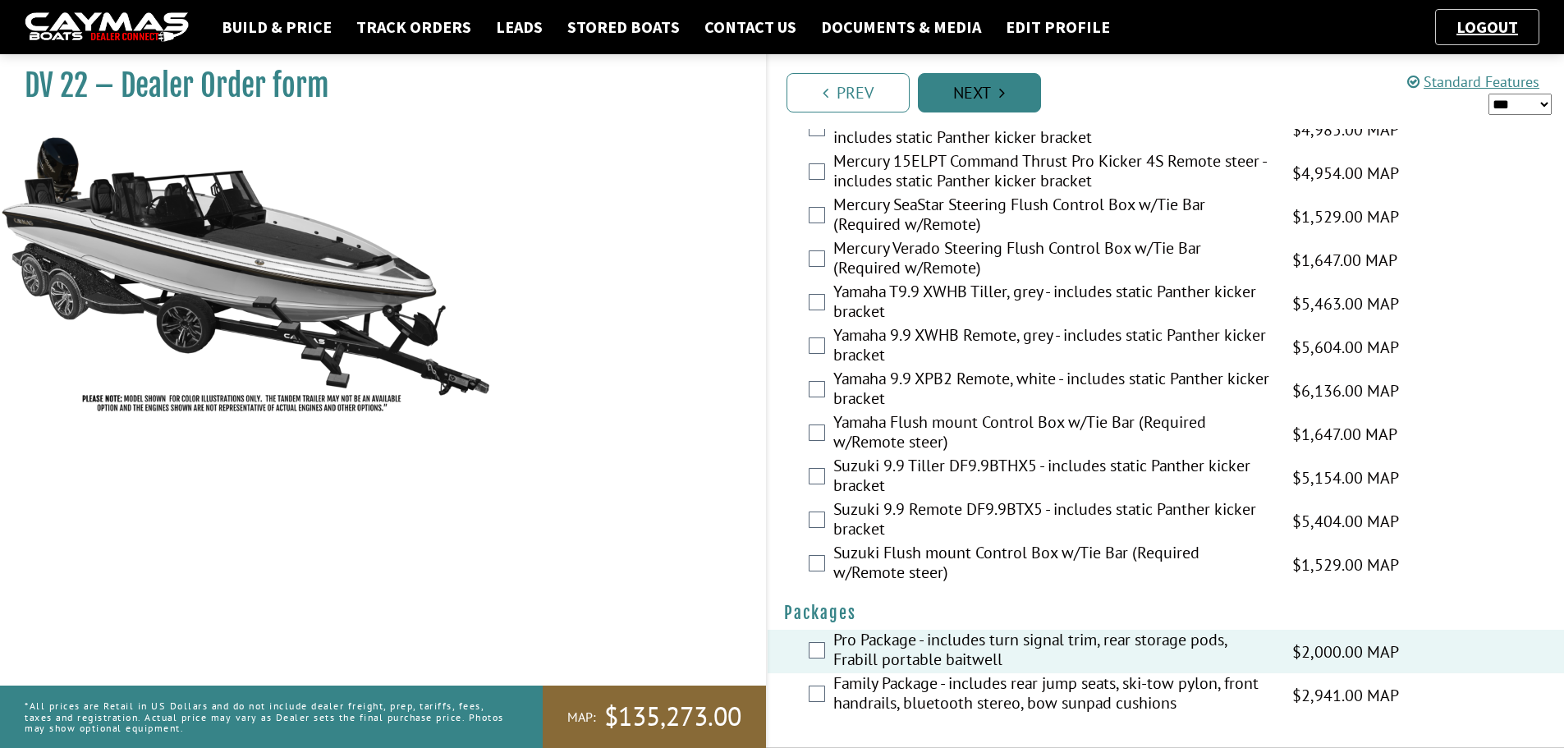
click at [986, 99] on link "Next" at bounding box center [979, 92] width 123 height 39
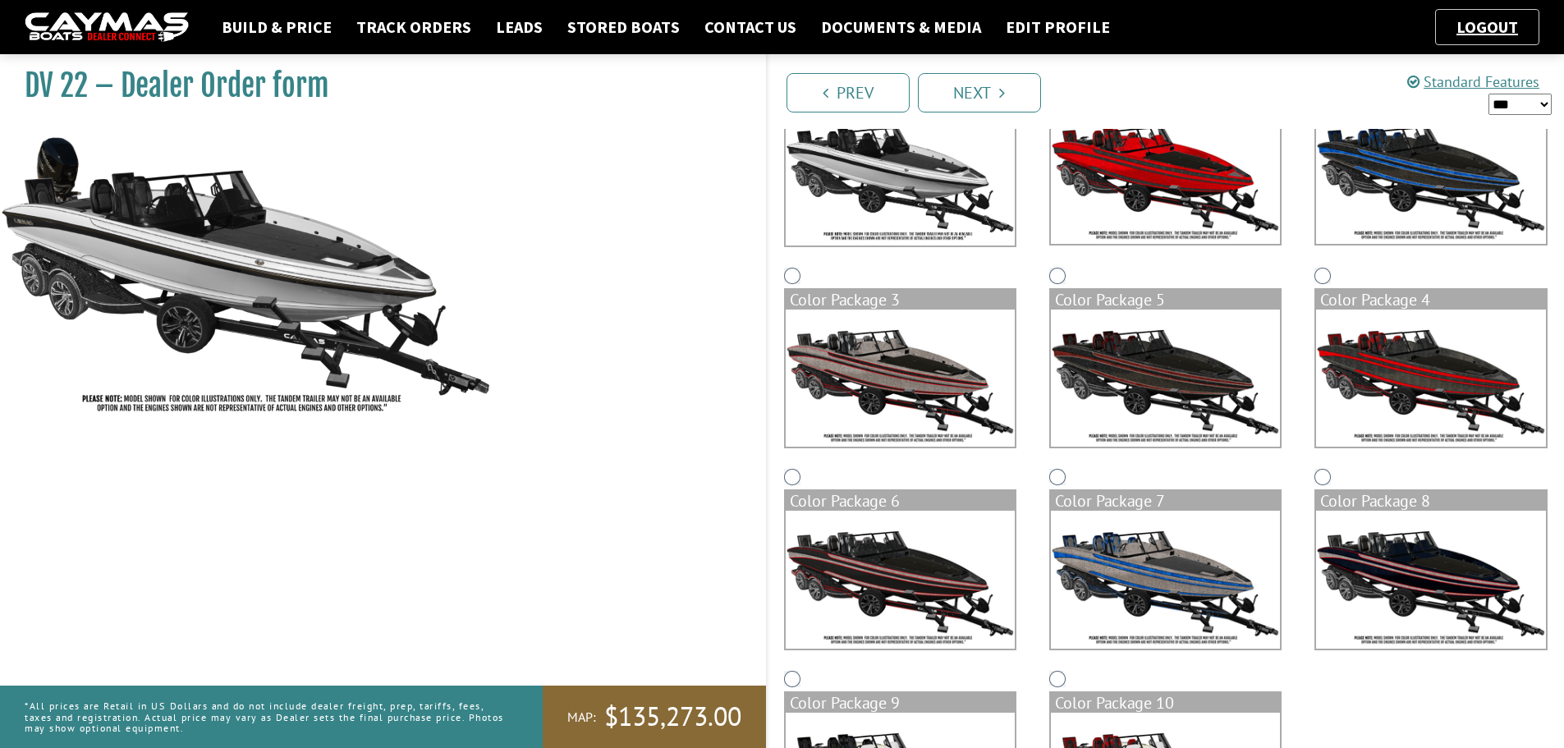
scroll to position [246, 0]
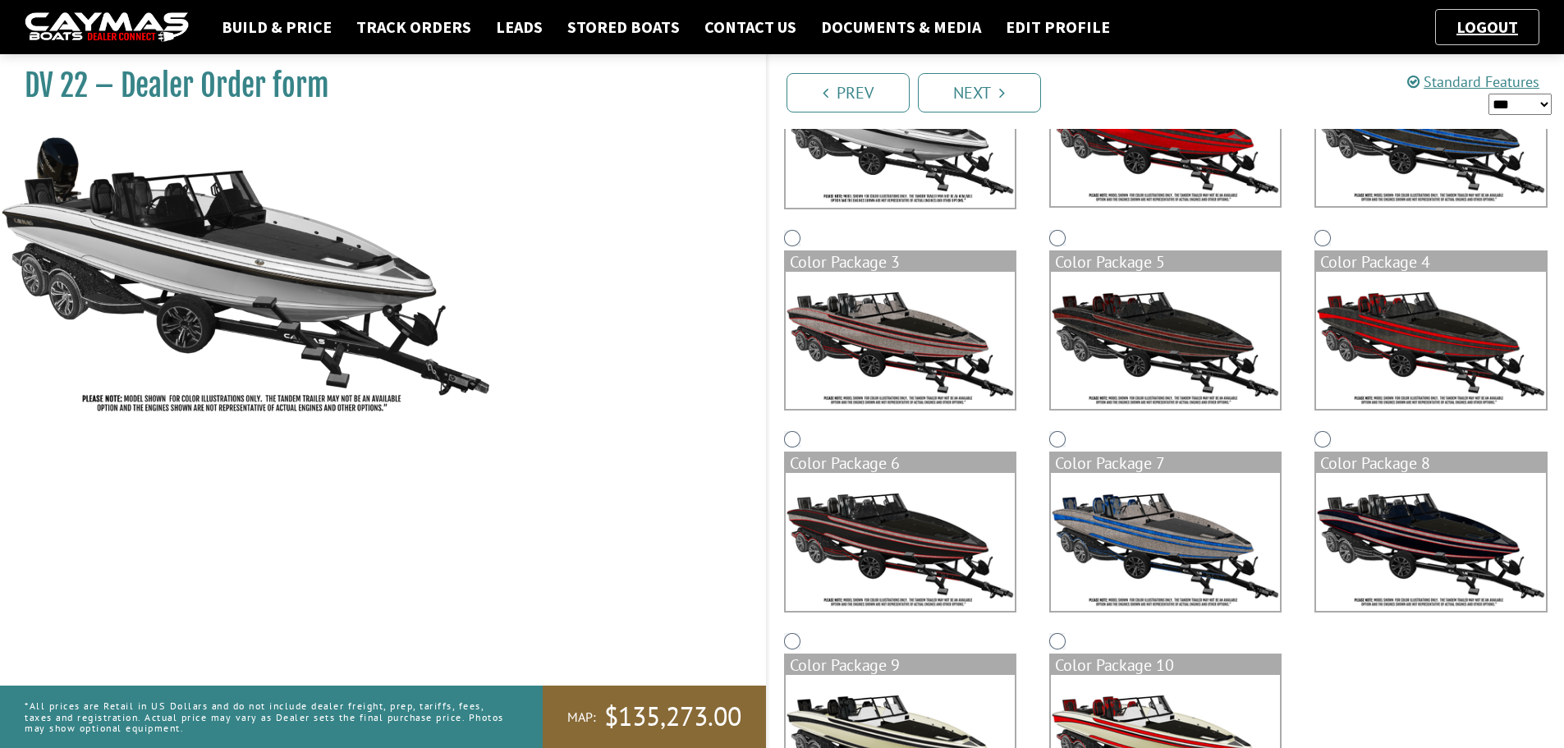
click at [1061, 429] on div "Color Package 7" at bounding box center [1165, 528] width 265 height 202
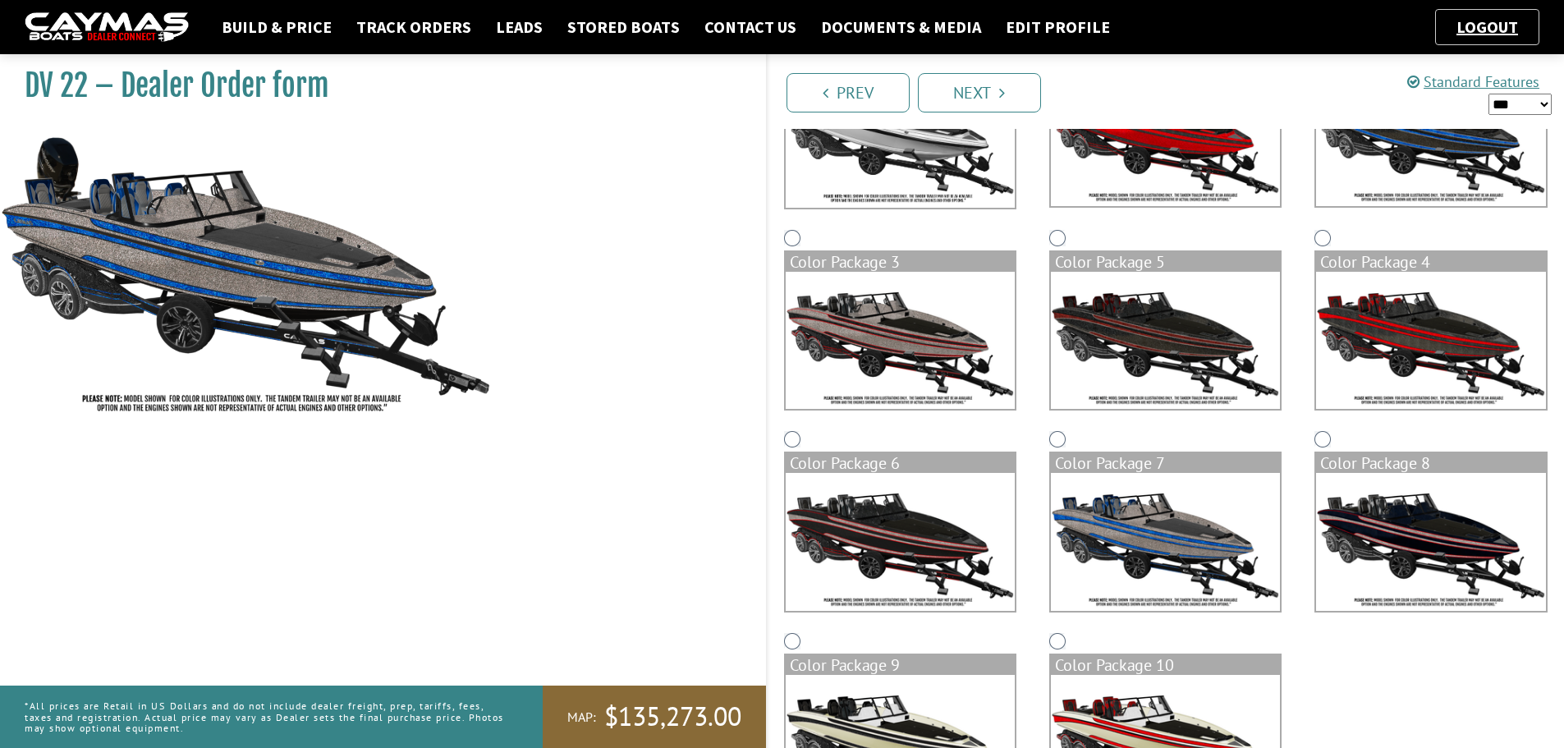
scroll to position [345, 0]
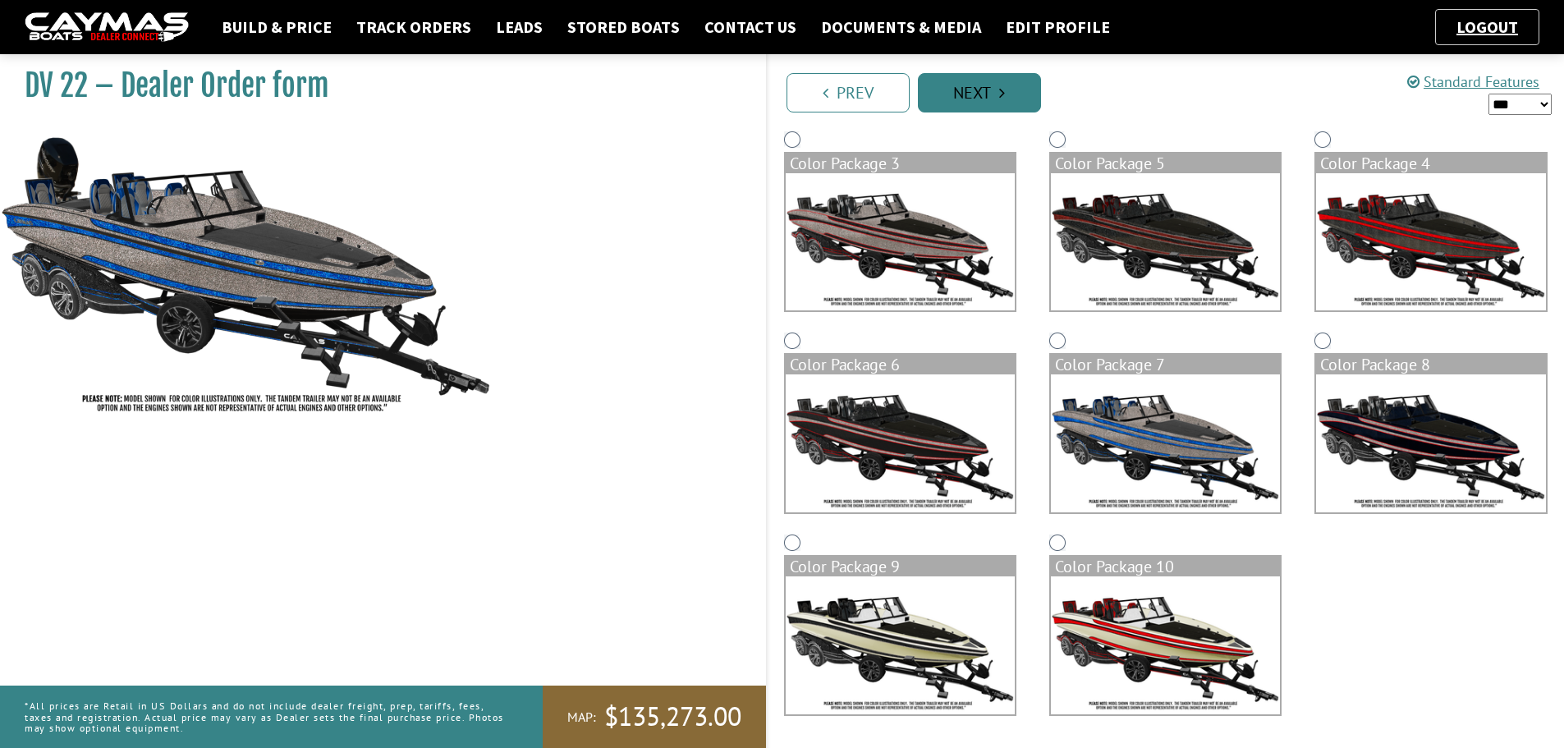
click at [1003, 94] on icon "Pagination" at bounding box center [1002, 93] width 6 height 16
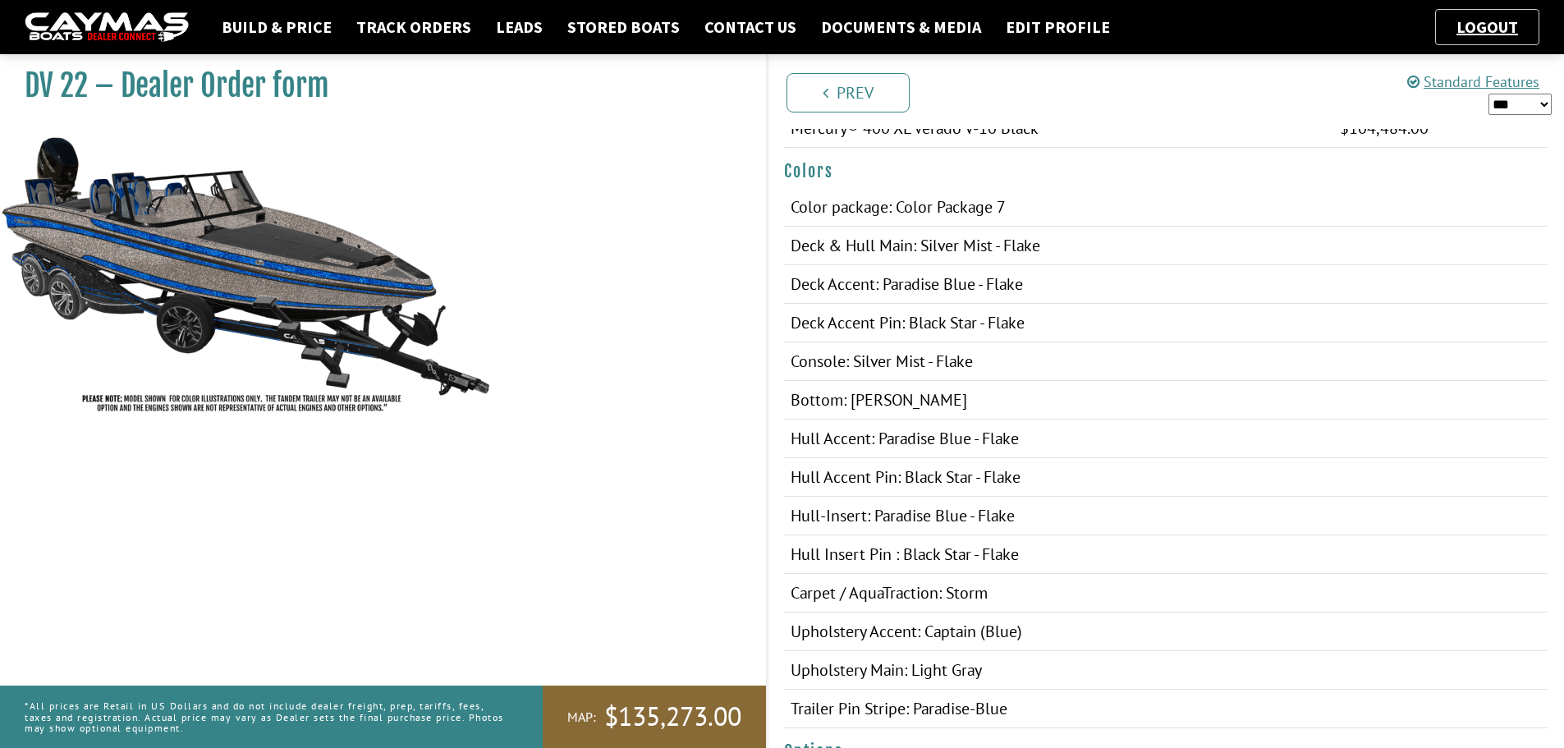
scroll to position [287, 0]
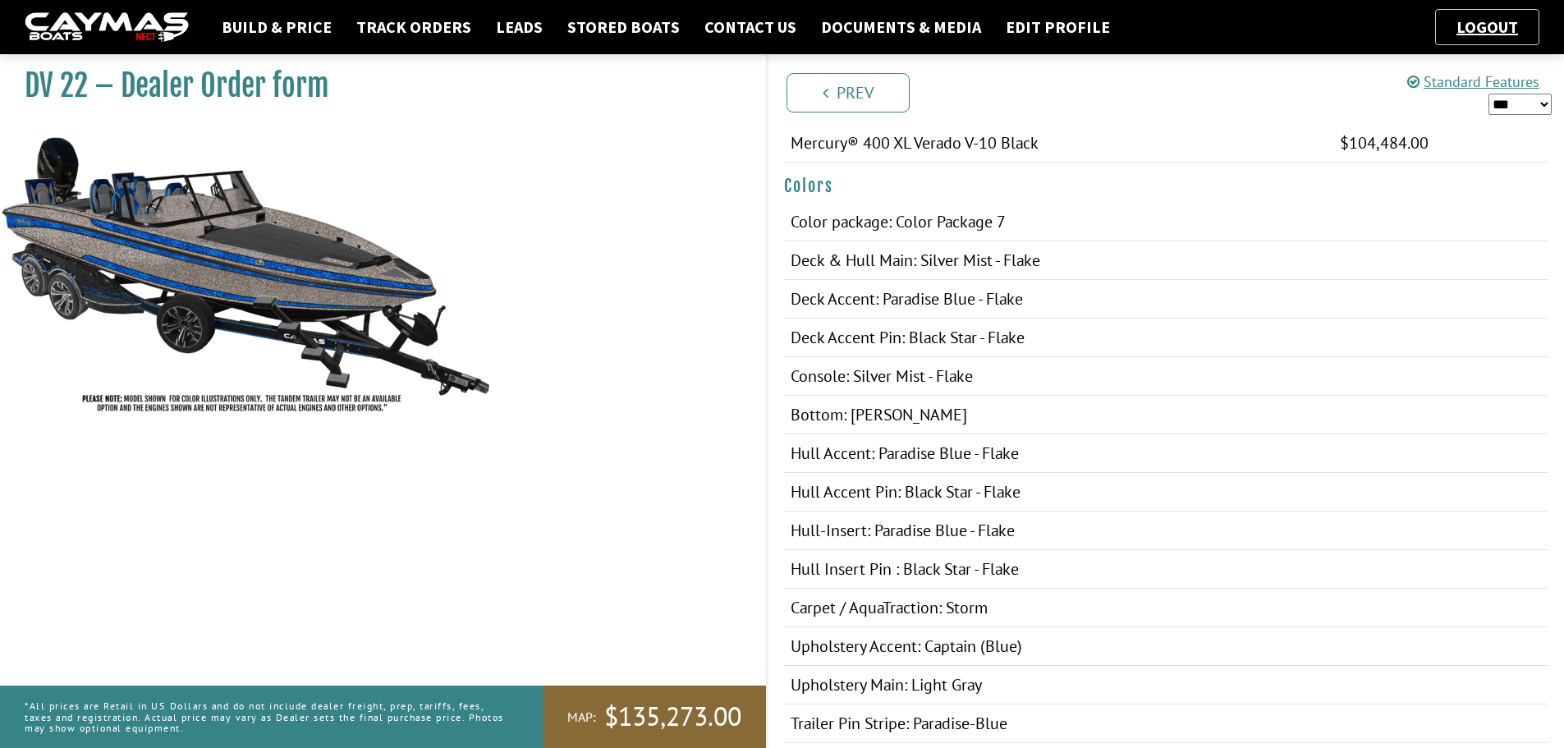
click at [1500, 106] on select "*** ****** ******" at bounding box center [1519, 104] width 63 height 21
click at [1488, 94] on select "*** ****** ******" at bounding box center [1519, 104] width 63 height 21
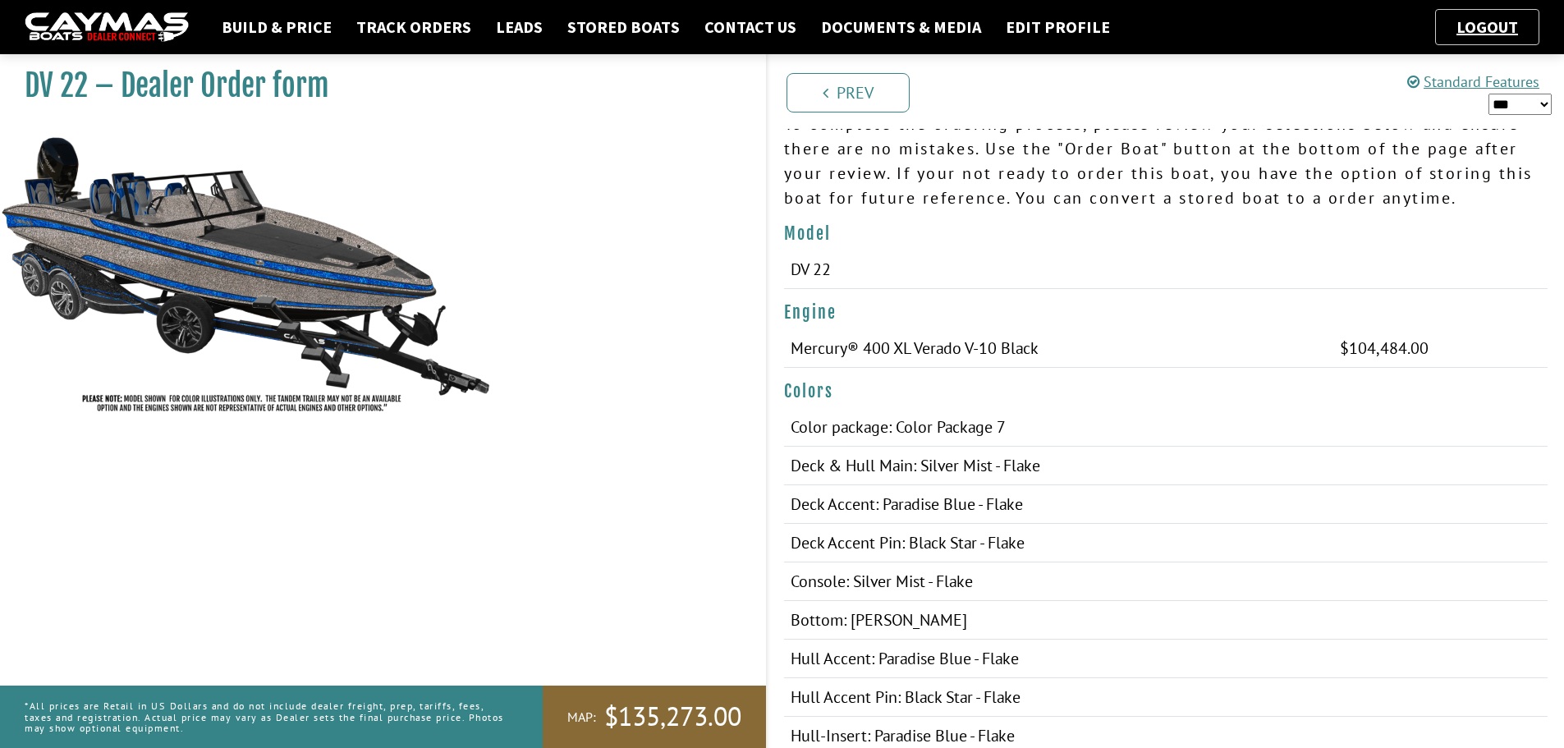
scroll to position [246, 0]
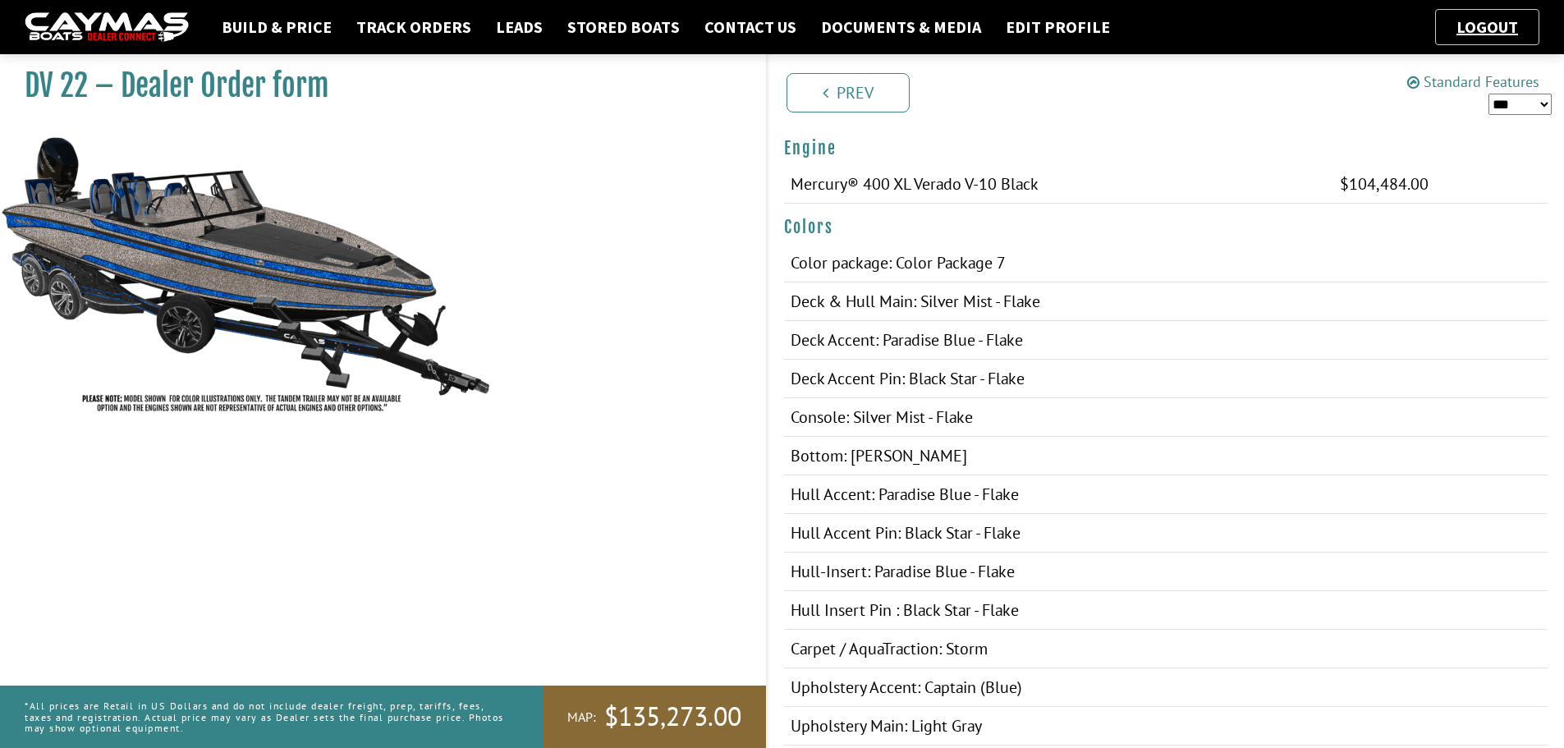
click at [1456, 82] on link "Standard Features" at bounding box center [1473, 81] width 132 height 19
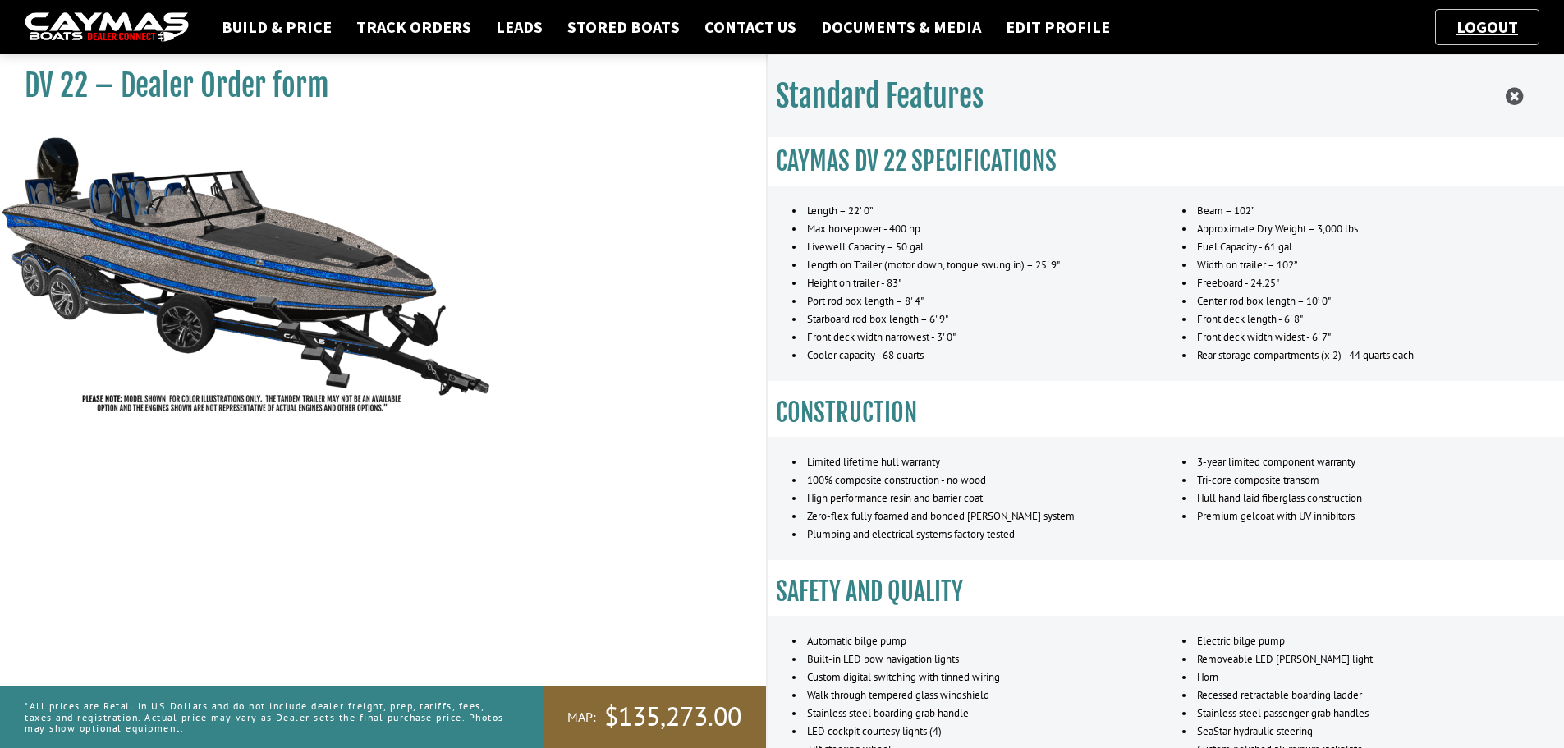
click at [1503, 95] on div "Standard Features" at bounding box center [1166, 96] width 797 height 83
click at [1515, 93] on icon at bounding box center [1514, 96] width 17 height 21
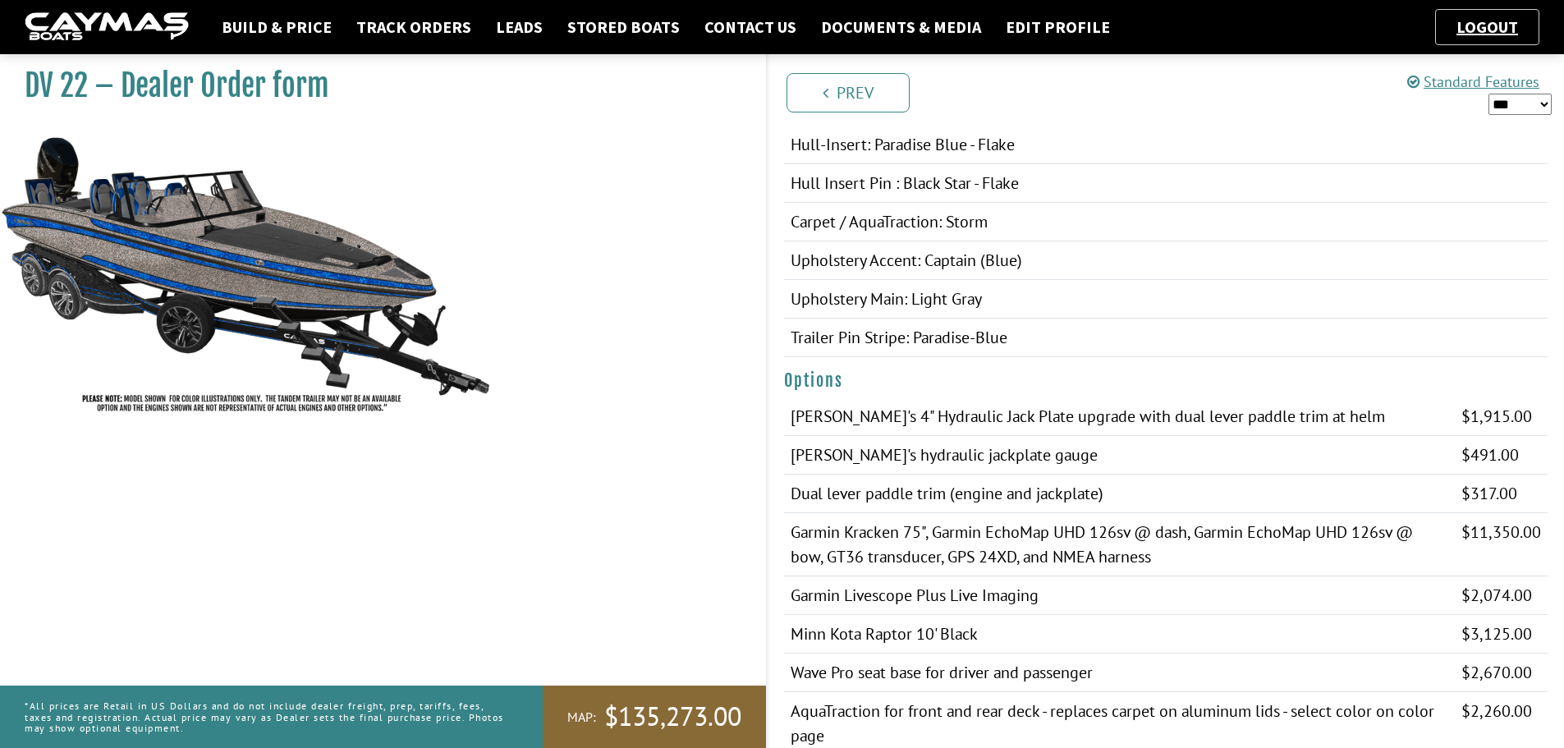
scroll to position [616, 0]
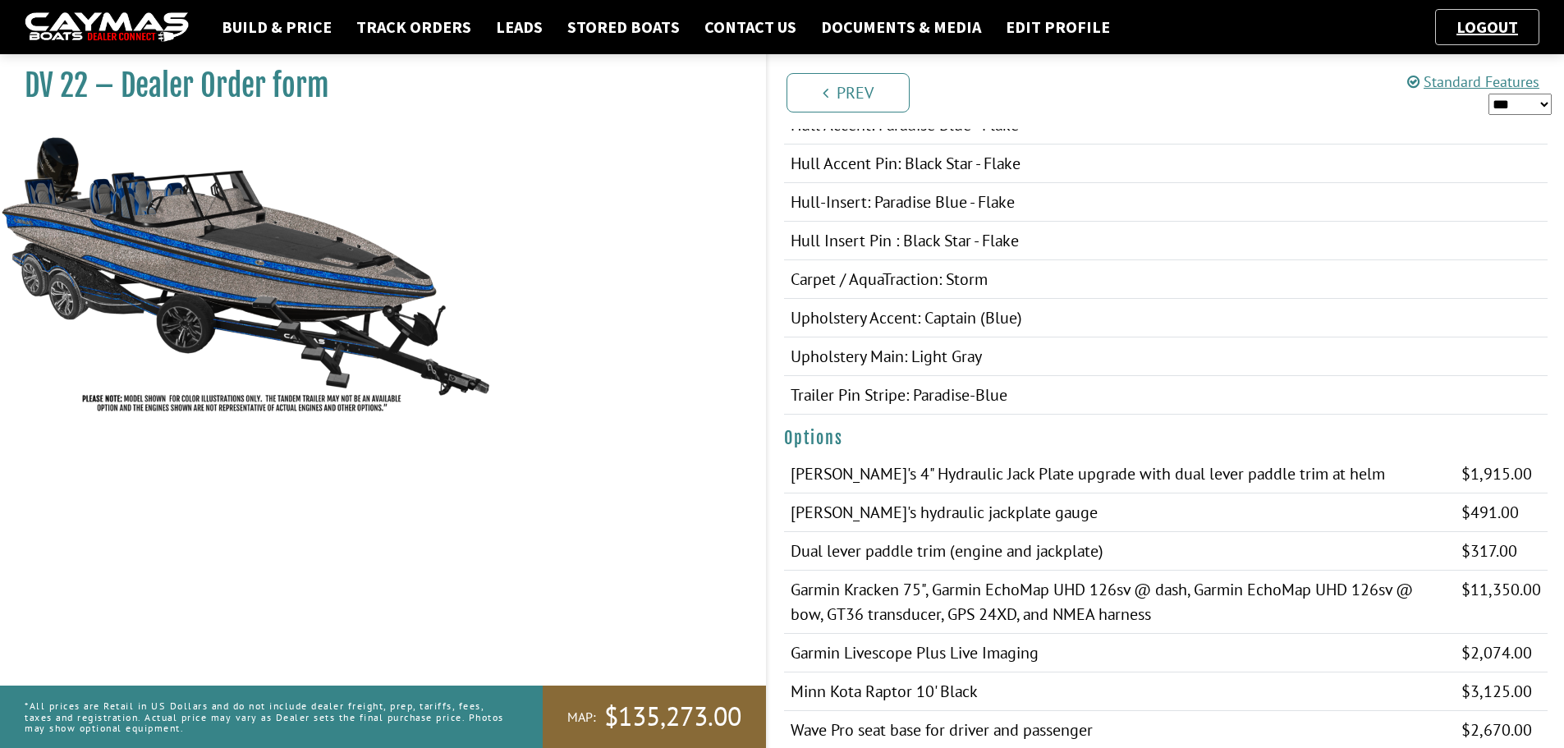
click at [1527, 99] on select "*** ****** ******" at bounding box center [1519, 104] width 63 height 21
select select "*"
click at [1488, 94] on select "*** ****** ******" at bounding box center [1519, 104] width 63 height 21
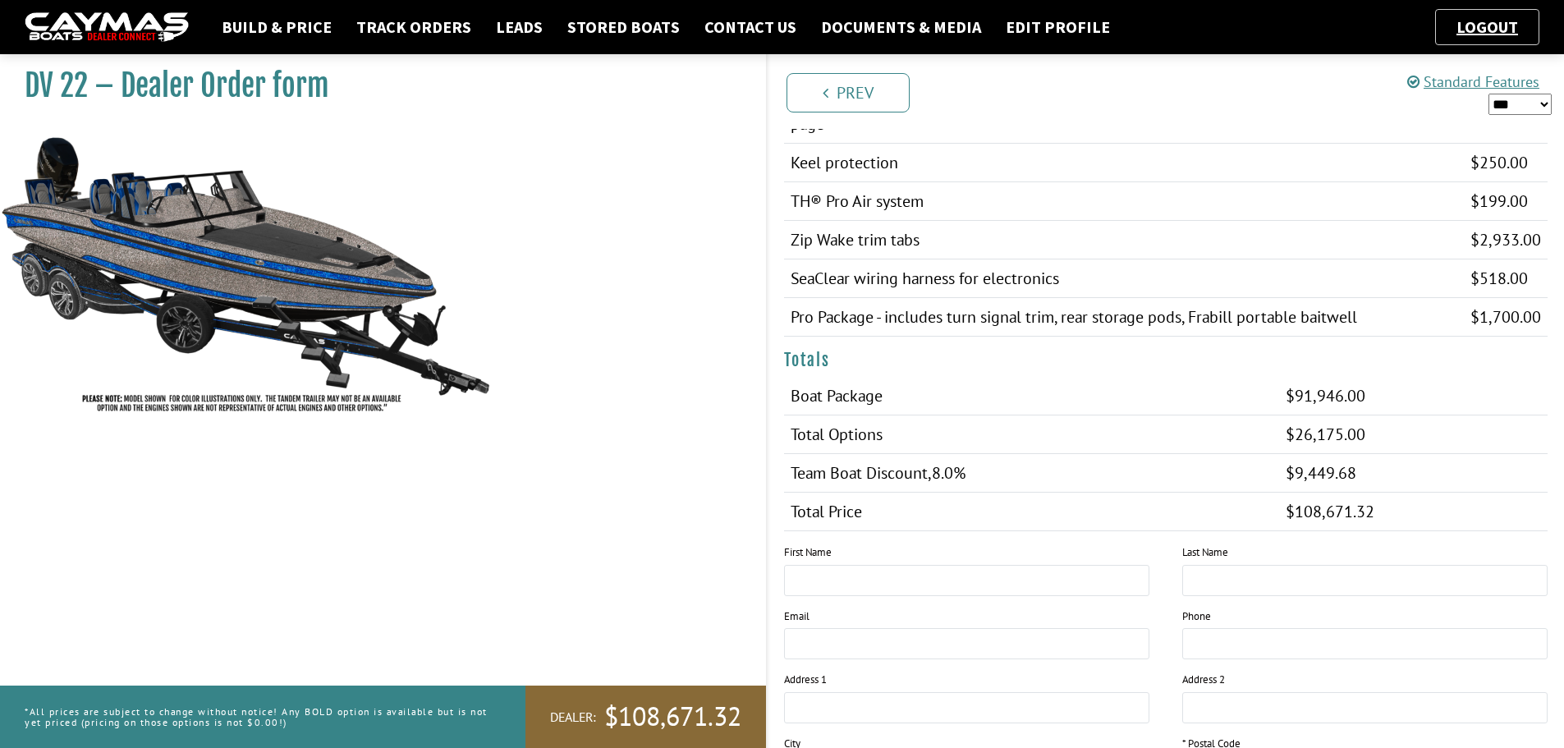
scroll to position [1314, 0]
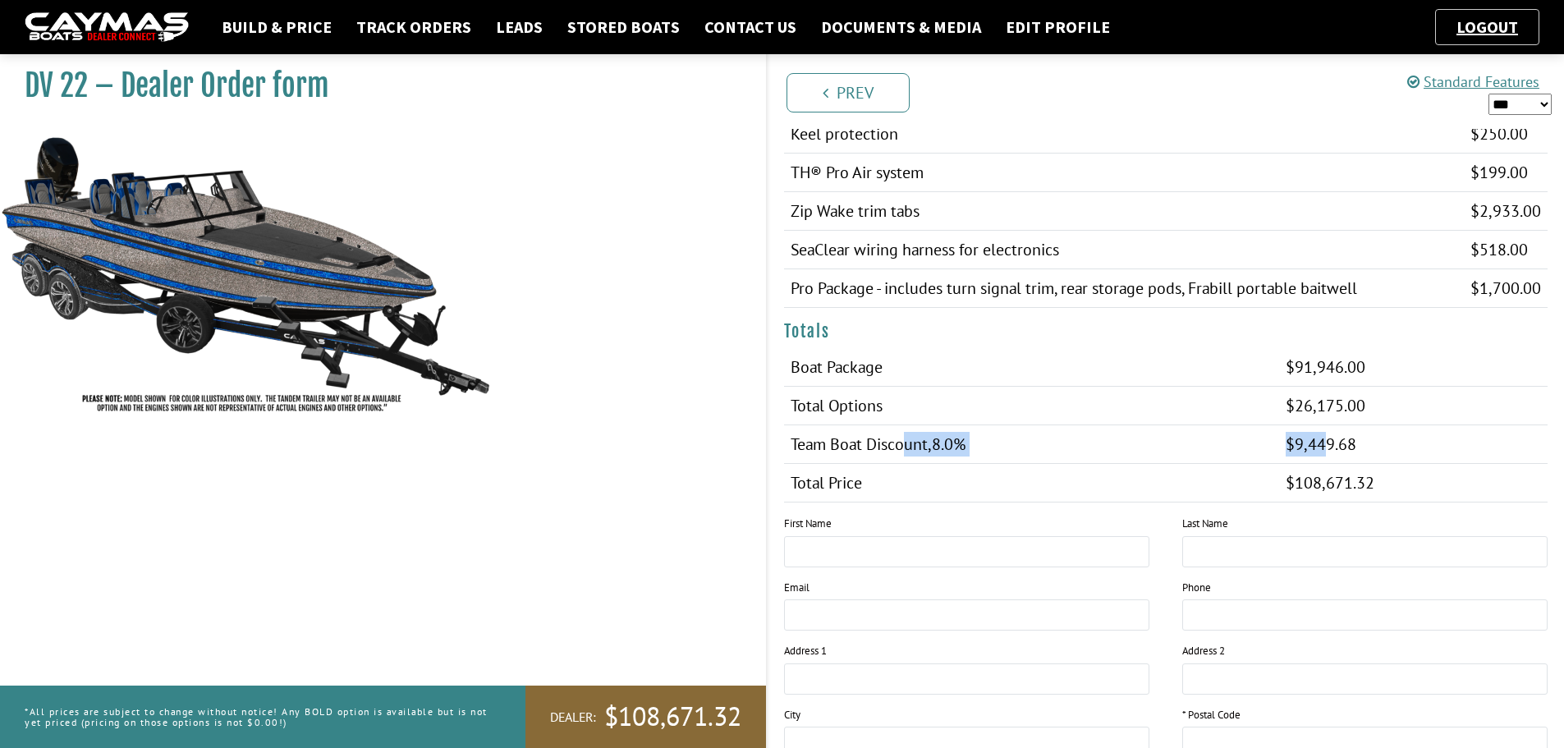
drag, startPoint x: 902, startPoint y: 451, endPoint x: 1328, endPoint y: 465, distance: 426.3
click at [1329, 465] on tbody "Boat Package $104,484.00 $91,946.00 $104,484.00 Total Options $30,789.00 $26,17…" at bounding box center [1166, 425] width 764 height 154
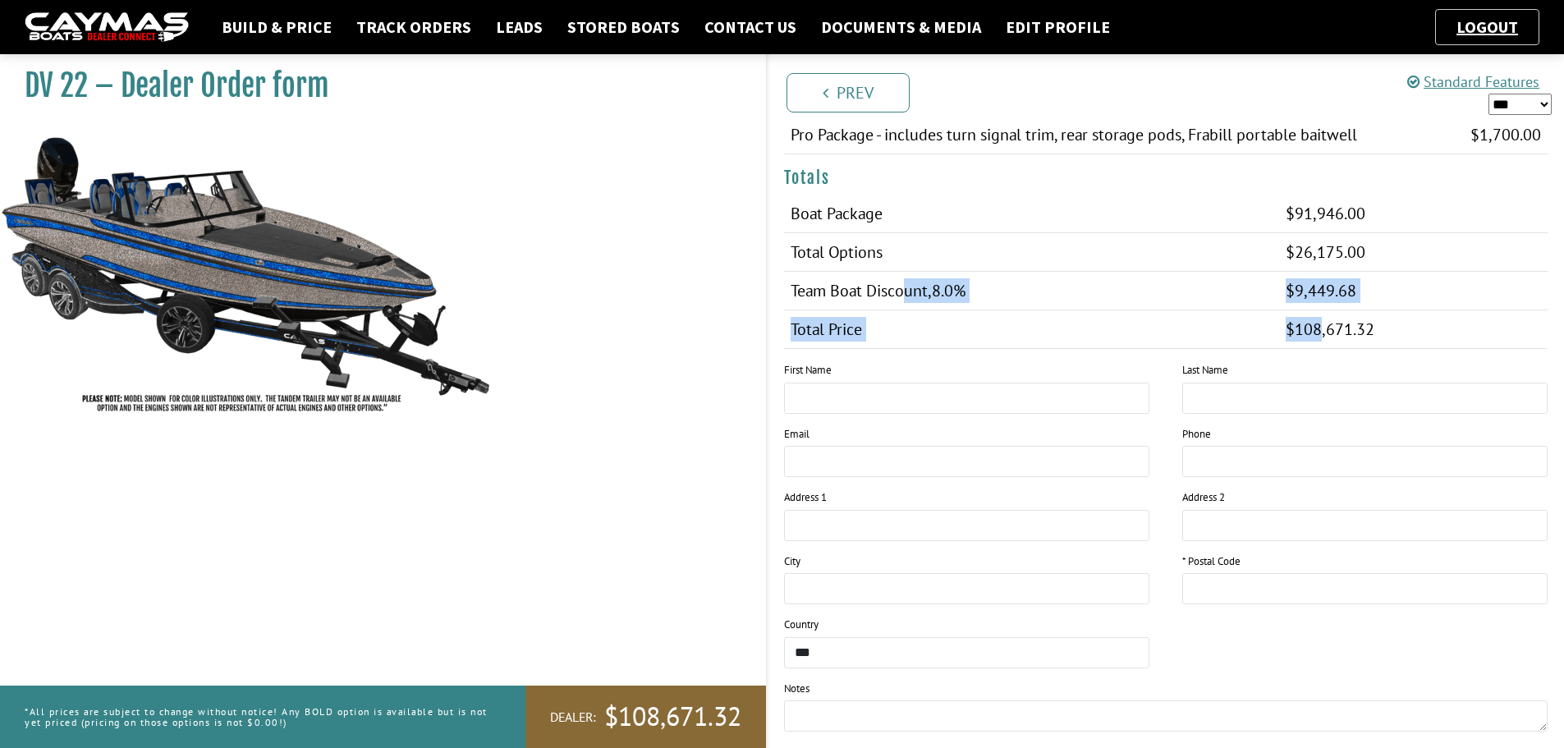
scroll to position [1478, 0]
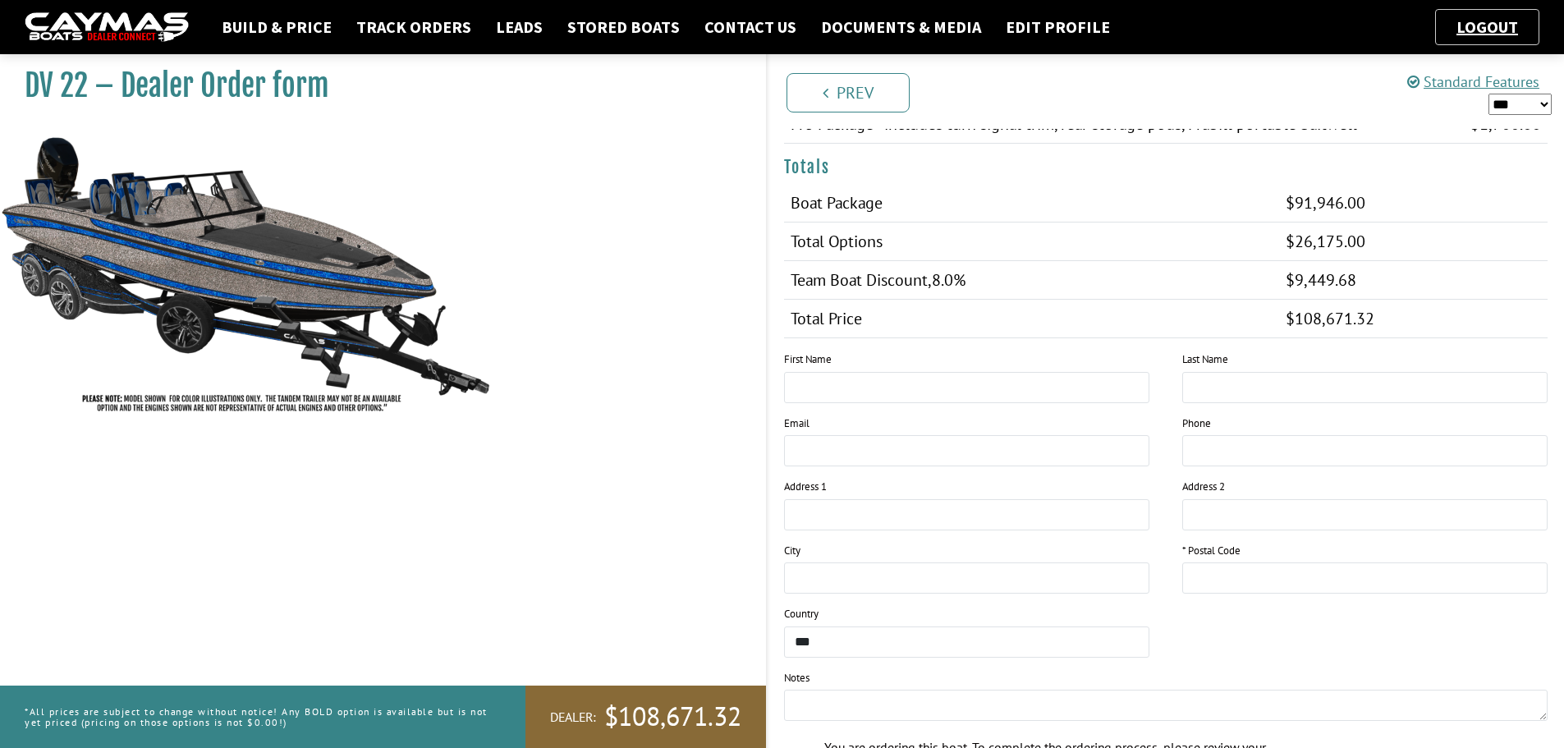
drag, startPoint x: 1342, startPoint y: 245, endPoint x: 1468, endPoint y: 261, distance: 126.6
click at [1342, 246] on span "$26,175.00" at bounding box center [1326, 241] width 80 height 21
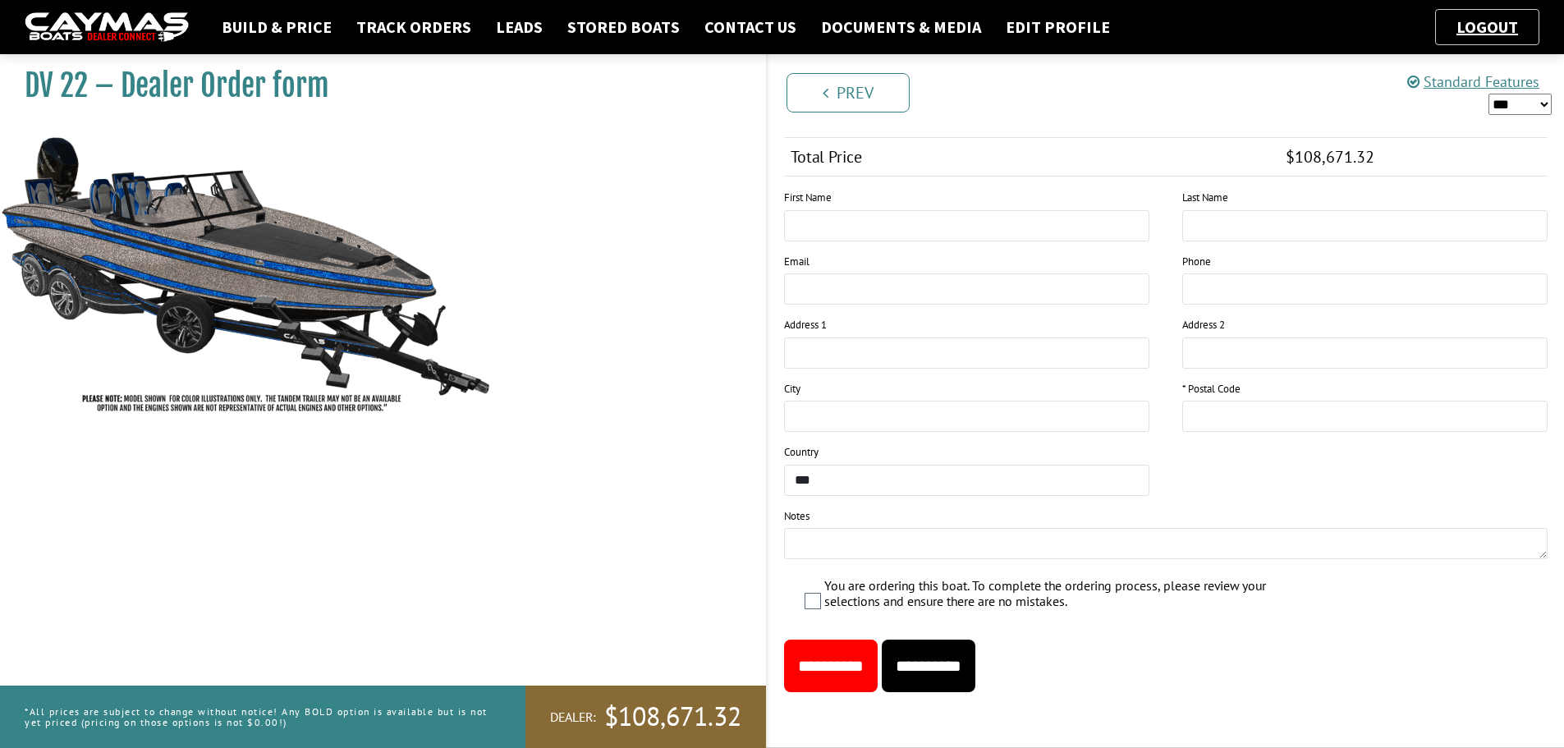
scroll to position [1475, 0]
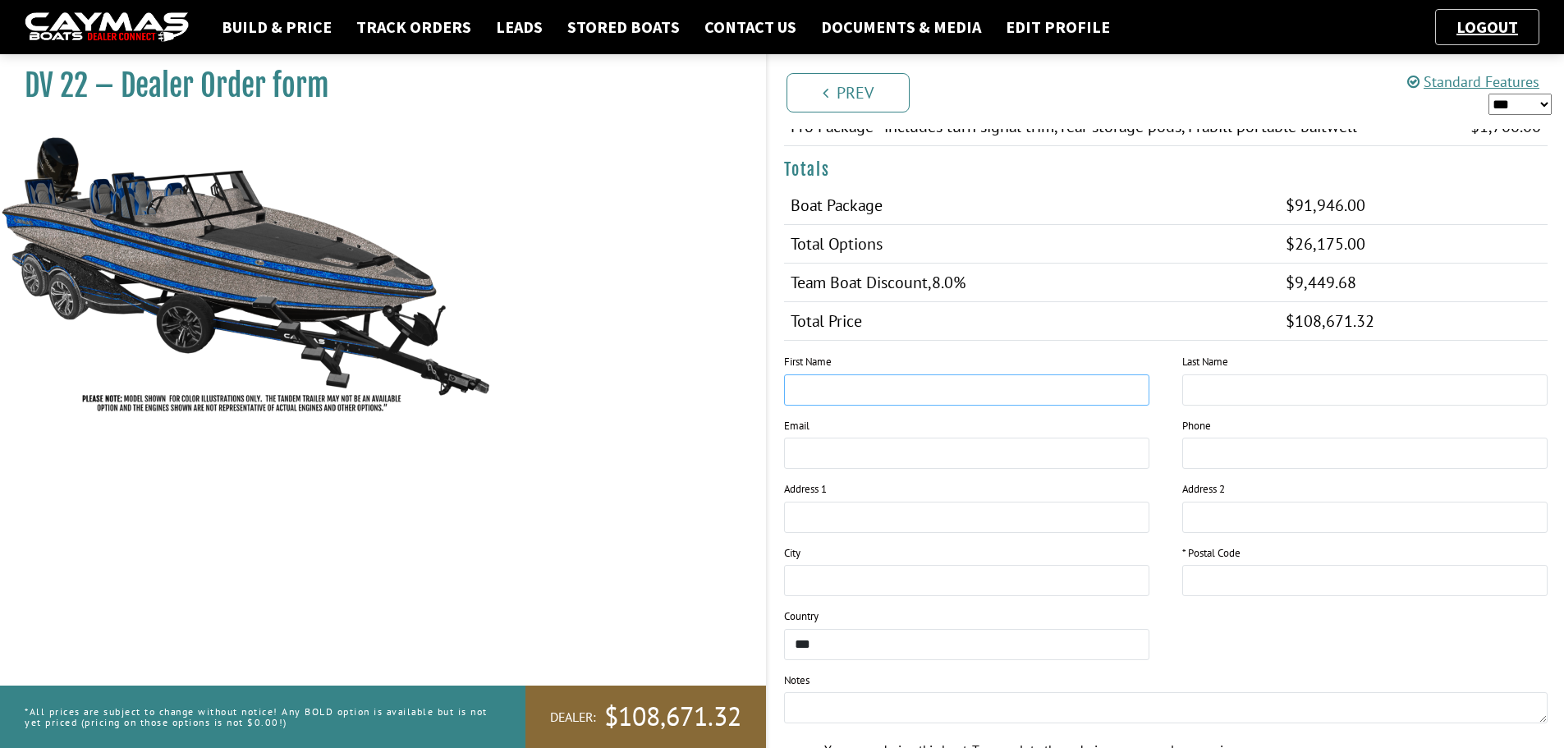
click at [970, 384] on input "text" at bounding box center [966, 389] width 365 height 31
click at [815, 394] on input "text" at bounding box center [966, 389] width 365 height 31
type input "*"
type input "****"
type input "*********"
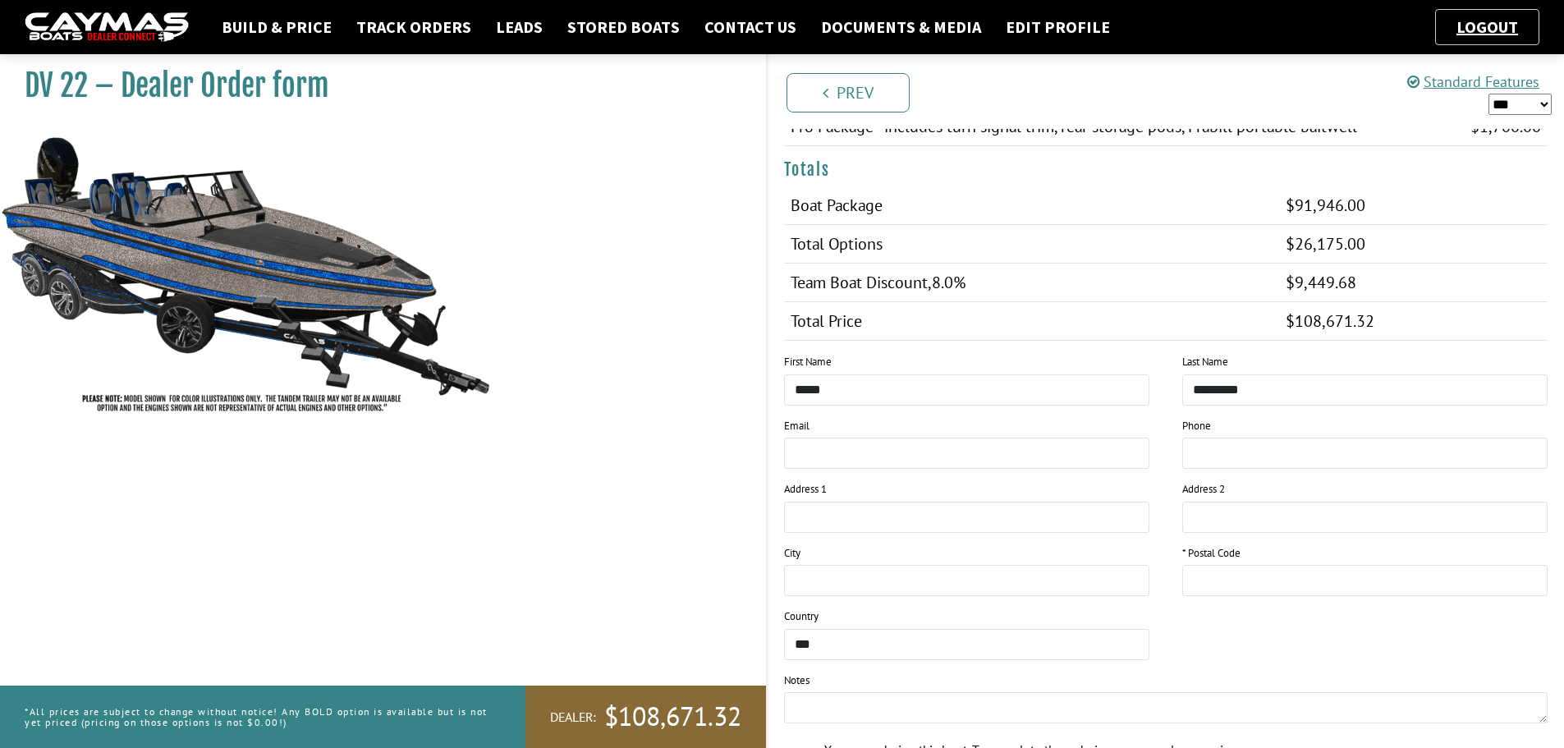
drag, startPoint x: 888, startPoint y: 470, endPoint x: 883, endPoint y: 463, distance: 9.4
click at [887, 470] on div "Email" at bounding box center [967, 450] width 398 height 64
click at [881, 461] on input "email" at bounding box center [966, 453] width 365 height 31
type input "**********"
click at [1261, 575] on input "text" at bounding box center [1364, 580] width 365 height 31
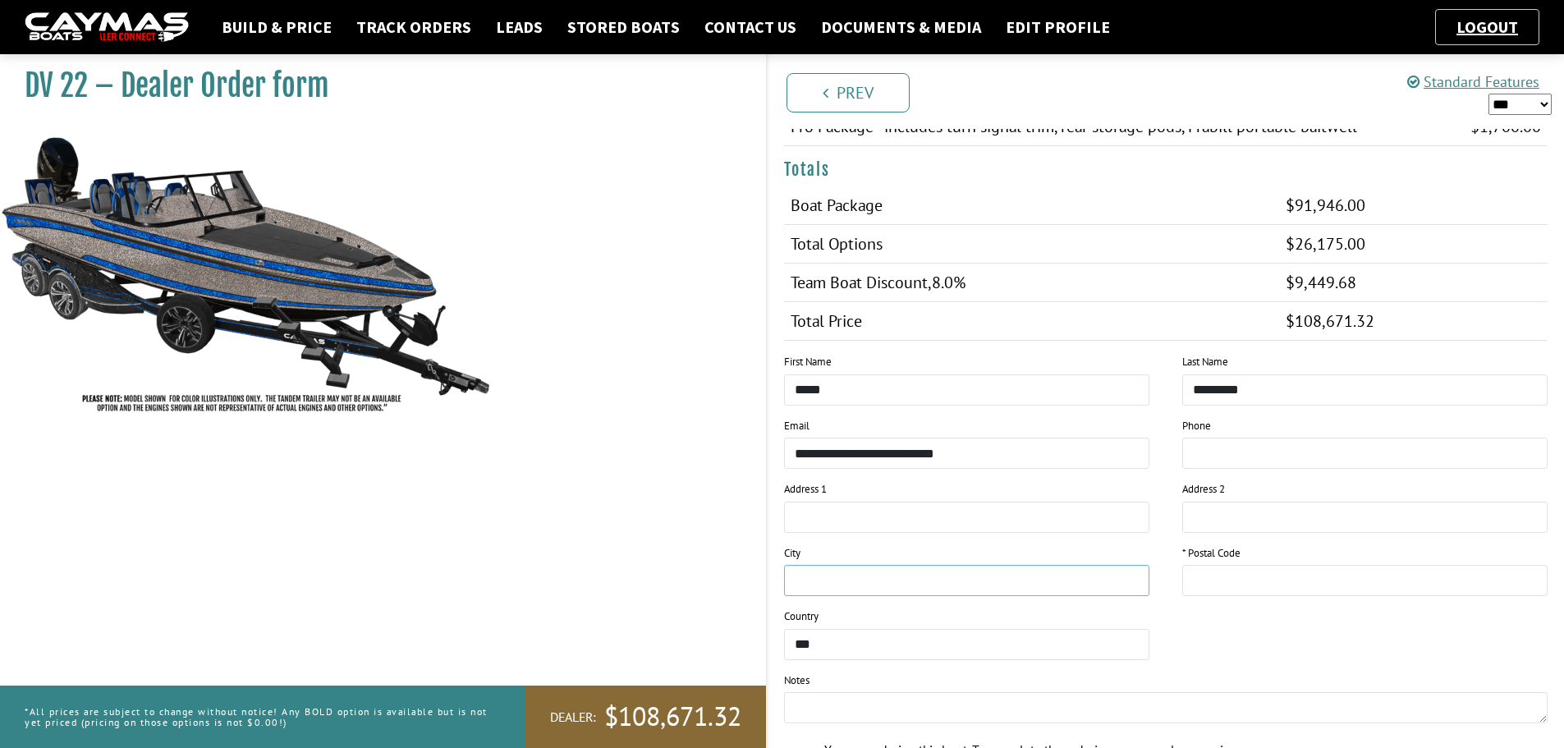
click at [906, 581] on input "text" at bounding box center [966, 580] width 365 height 31
type input "**********"
type input "*****"
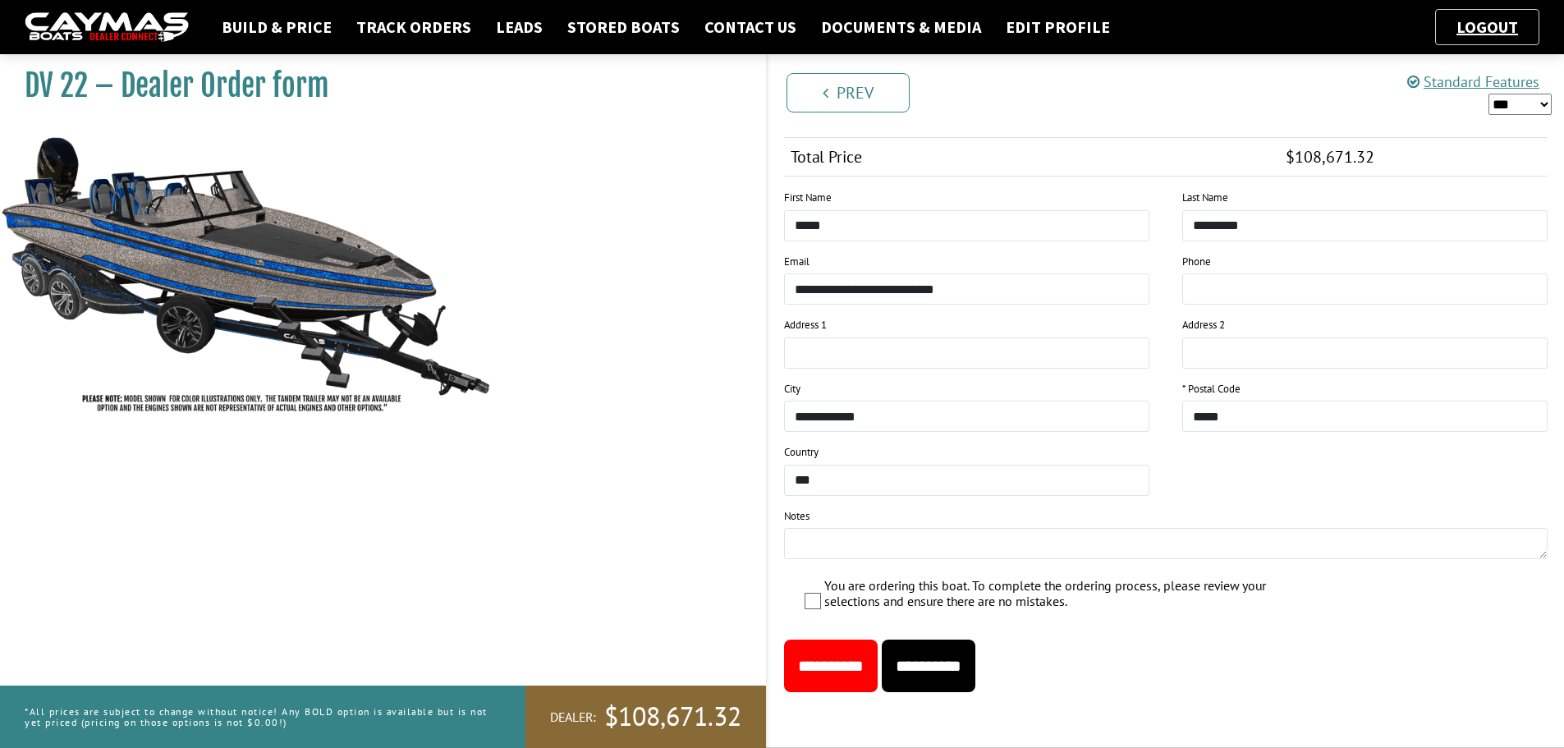
click at [968, 658] on input "**********" at bounding box center [929, 666] width 94 height 53
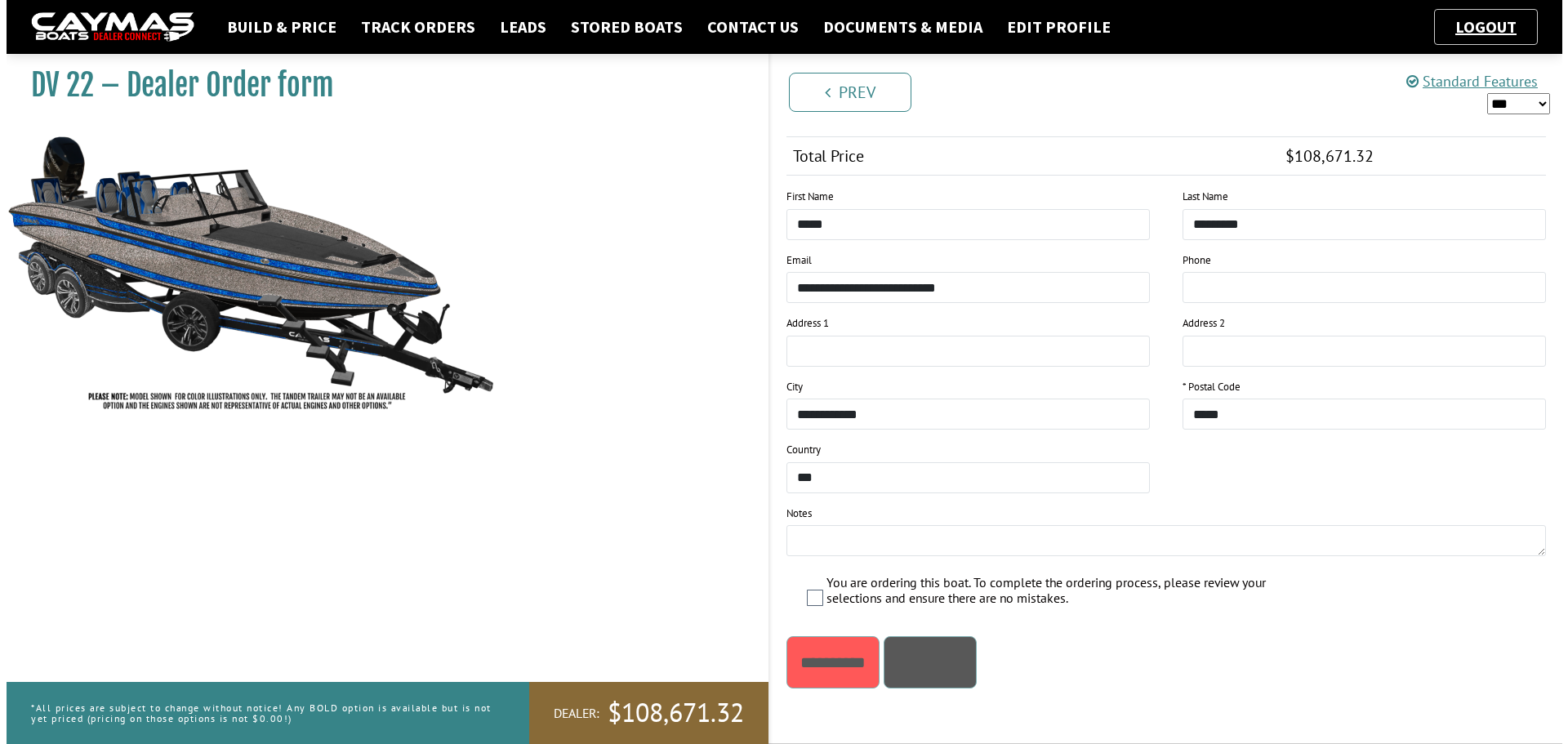
scroll to position [0, 0]
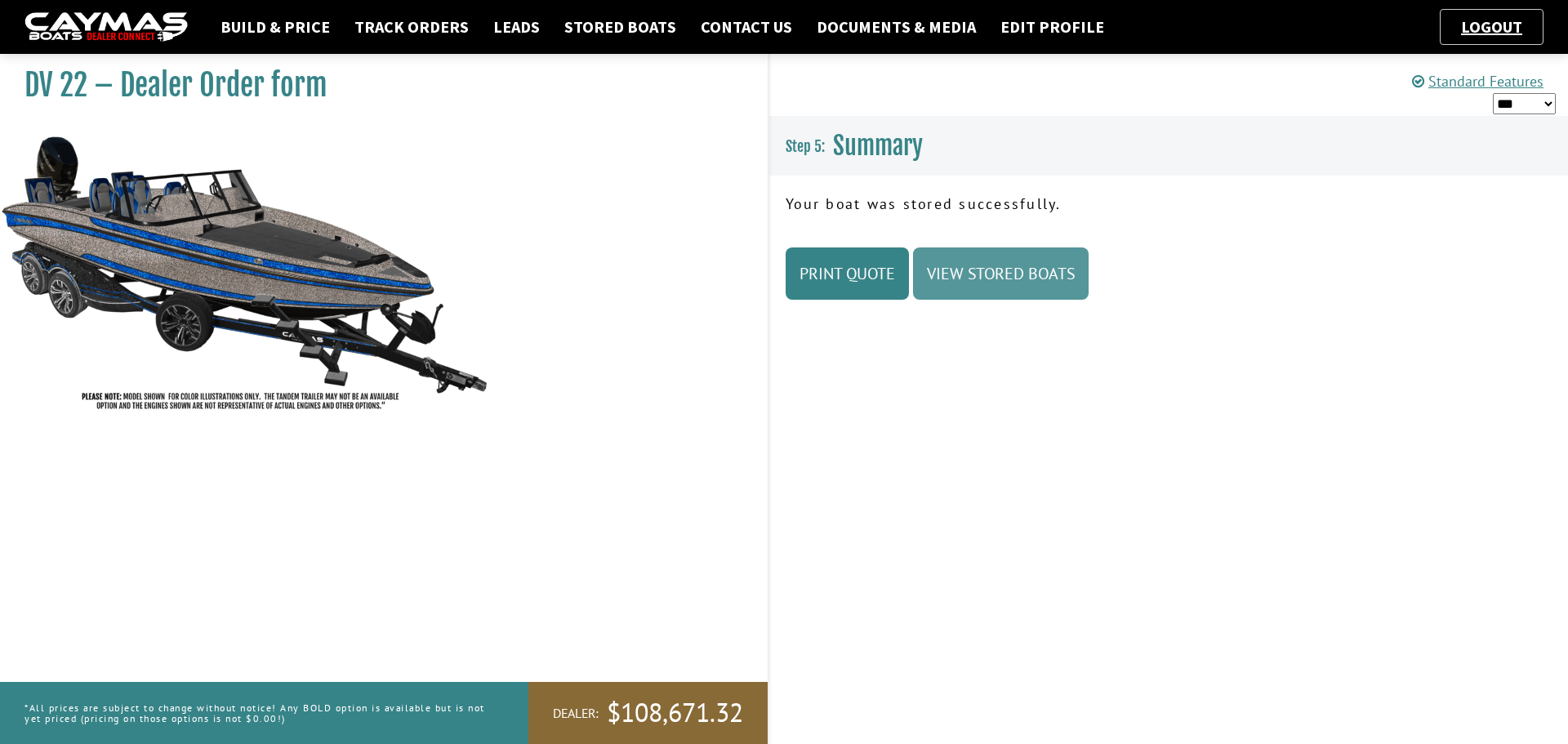
click at [1002, 280] on link "View Stored Boats" at bounding box center [1001, 274] width 176 height 53
